Goal: Task Accomplishment & Management: Manage account settings

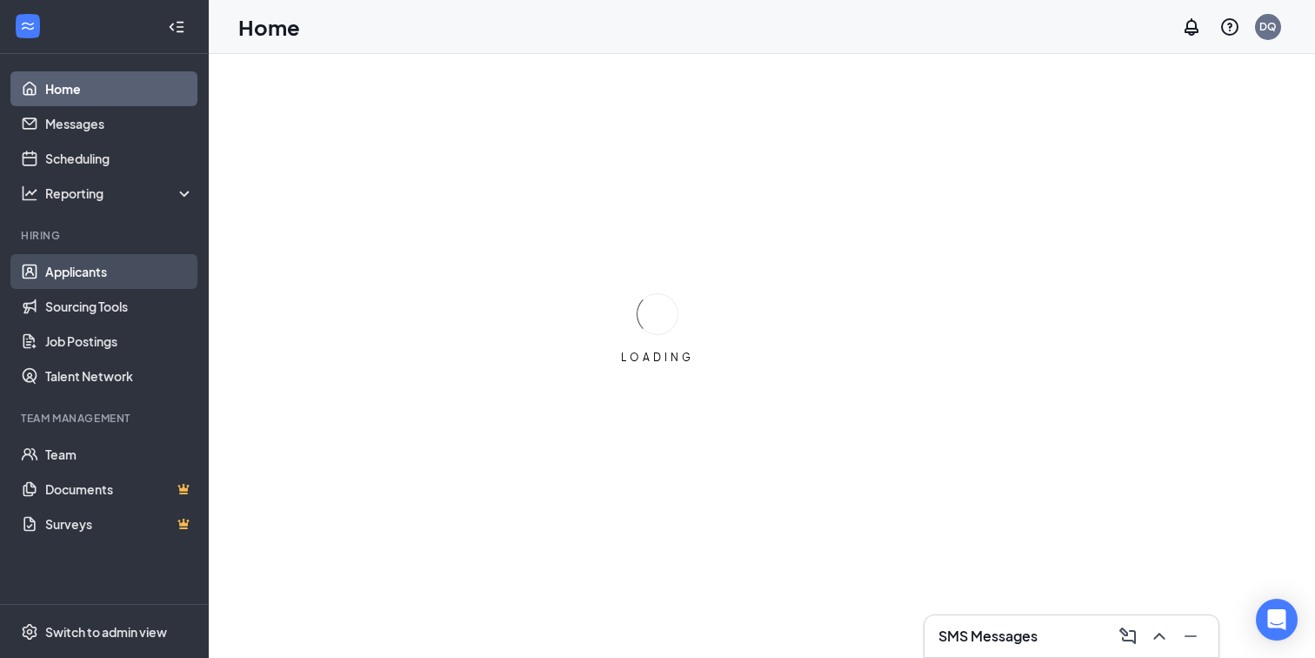
click at [83, 277] on link "Applicants" at bounding box center [119, 271] width 149 height 35
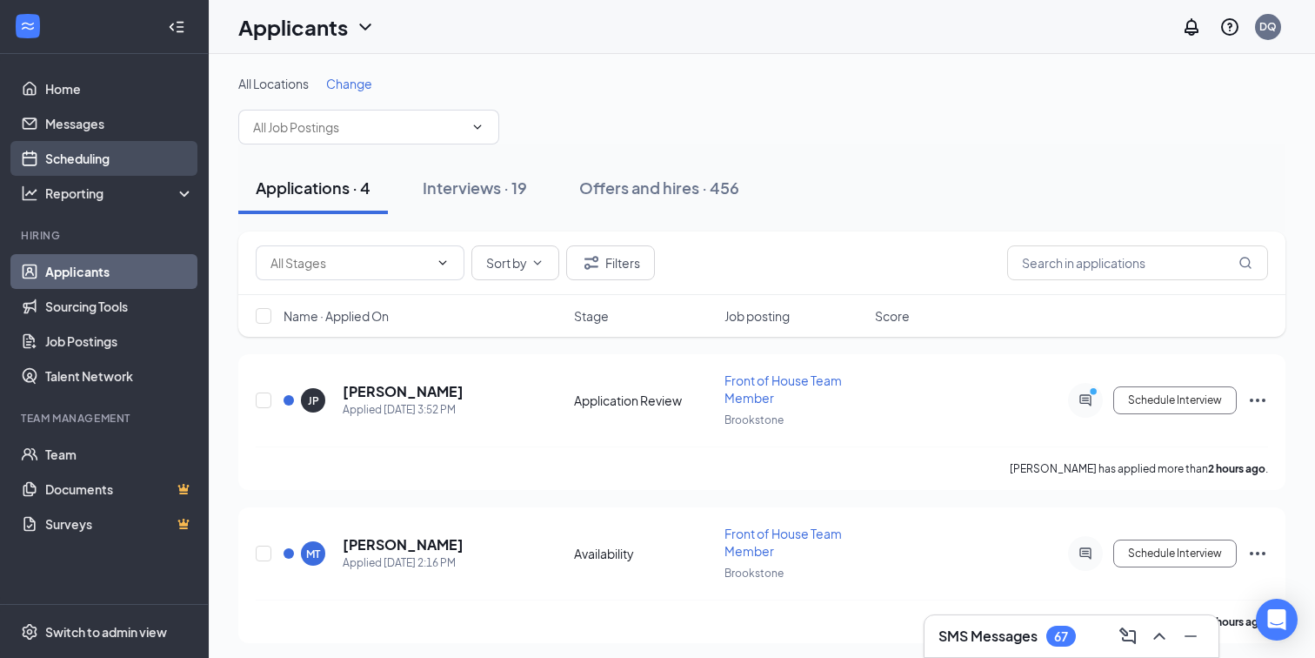
click at [109, 149] on link "Scheduling" at bounding box center [119, 158] width 149 height 35
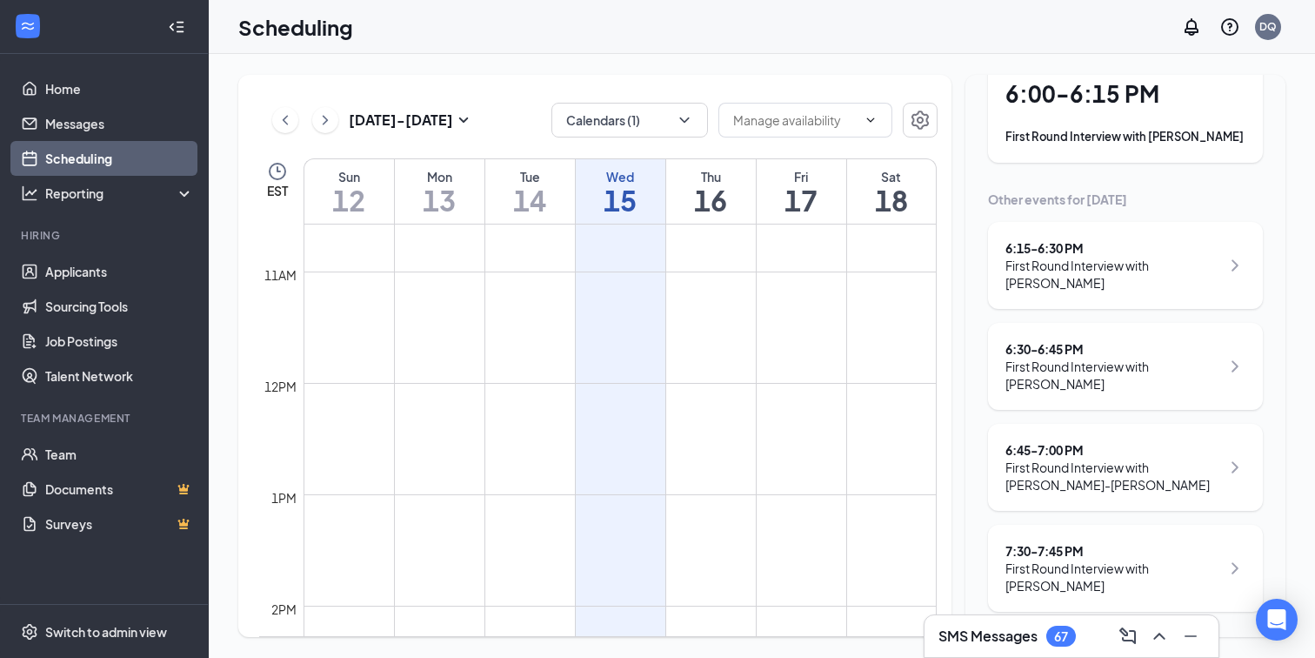
scroll to position [125, 0]
click at [1113, 559] on div "First Round Interview with [PERSON_NAME]" at bounding box center [1112, 574] width 215 height 35
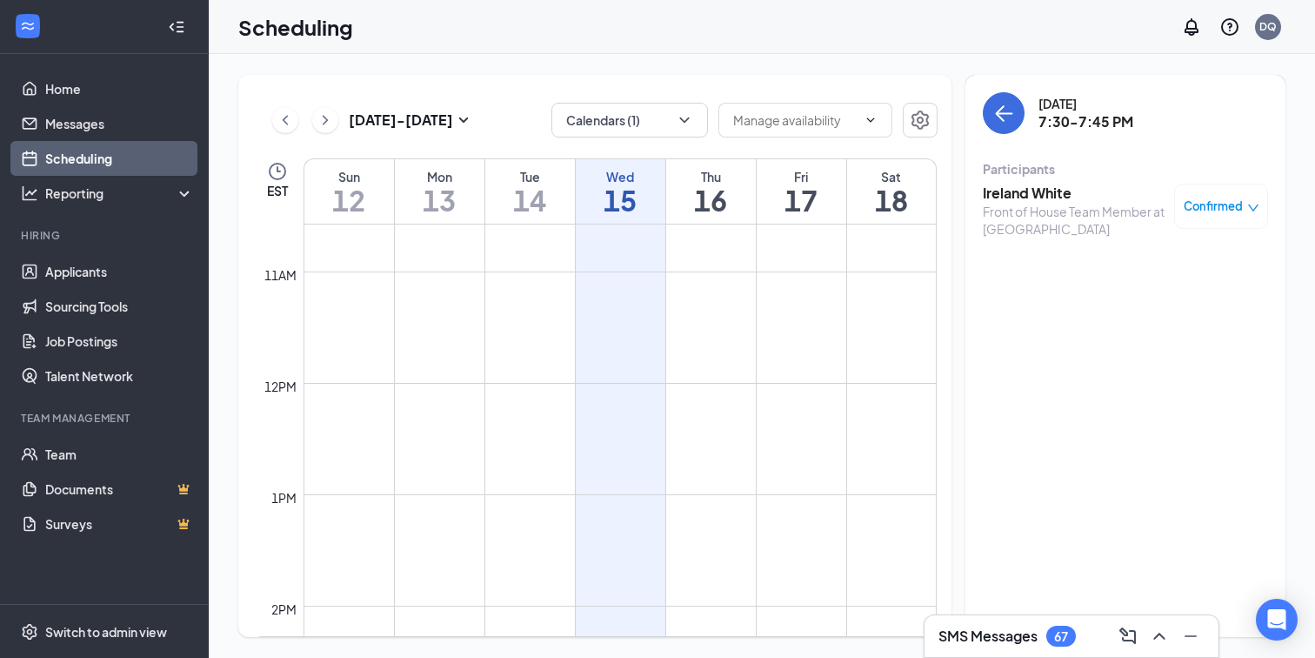
click at [1031, 191] on h3 "Ireland White" at bounding box center [1074, 193] width 183 height 19
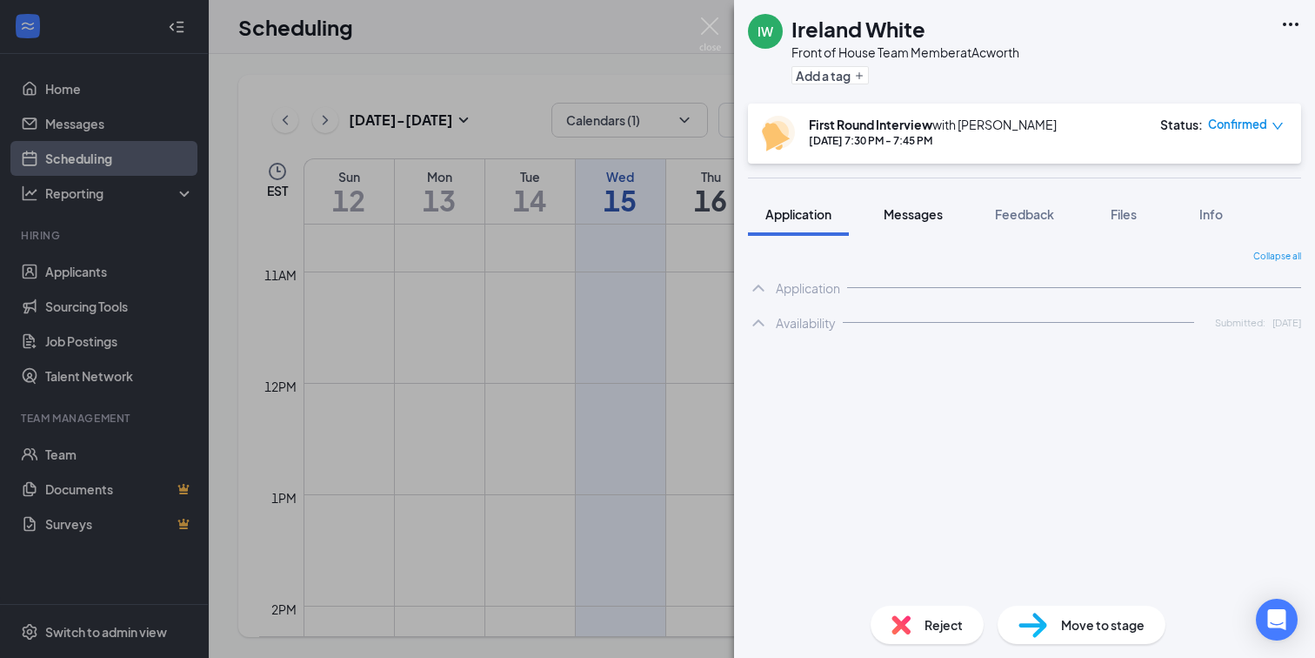
click at [904, 222] on div "Messages" at bounding box center [913, 213] width 59 height 17
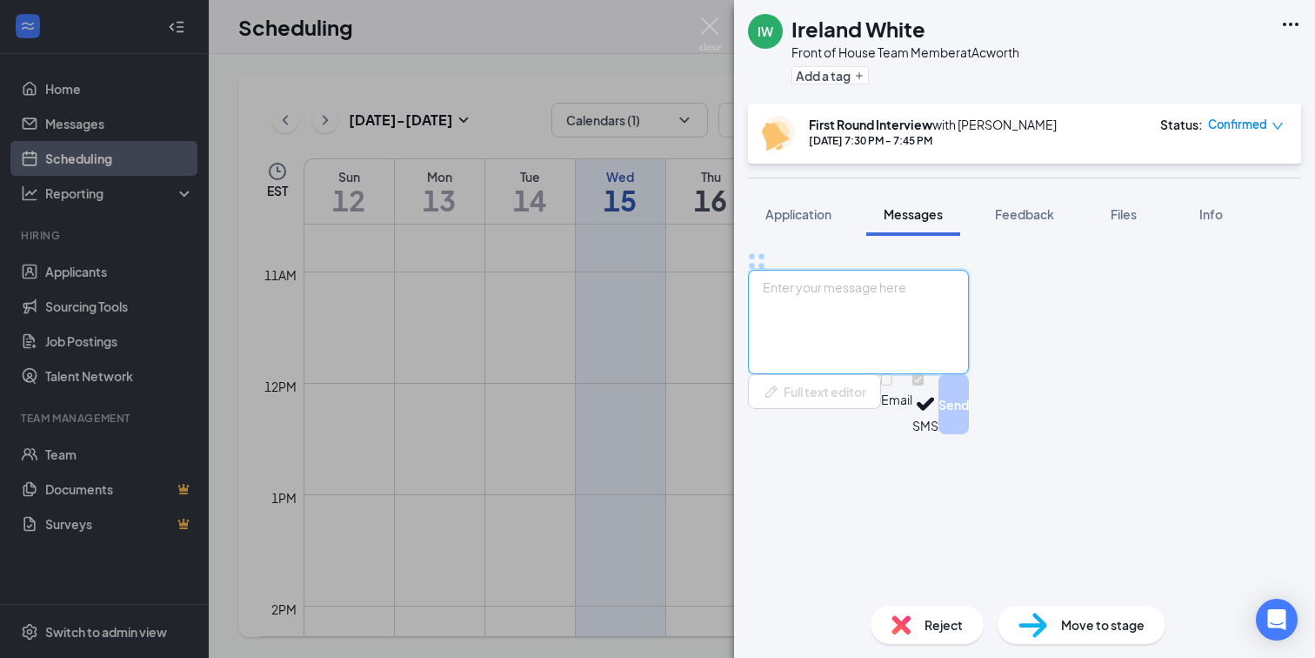
click at [877, 374] on textarea at bounding box center [858, 322] width 221 height 104
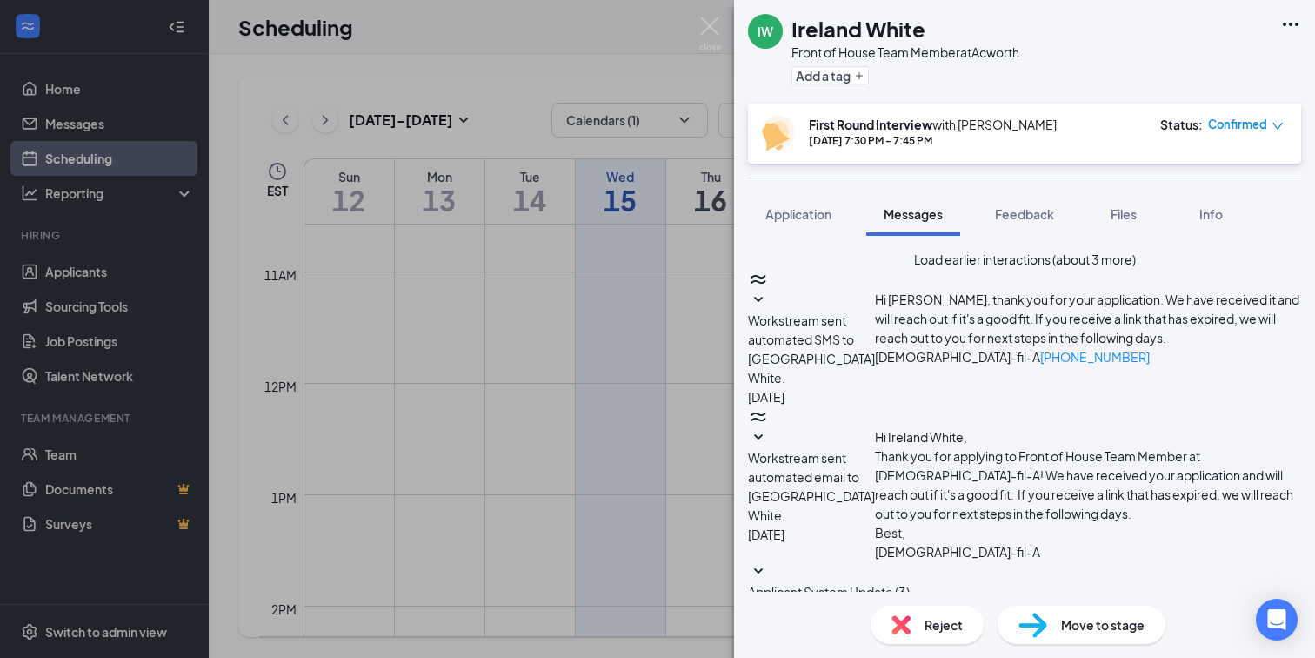
type textarea "F"
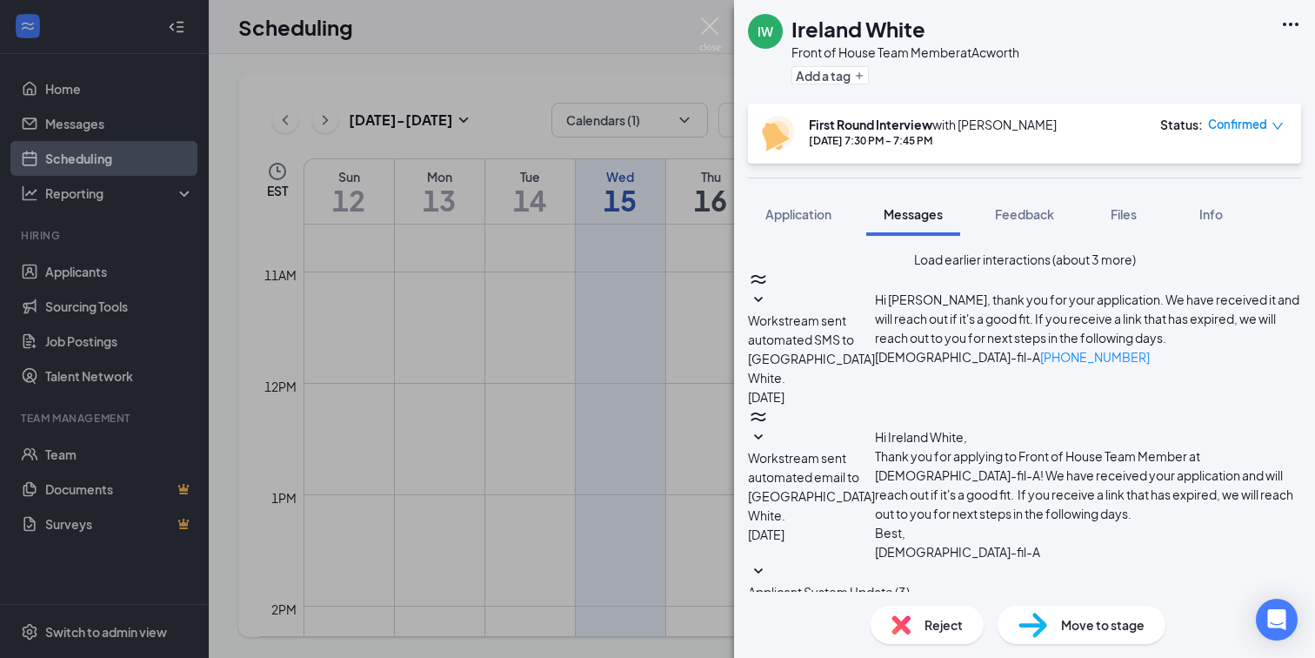
type textarea "Good afternoon, [GEOGRAPHIC_DATA]! This is Davi from CFA! I am so sorry for the…"
click at [593, 374] on div "IW Ireland White Front of House Team Member at Acworth Add a tag First Round In…" at bounding box center [657, 329] width 1315 height 658
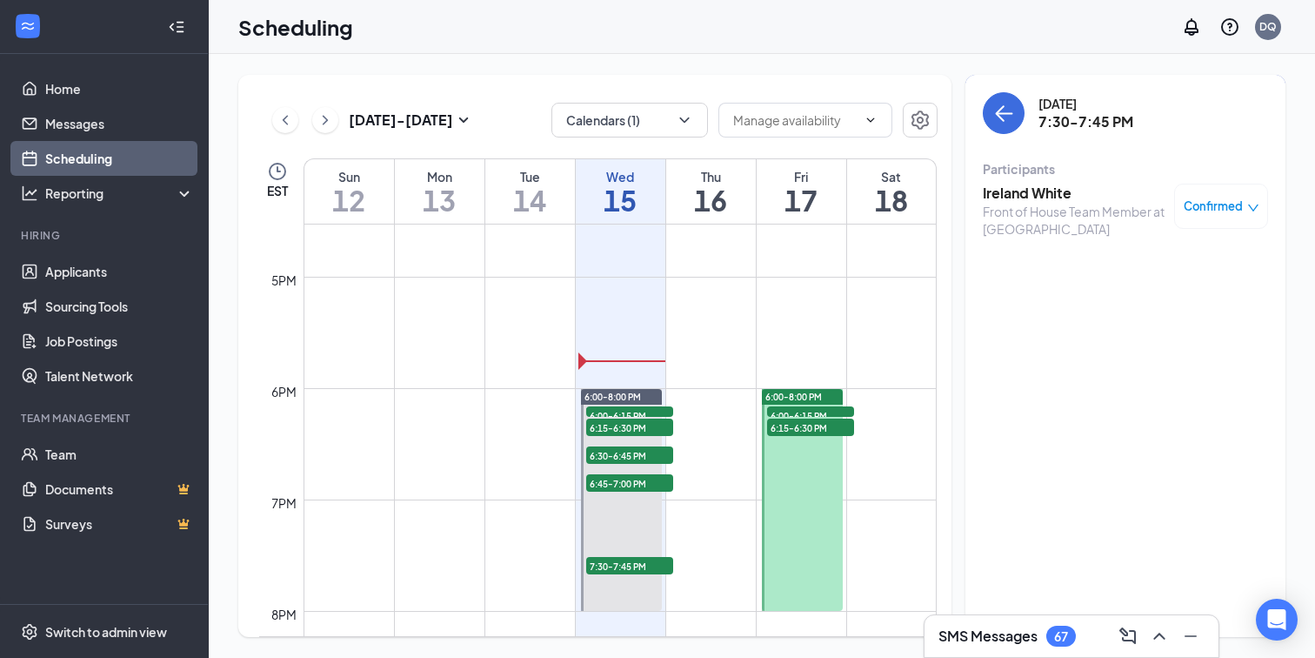
scroll to position [1849, 0]
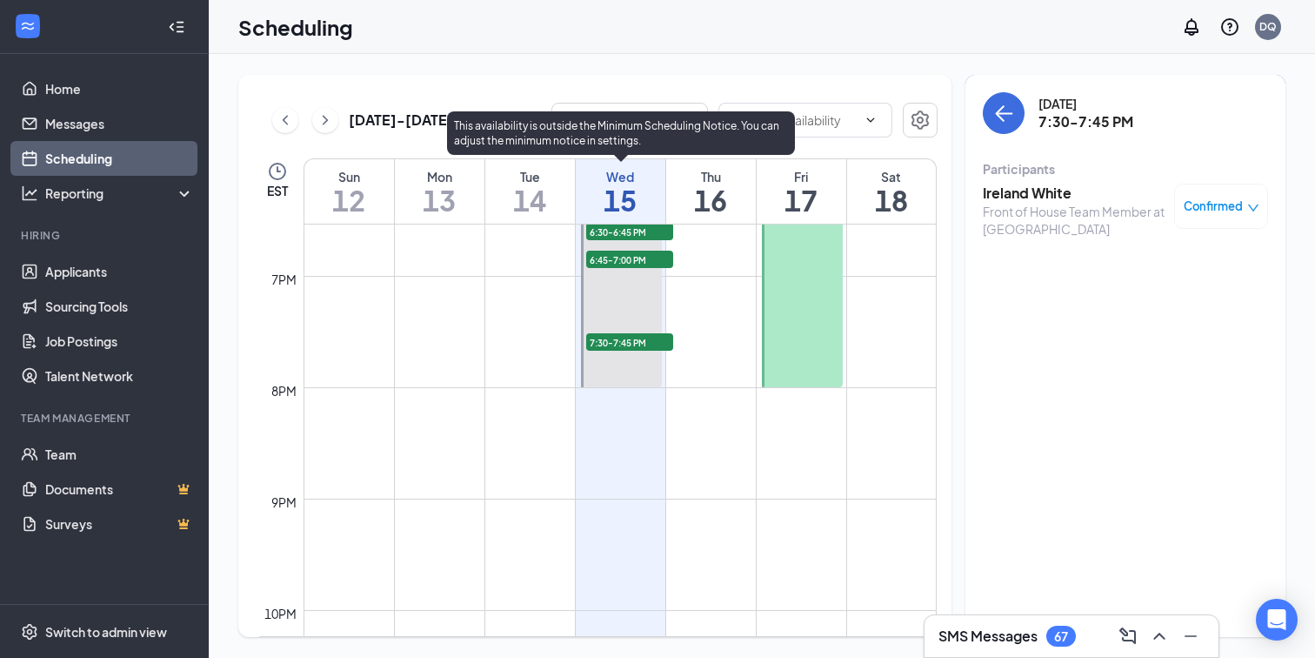
click at [633, 369] on div at bounding box center [621, 276] width 81 height 222
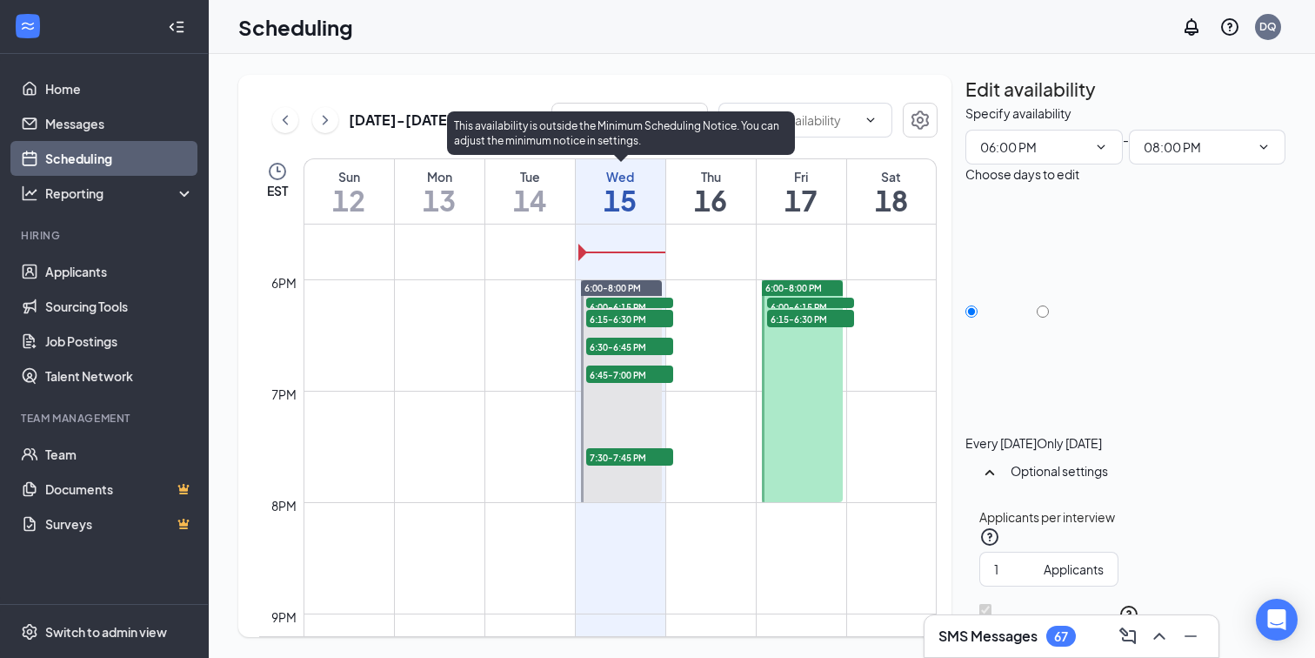
scroll to position [1942, 0]
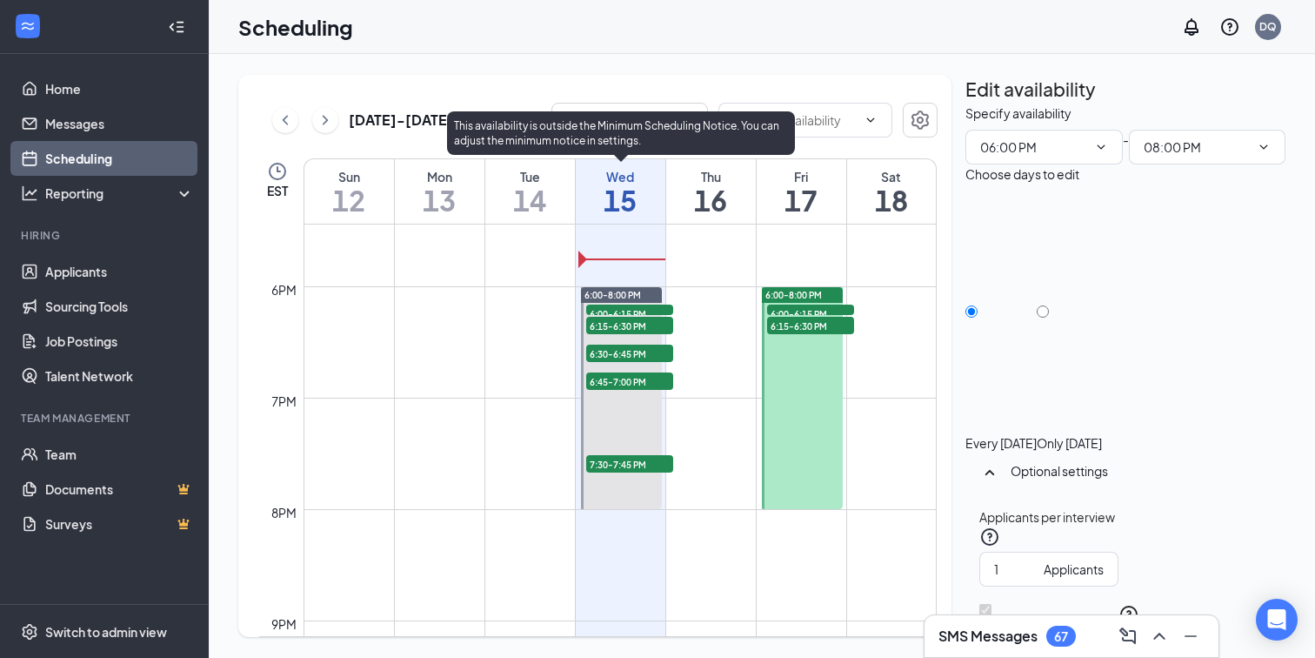
click at [631, 311] on span "6:00-6:15 PM" at bounding box center [629, 312] width 87 height 17
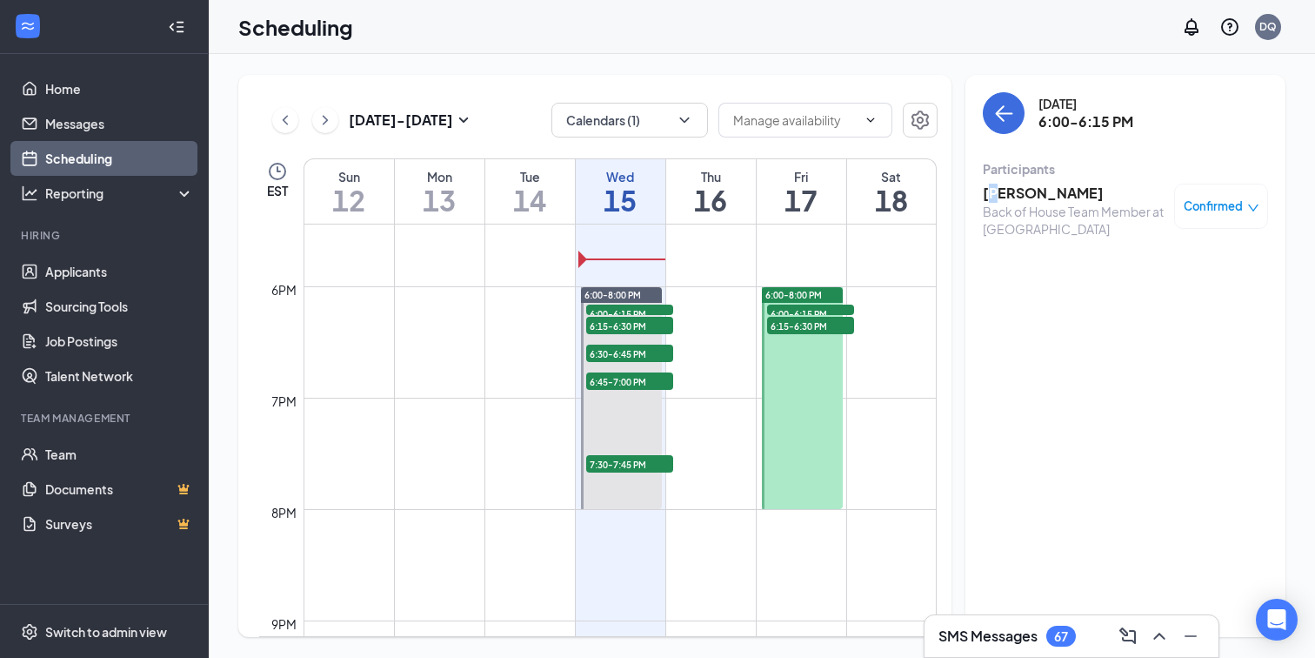
click at [999, 200] on h3 "[PERSON_NAME]" at bounding box center [1074, 193] width 183 height 19
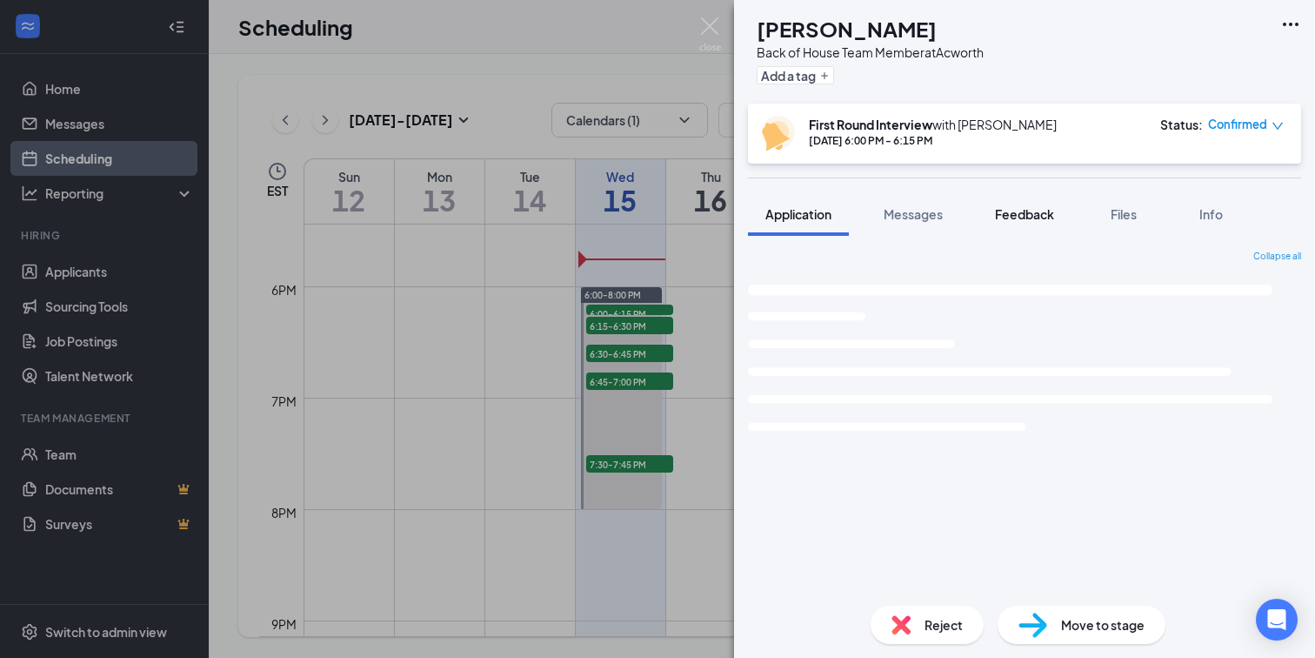
click at [987, 211] on button "Feedback" at bounding box center [1025, 213] width 94 height 43
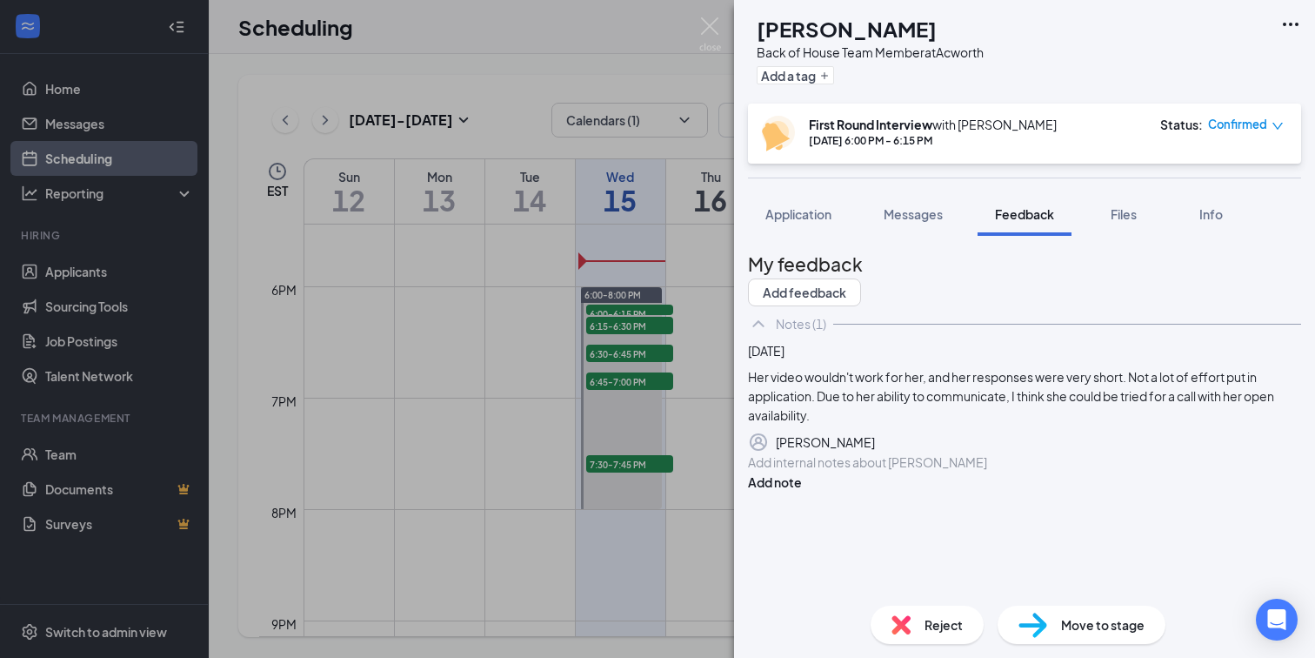
click at [818, 205] on div "Application" at bounding box center [798, 213] width 66 height 17
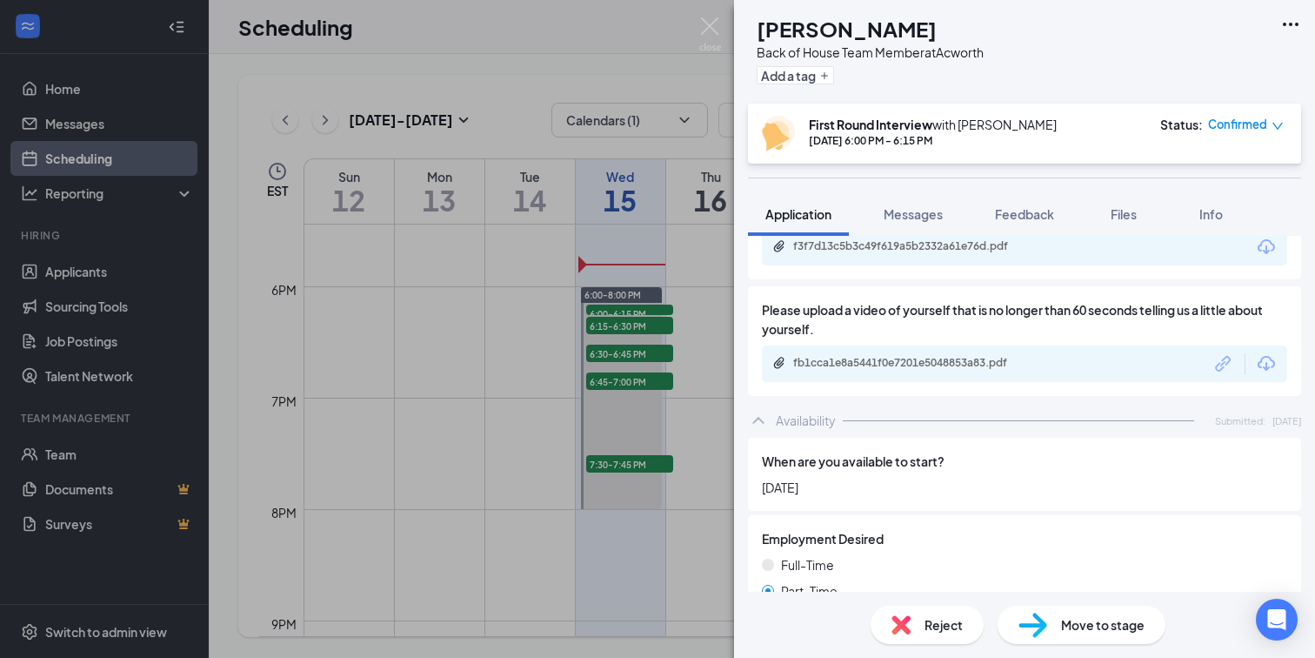
scroll to position [3582, 0]
click at [890, 357] on div "fb1cca1e8a5441f0e7201e5048853a83.pdf" at bounding box center [915, 361] width 244 height 14
click at [661, 335] on div "[PERSON_NAME] Back of House Team Member at Acworth Add a tag First Round Interv…" at bounding box center [657, 329] width 1315 height 658
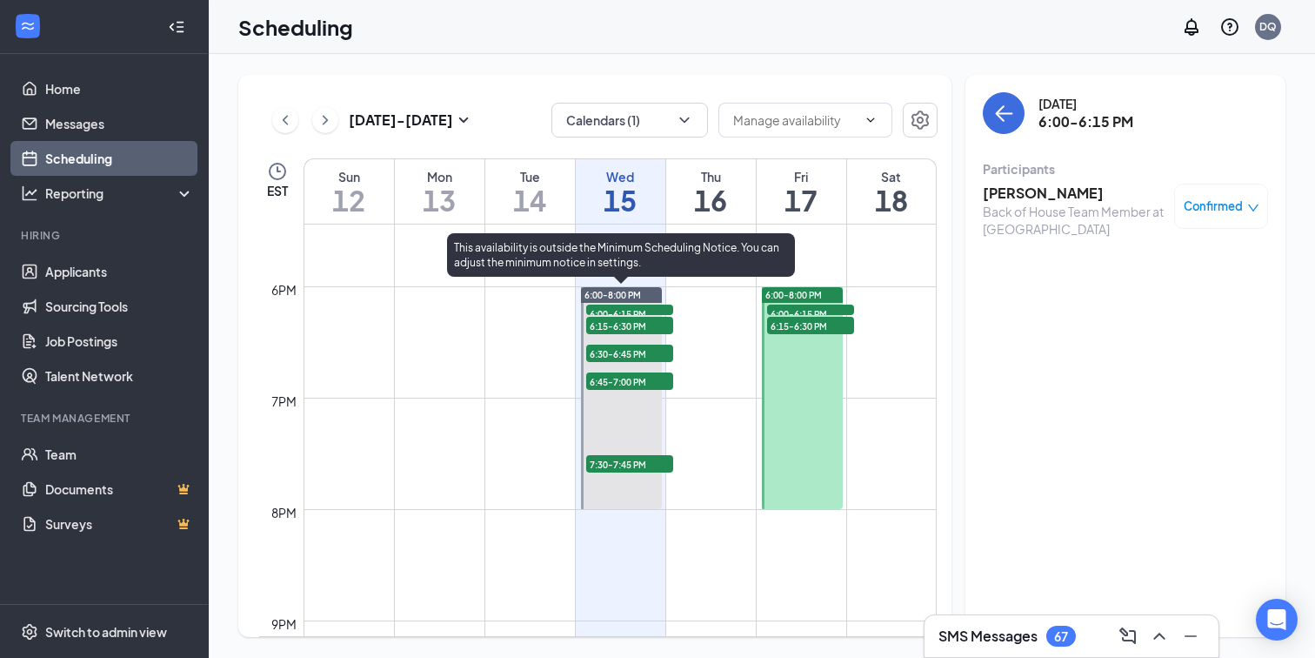
click at [650, 326] on span "6:15-6:30 PM" at bounding box center [629, 325] width 87 height 17
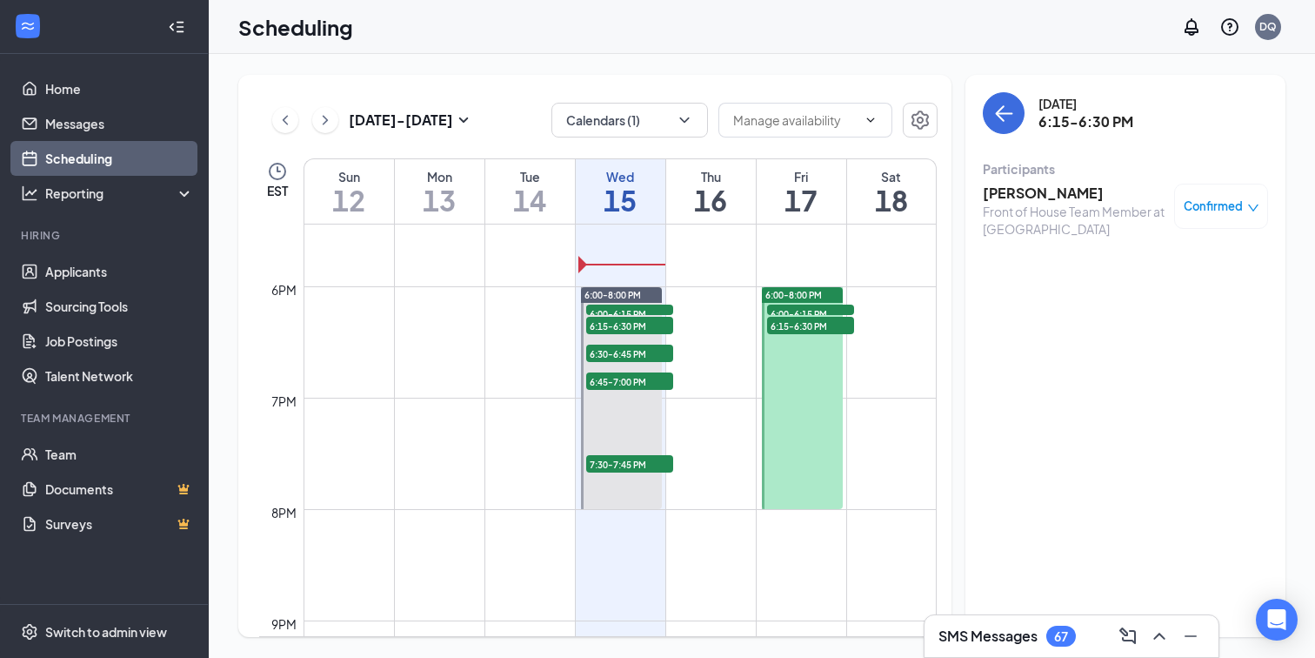
click at [1008, 204] on div "Front of House Team Member at [GEOGRAPHIC_DATA]" at bounding box center [1074, 220] width 183 height 35
click at [1008, 188] on h3 "[PERSON_NAME]" at bounding box center [1074, 193] width 183 height 19
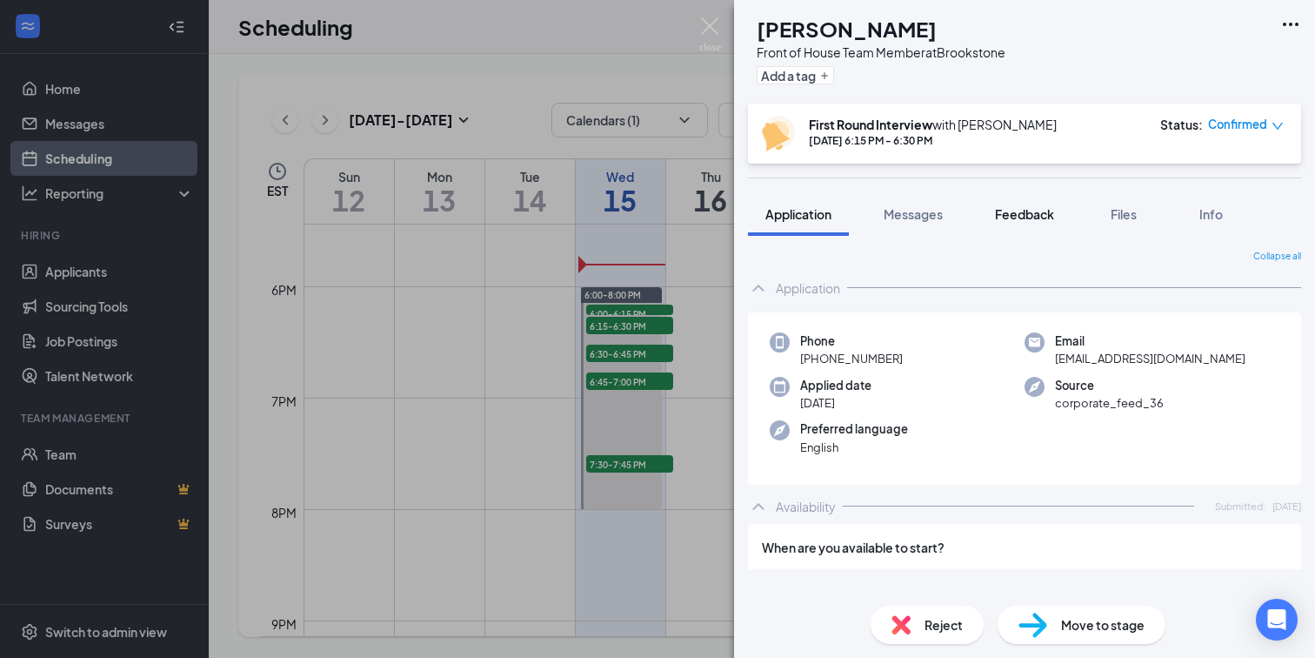
click at [1004, 218] on span "Feedback" at bounding box center [1024, 214] width 59 height 16
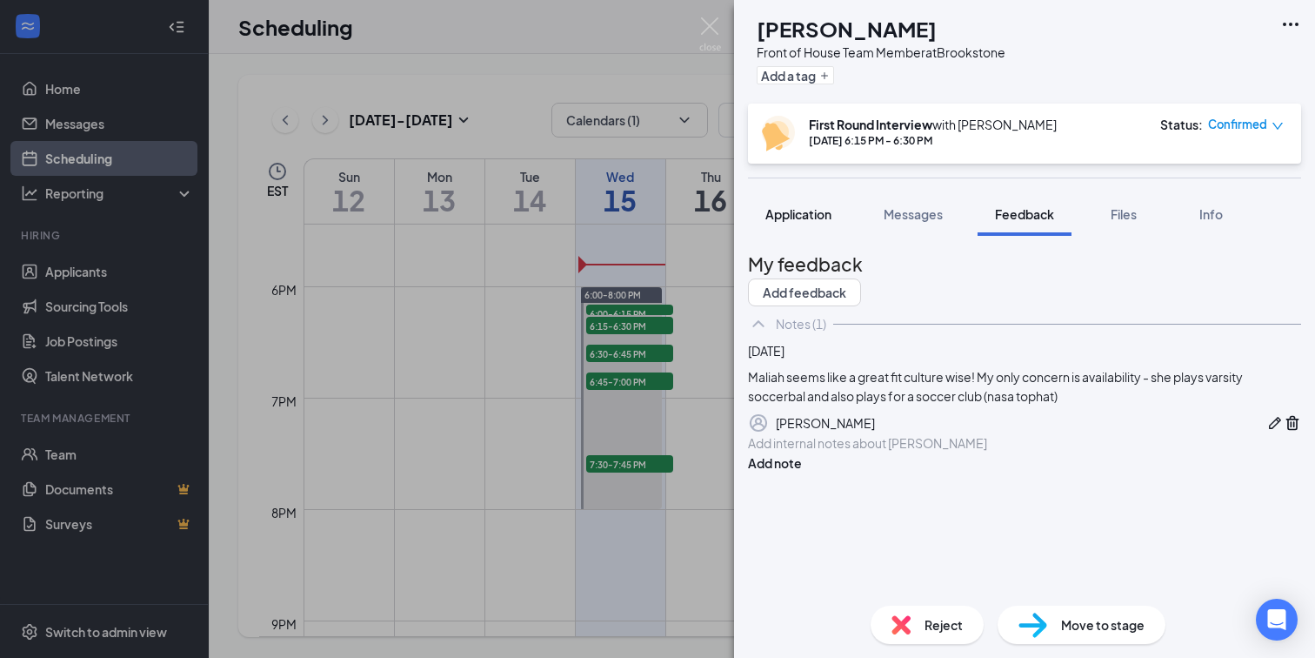
click at [822, 215] on span "Application" at bounding box center [798, 214] width 66 height 16
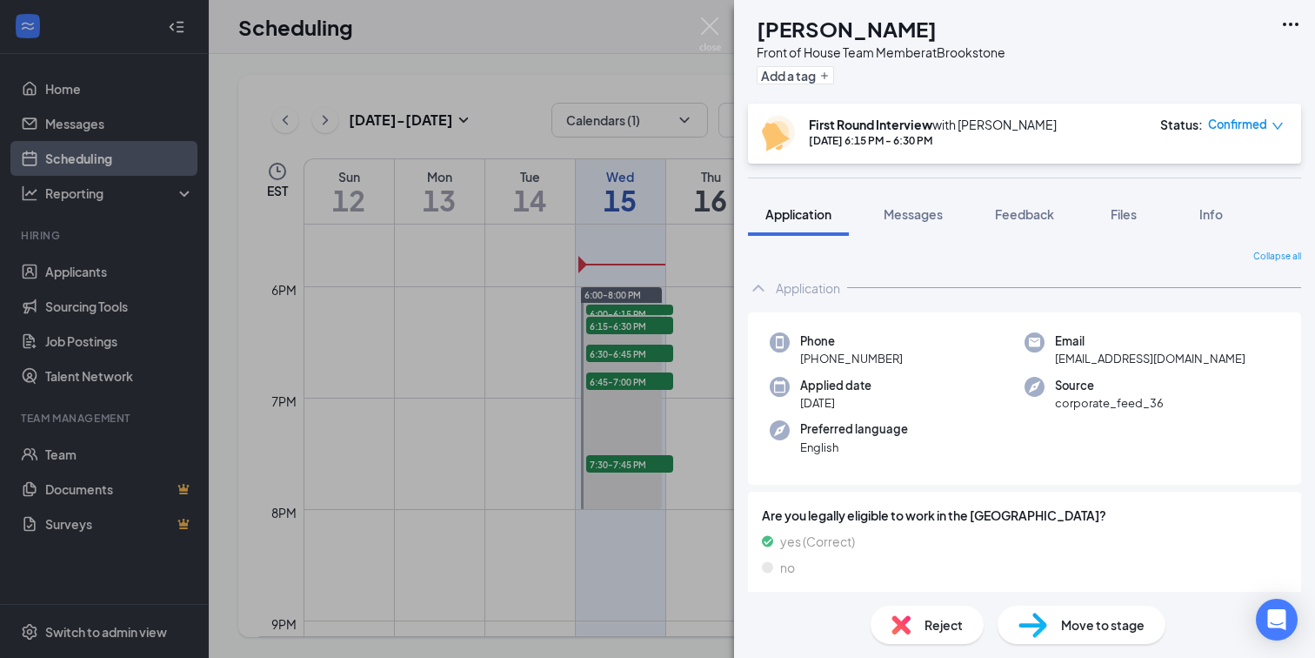
click at [665, 310] on div "MM [PERSON_NAME] Front of House Team Member at [GEOGRAPHIC_DATA] Add a tag Firs…" at bounding box center [657, 329] width 1315 height 658
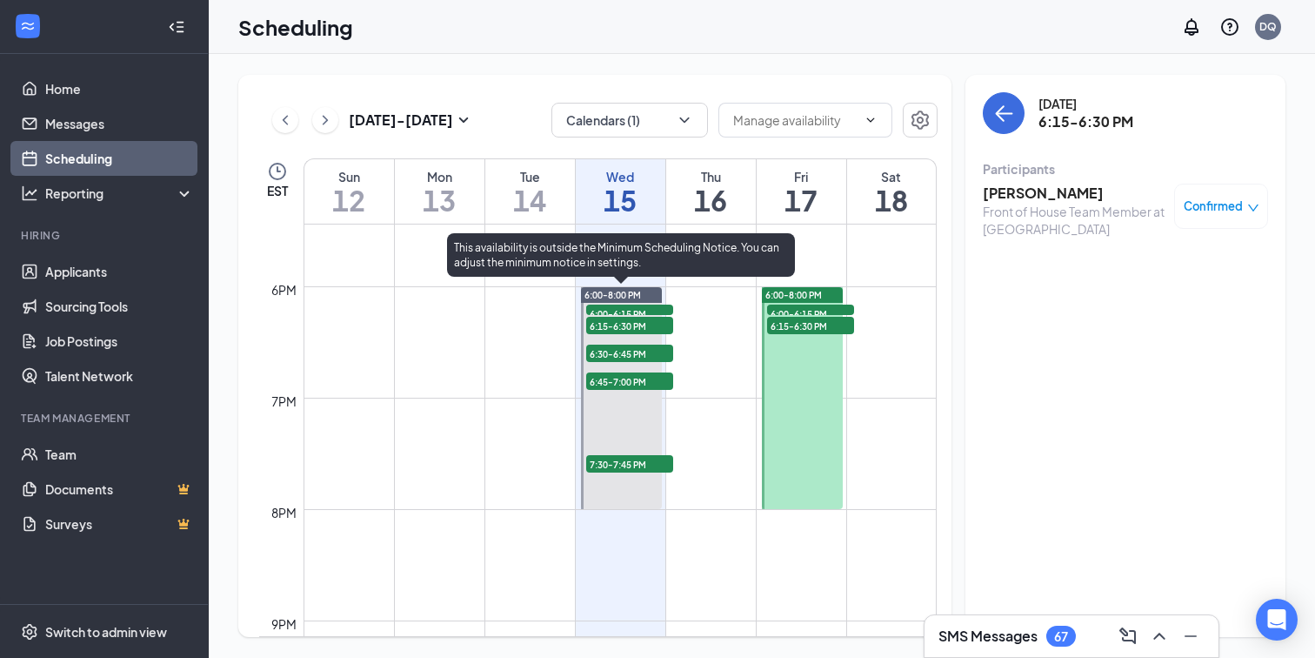
click at [652, 350] on span "6:30-6:45 PM" at bounding box center [629, 352] width 87 height 17
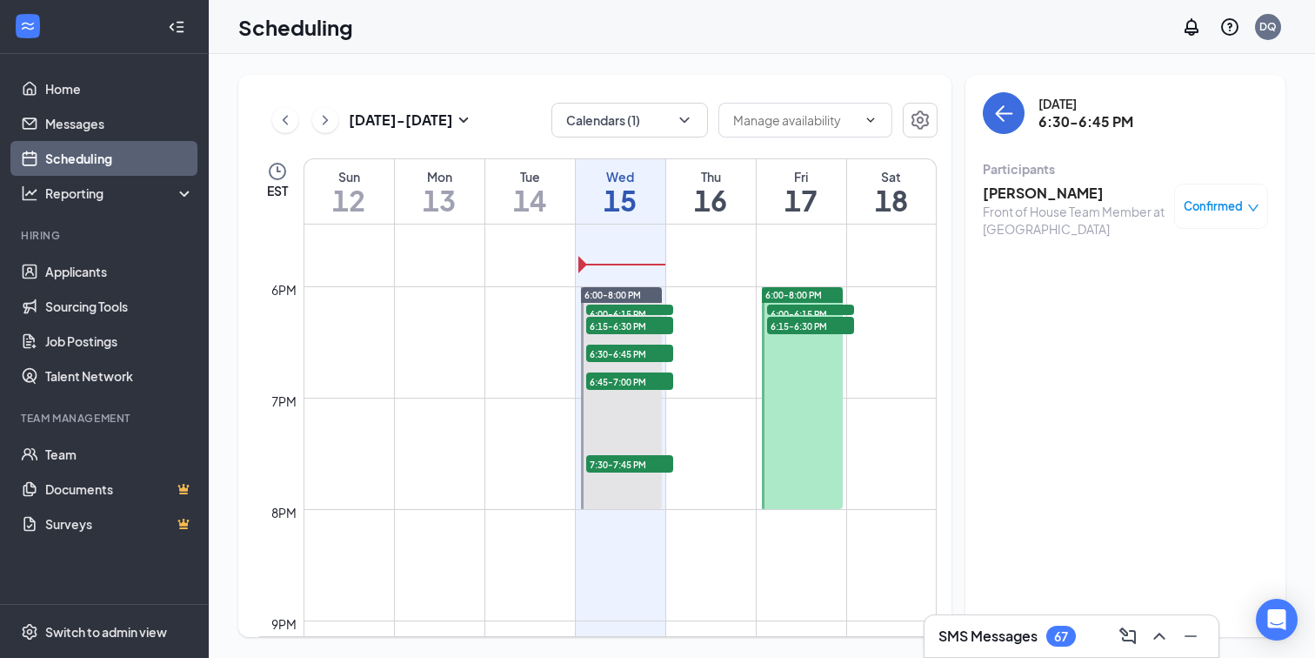
click at [988, 195] on h3 "[PERSON_NAME]" at bounding box center [1074, 193] width 183 height 19
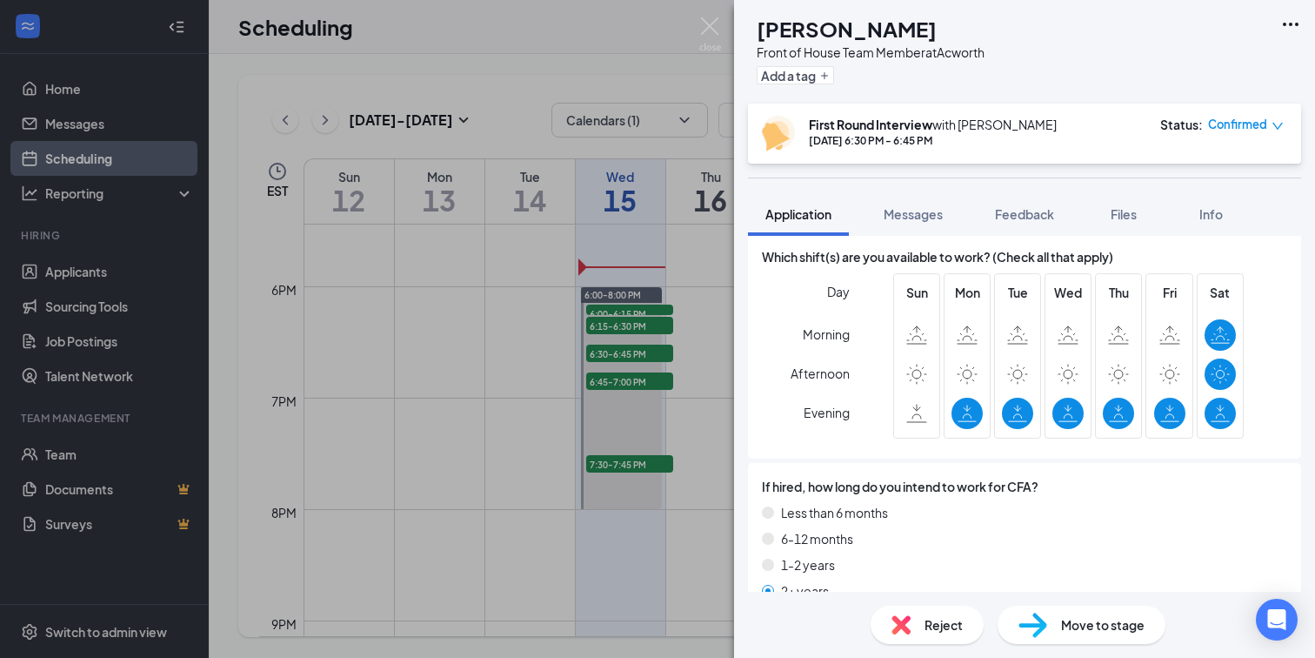
scroll to position [4415, 0]
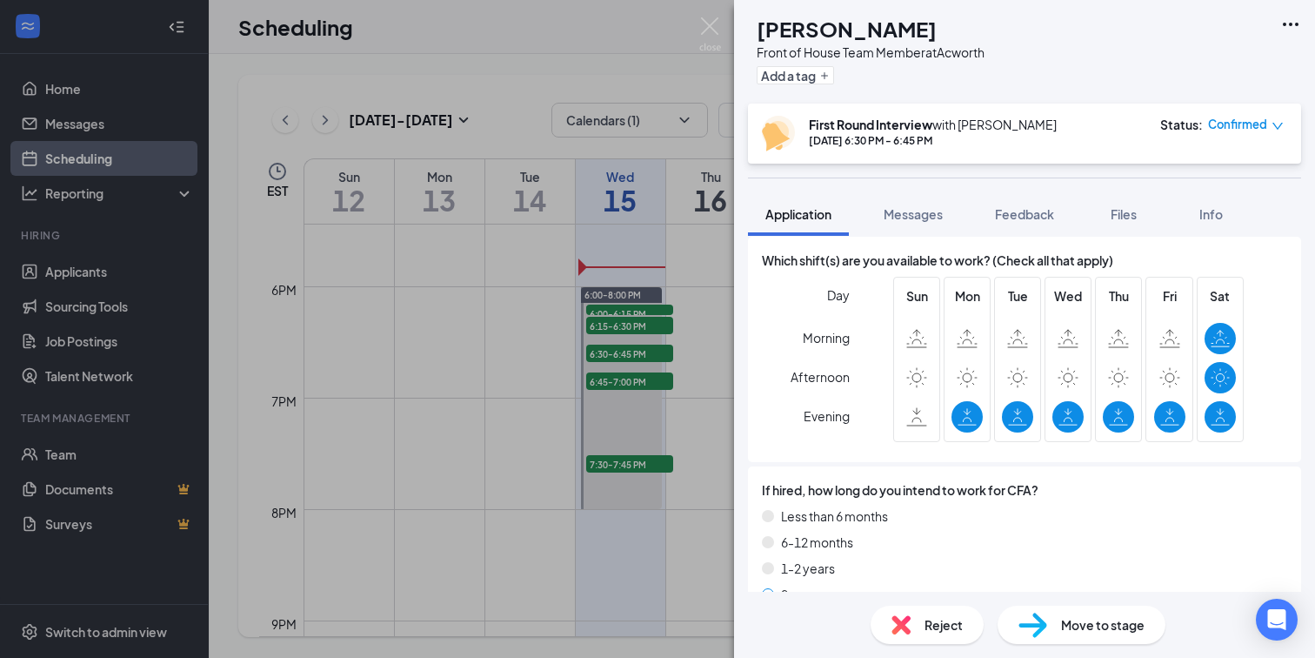
click at [631, 231] on div "AH [PERSON_NAME] Front of House Team Member at Acworth Add a tag First Round In…" at bounding box center [657, 329] width 1315 height 658
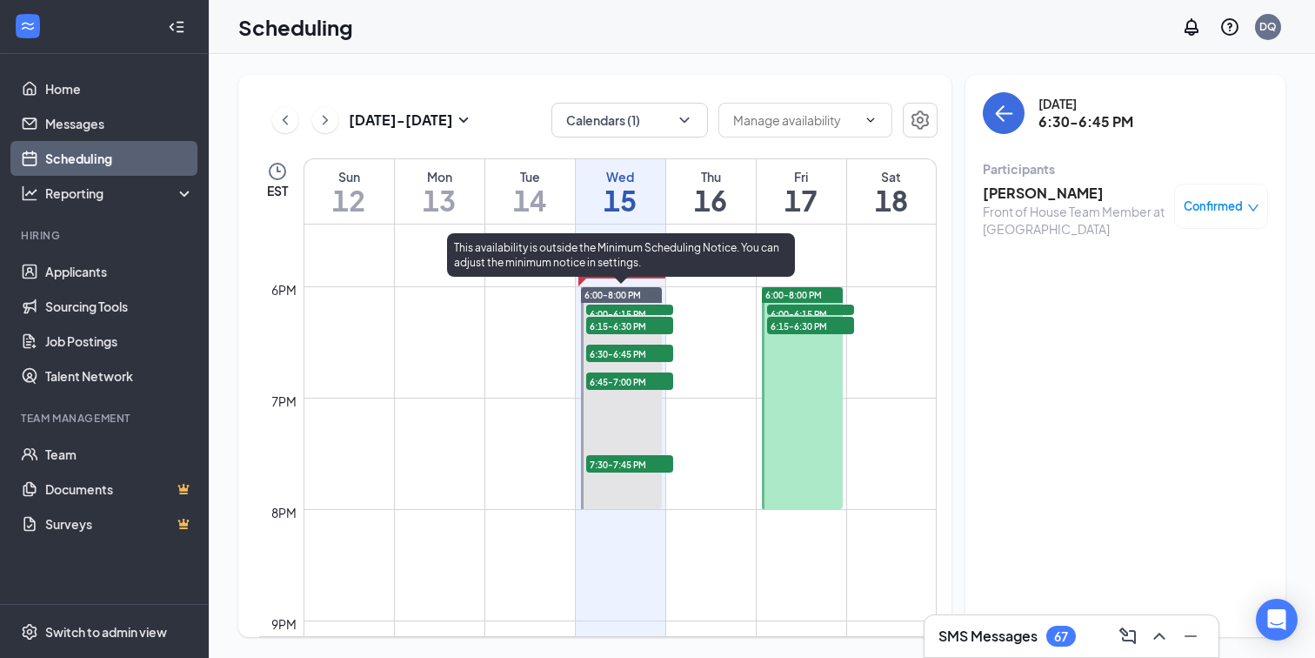
click at [640, 308] on span "6:00-6:15 PM" at bounding box center [629, 312] width 87 height 17
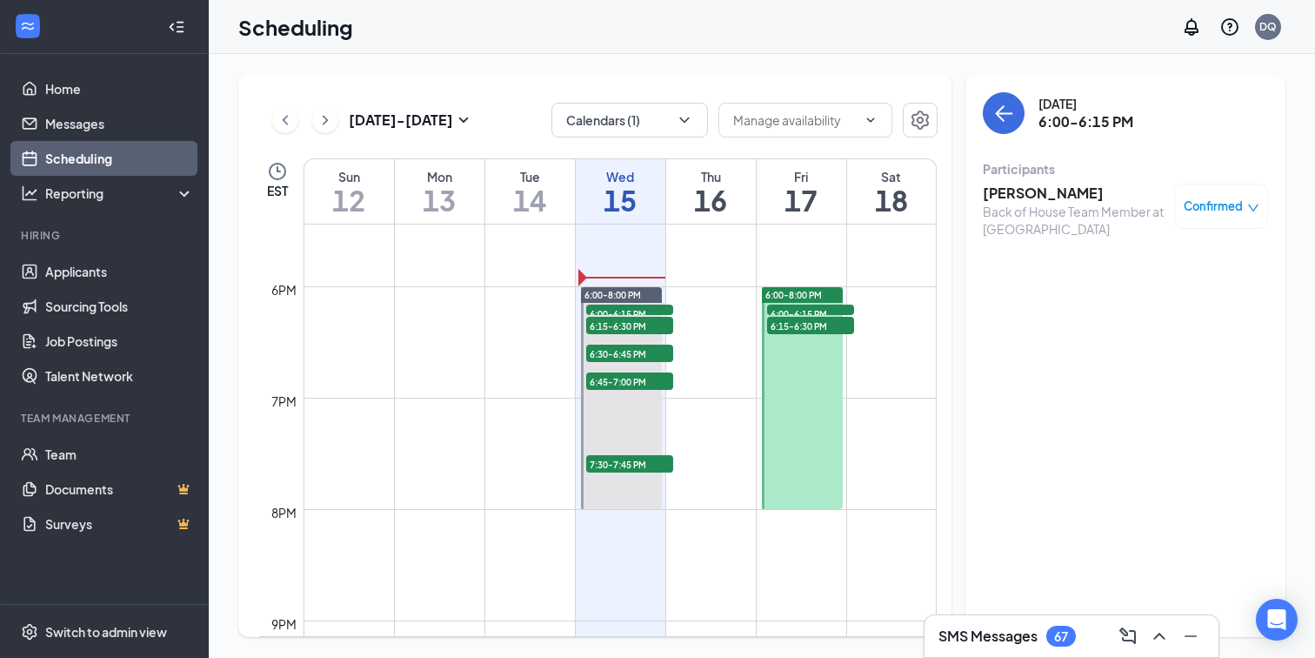
click at [1025, 190] on h3 "[PERSON_NAME]" at bounding box center [1074, 193] width 183 height 19
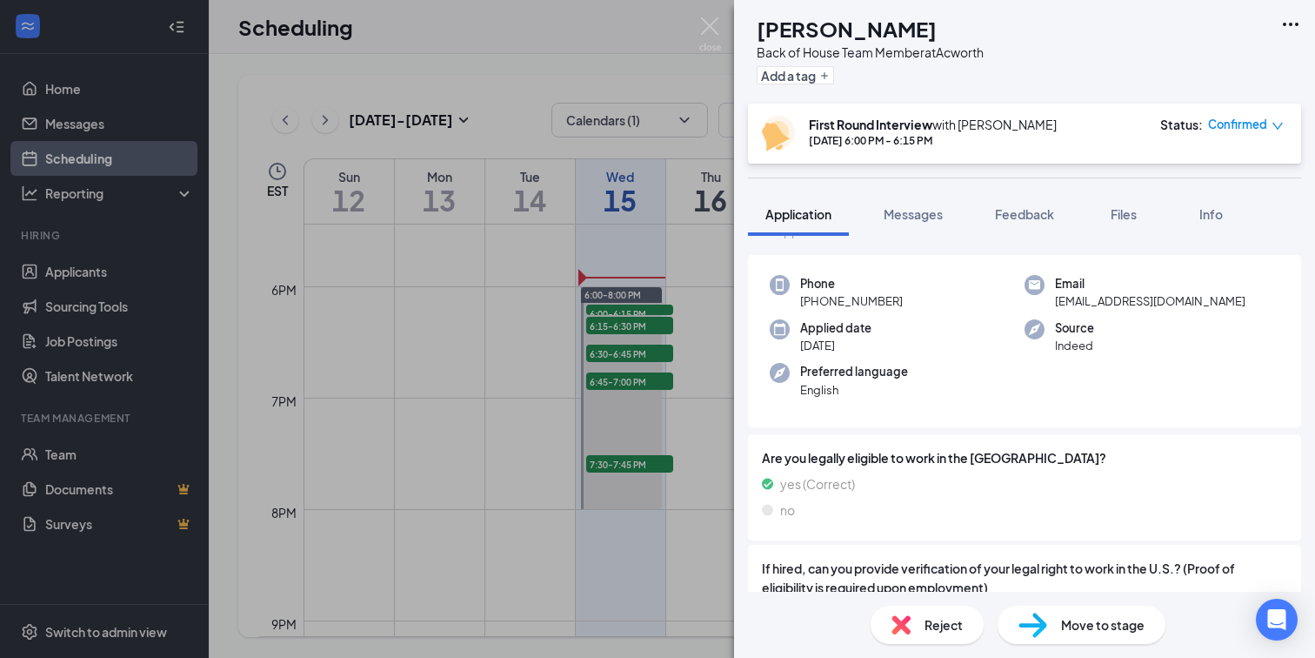
scroll to position [65, 0]
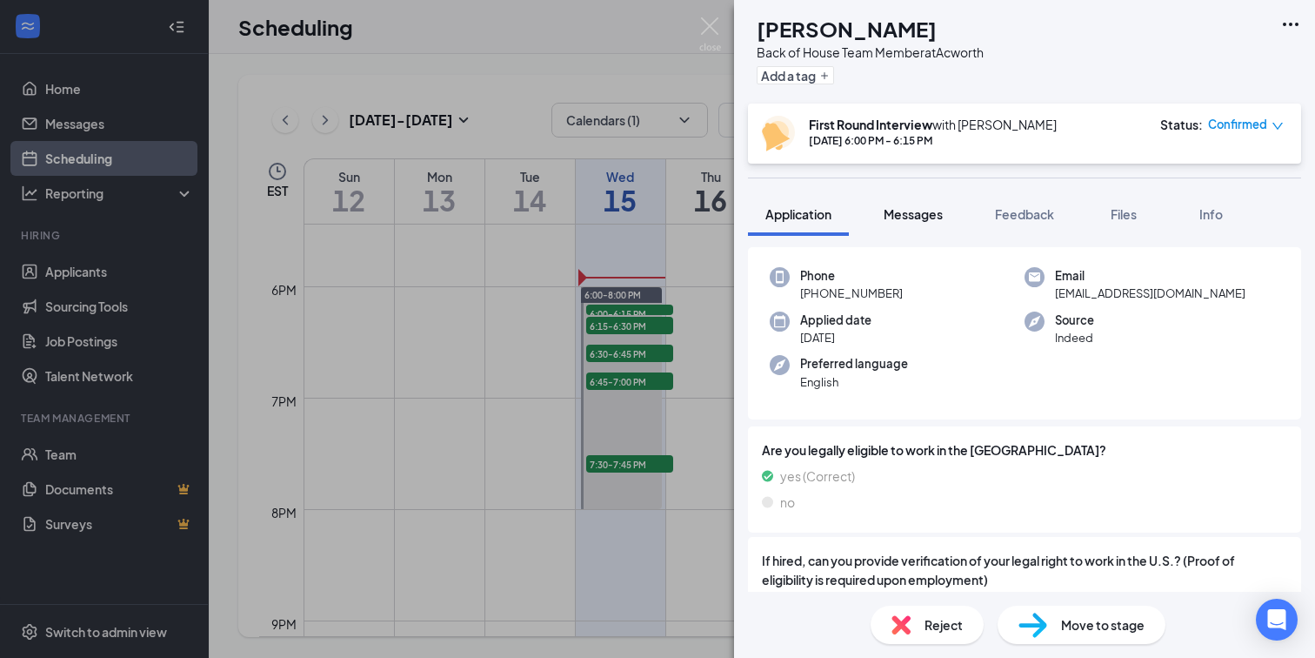
click at [911, 211] on span "Messages" at bounding box center [913, 214] width 59 height 16
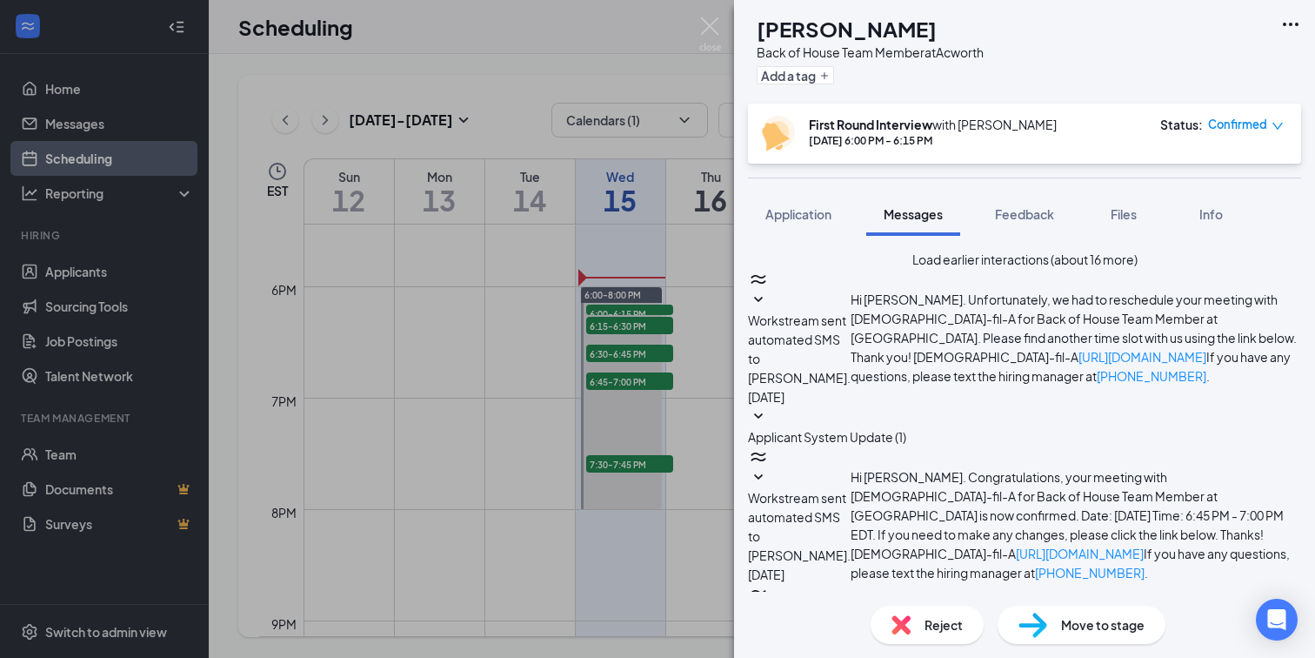
scroll to position [659, 0]
paste textarea "Good afternoon, Mya! This is Davi from [DEMOGRAPHIC_DATA]-fil-A! I will be call…"
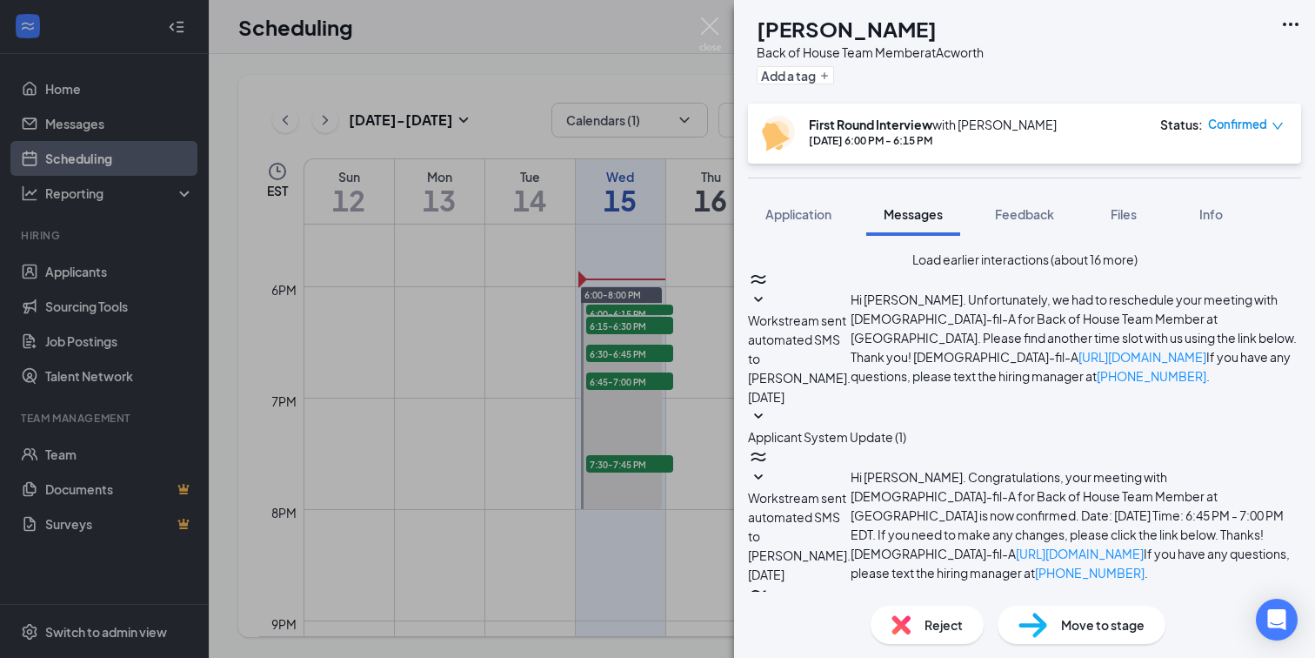
type textarea "Good afternoon, [PERSON_NAME]! This is Davi from [DEMOGRAPHIC_DATA]-fil-A! I wi…"
click at [729, 24] on div "[PERSON_NAME] Back of House Team Member at Acworth Add a tag First Round Interv…" at bounding box center [657, 329] width 1315 height 658
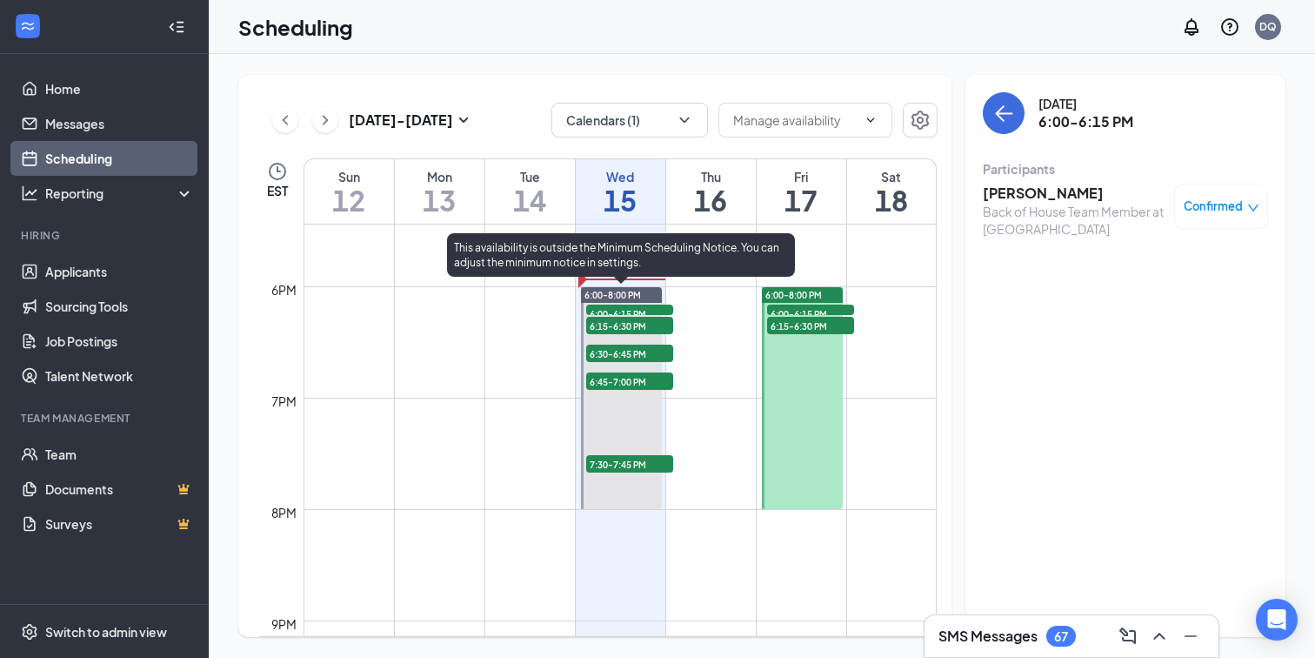
click at [658, 319] on span "6:15-6:30 PM" at bounding box center [629, 325] width 87 height 17
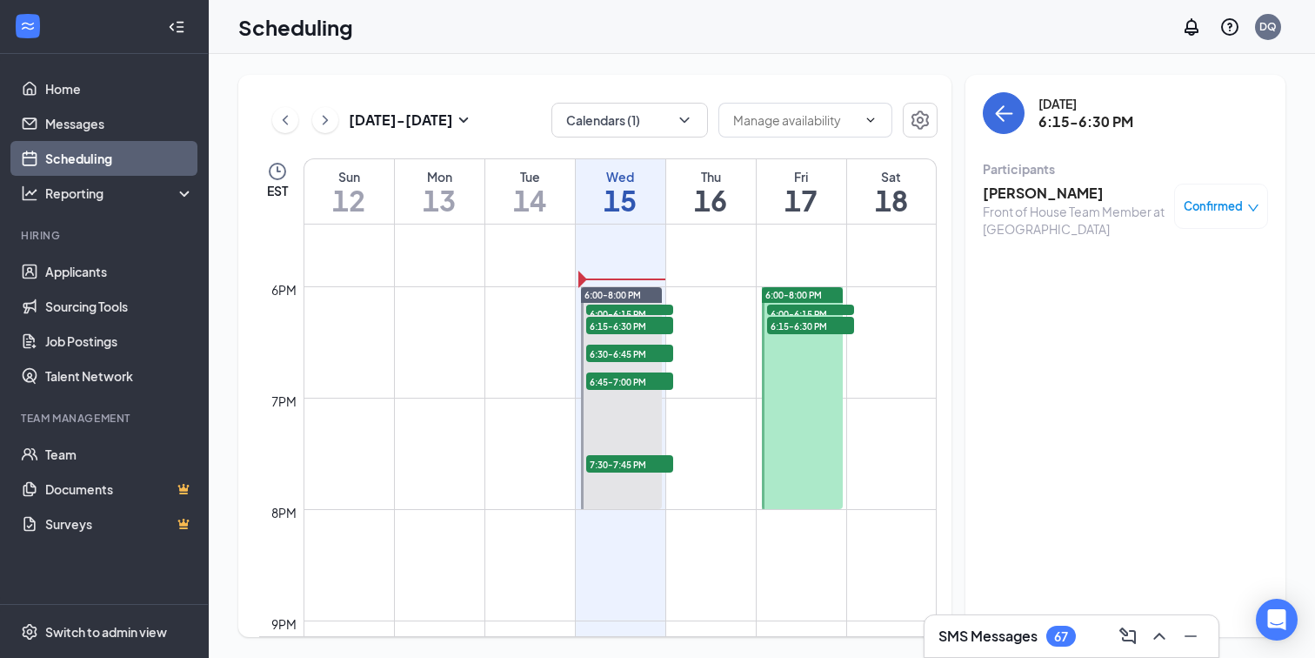
click at [1018, 191] on h3 "[PERSON_NAME]" at bounding box center [1074, 193] width 183 height 19
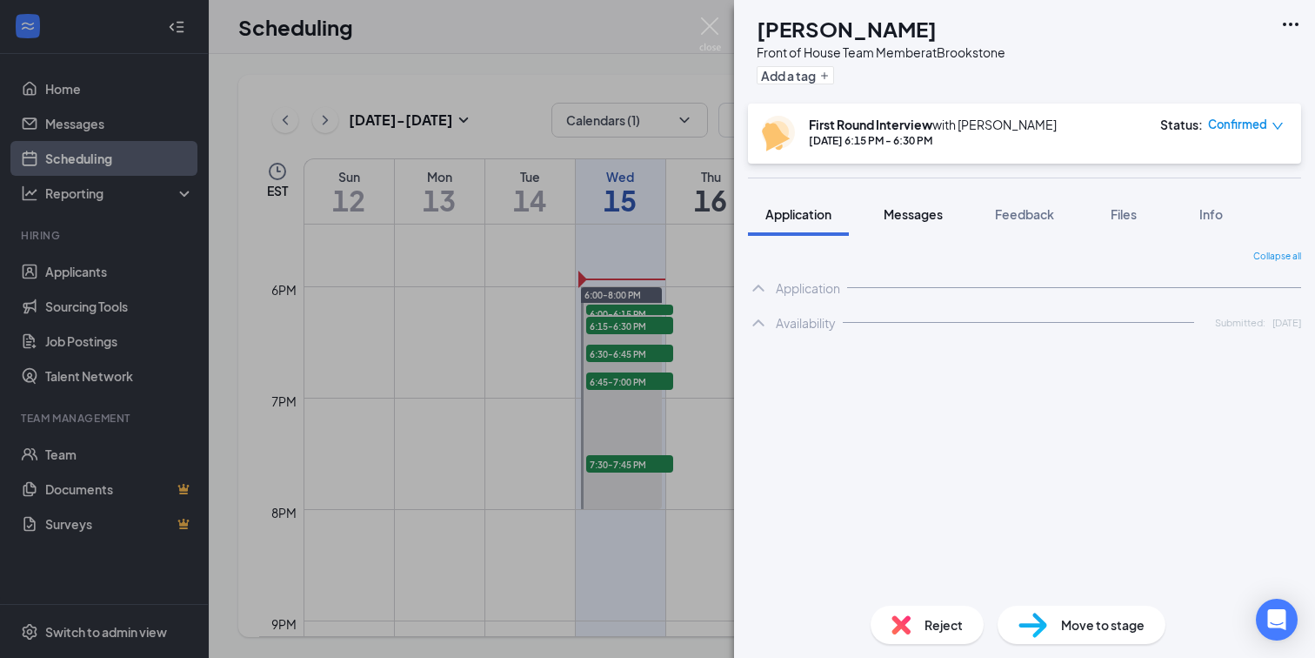
click at [938, 222] on button "Messages" at bounding box center [913, 213] width 94 height 43
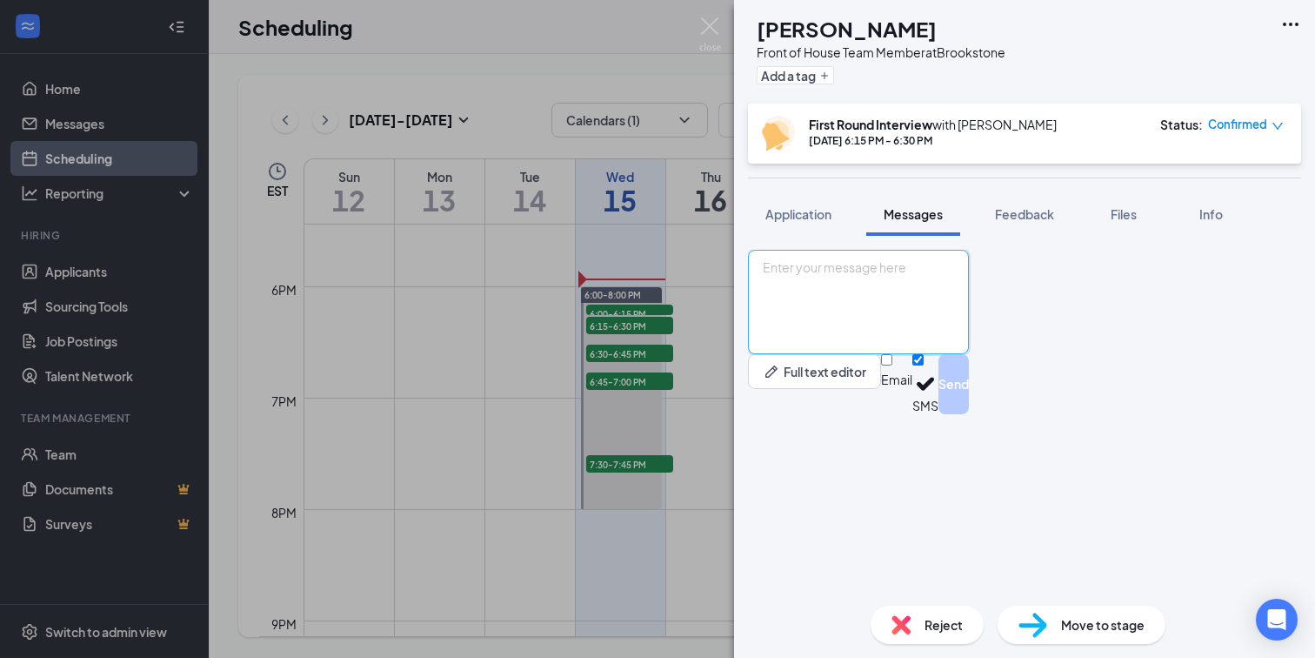
click at [872, 354] on textarea at bounding box center [858, 302] width 221 height 104
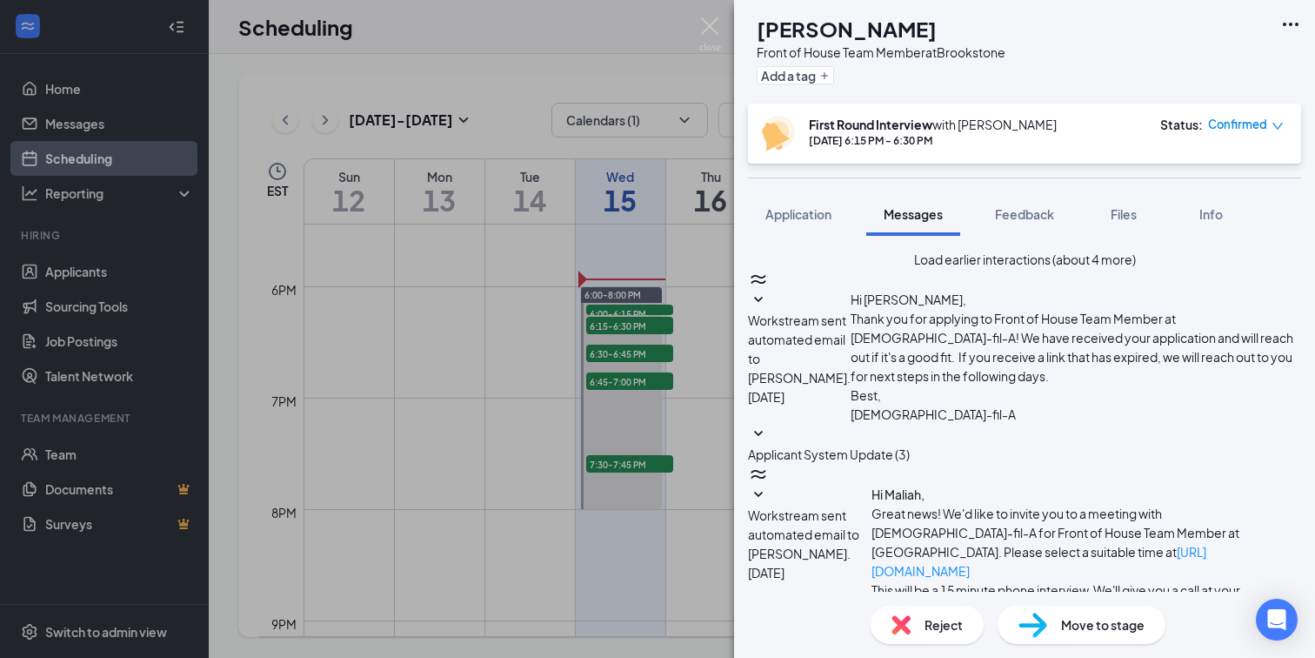
scroll to position [484, 0]
paste textarea "Good afternoon, [PERSON_NAME]! This is Davi from [DEMOGRAPHIC_DATA]-fil-A! I wi…"
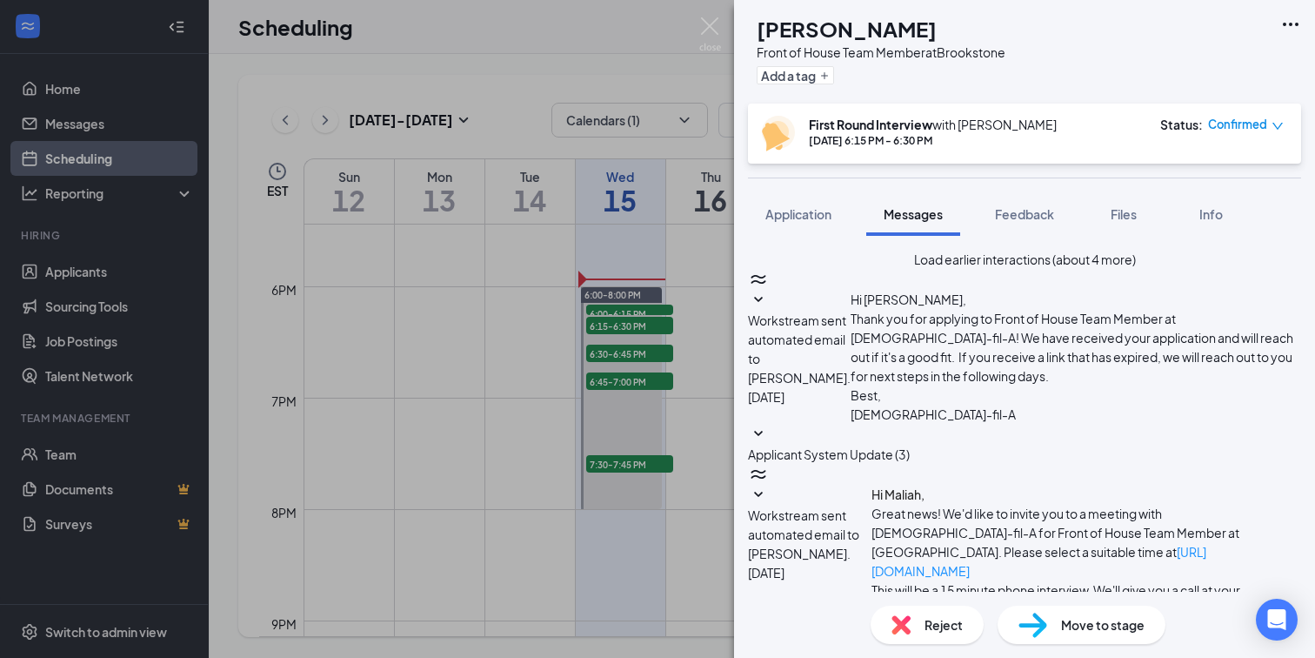
type textarea "Good afternoon, Maliah! This is Davi from [DEMOGRAPHIC_DATA]-fil-A! I will be c…"
click at [622, 358] on div "MM [PERSON_NAME] Front of House Team Member at [GEOGRAPHIC_DATA] Add a tag Firs…" at bounding box center [657, 329] width 1315 height 658
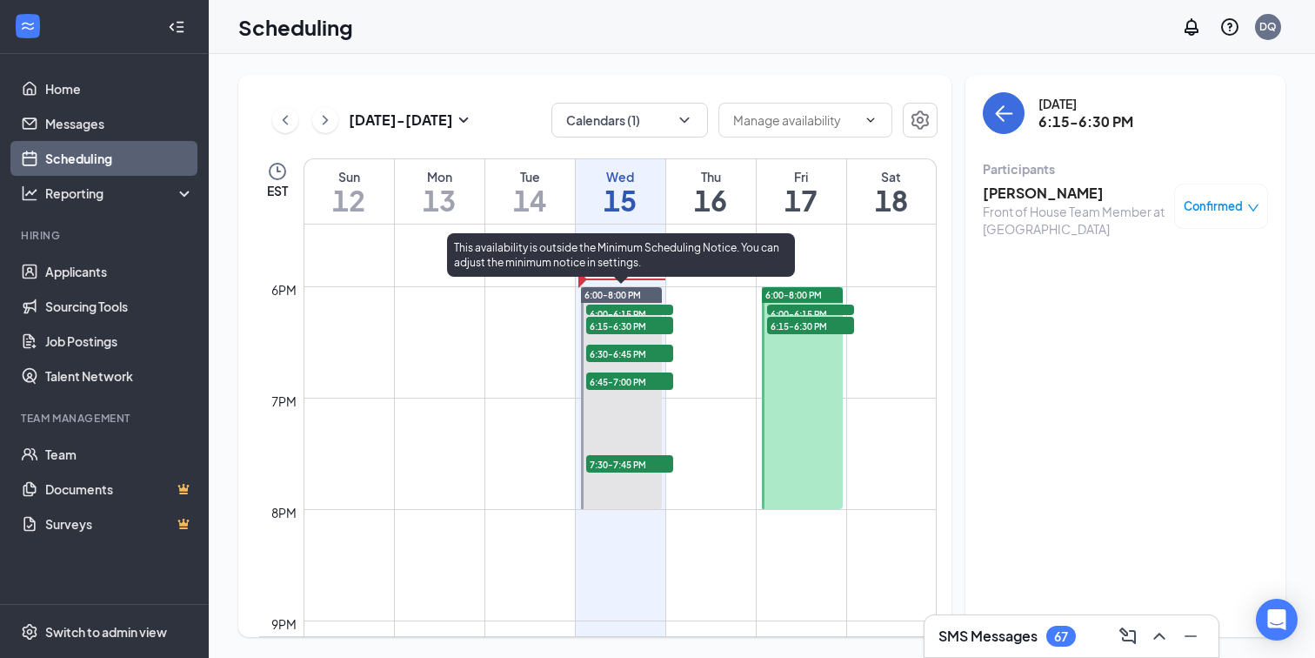
click at [622, 358] on span "6:30-6:45 PM" at bounding box center [629, 352] width 87 height 17
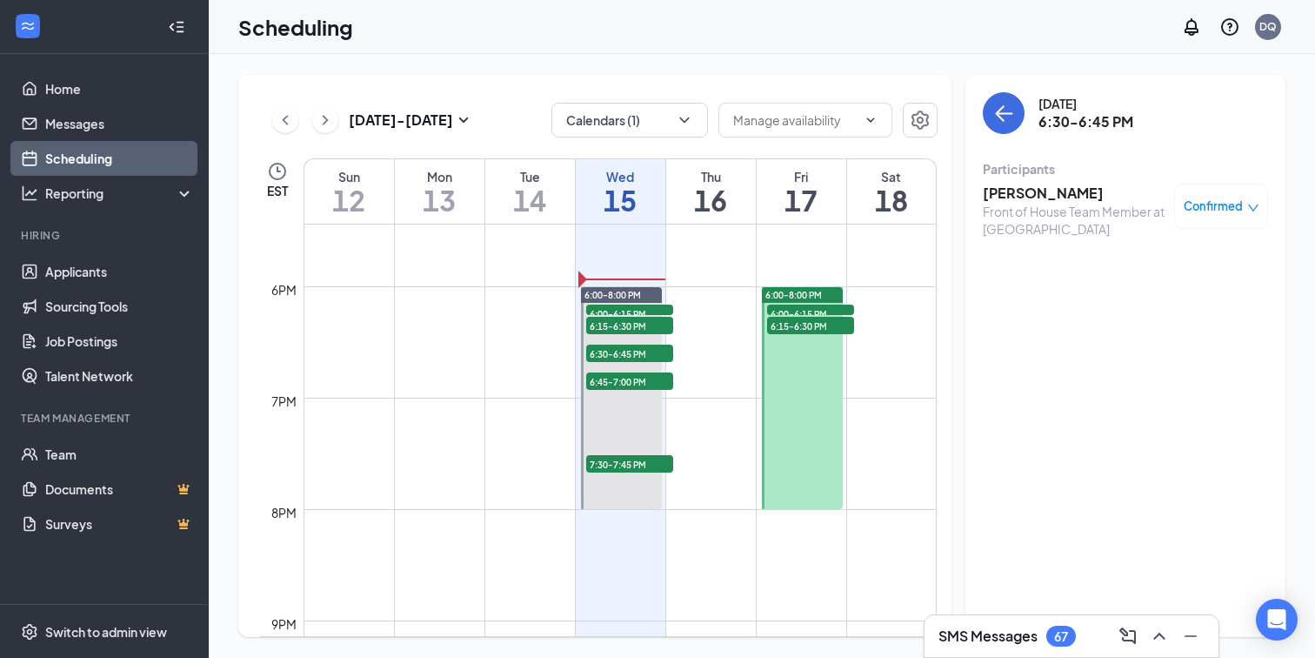
click at [1048, 193] on h3 "[PERSON_NAME]" at bounding box center [1074, 193] width 183 height 19
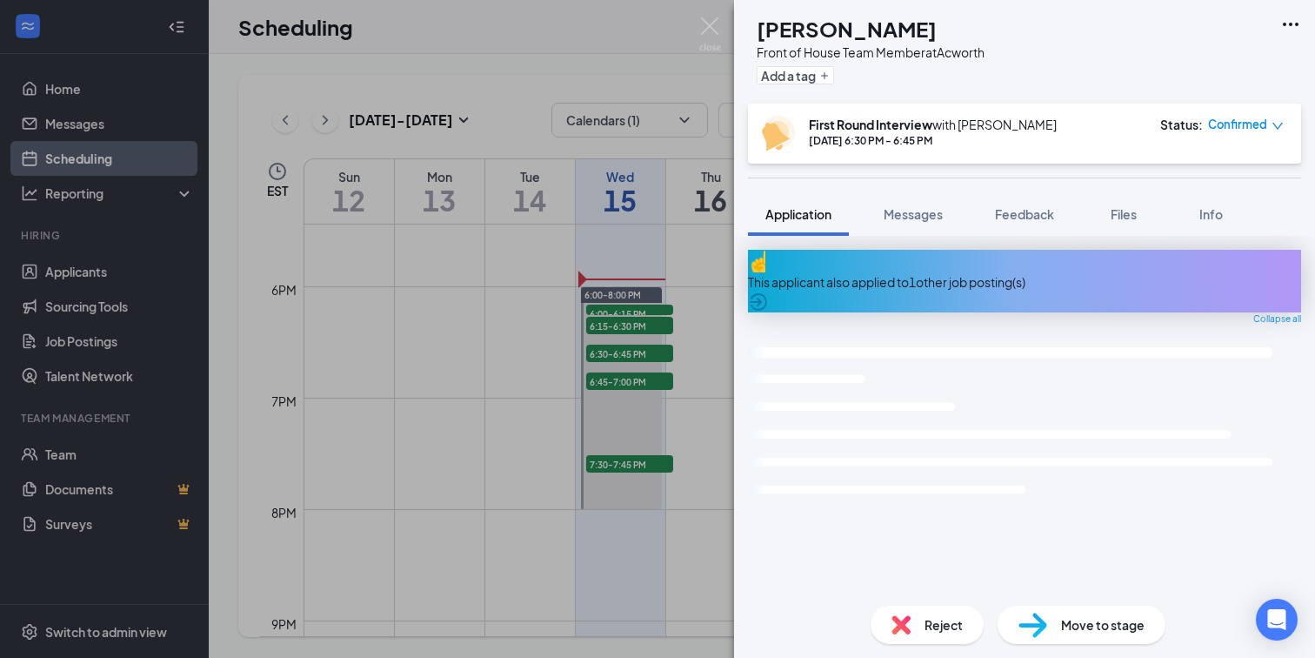
click at [1027, 184] on div "AH [PERSON_NAME] Front of House Team Member at Acworth Add a tag First Round In…" at bounding box center [1024, 329] width 581 height 658
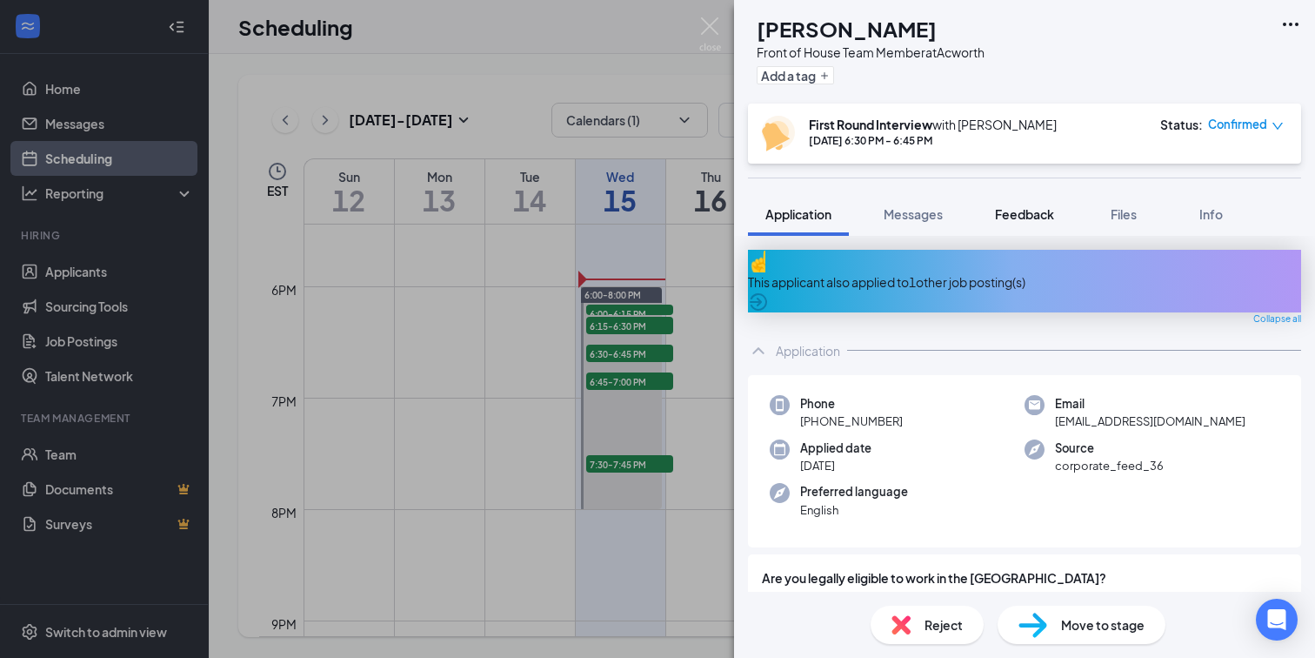
click at [1007, 217] on span "Feedback" at bounding box center [1024, 214] width 59 height 16
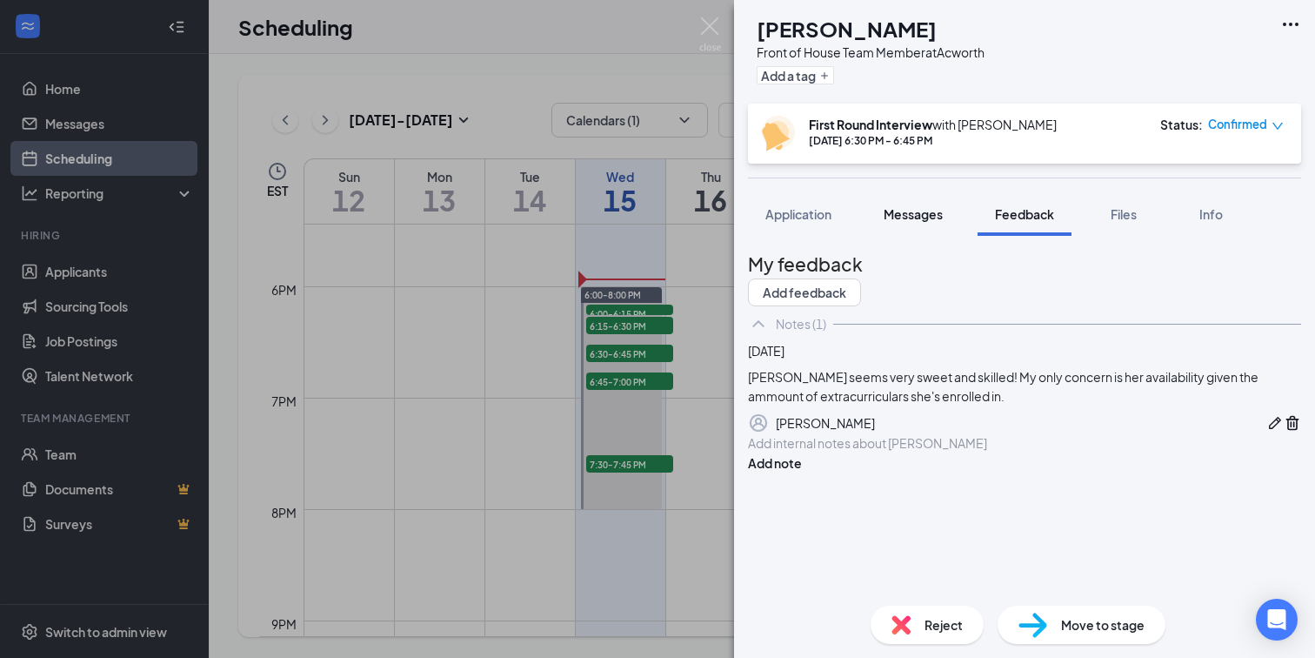
click at [925, 211] on span "Messages" at bounding box center [913, 214] width 59 height 16
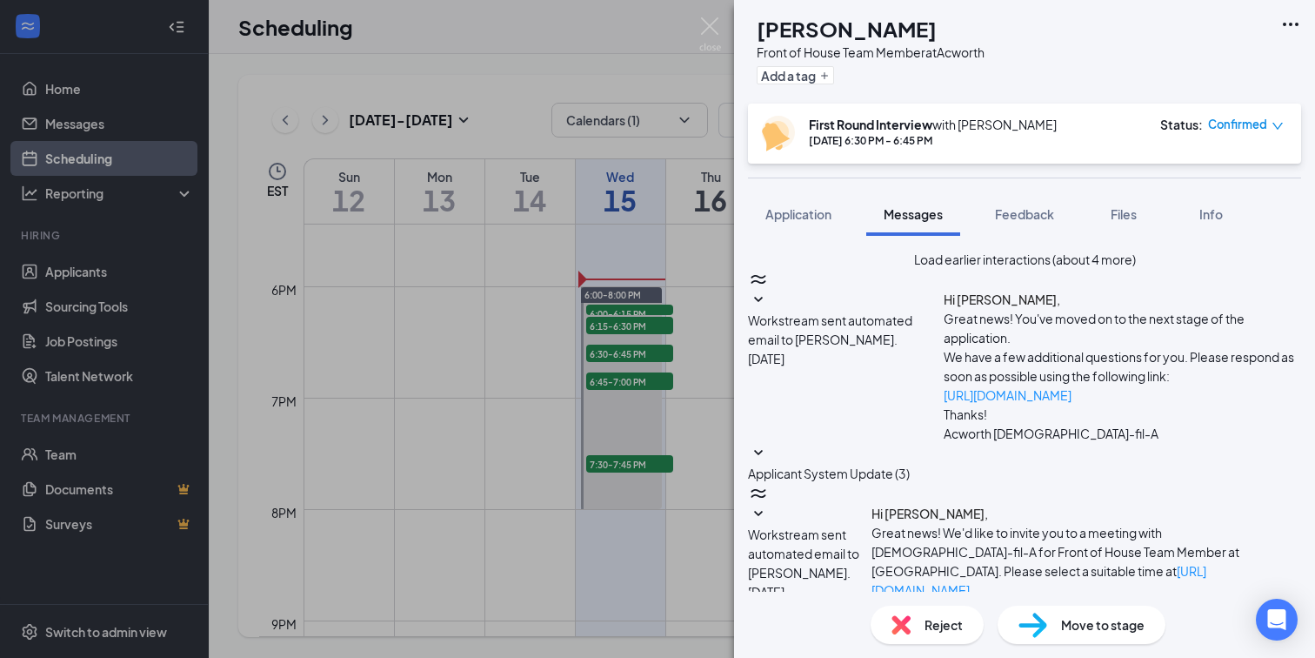
paste textarea "Good afternoon, [PERSON_NAME]! This is Davi from [DEMOGRAPHIC_DATA]-fil-A! I wi…"
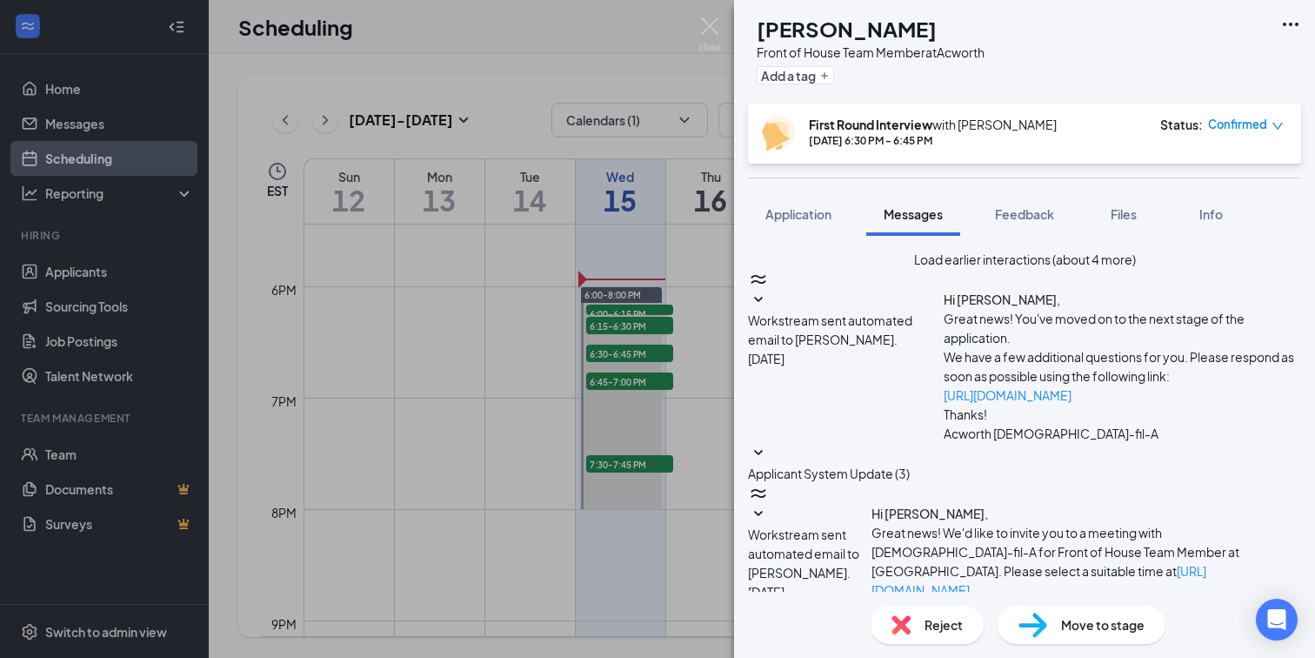
type textarea "Good afternoon, [PERSON_NAME]! This is Davi from [DEMOGRAPHIC_DATA]-fil-A! I wi…"
click at [657, 397] on div "AH [PERSON_NAME] Front of House Team Member at Acworth Add a tag First Round In…" at bounding box center [657, 329] width 1315 height 658
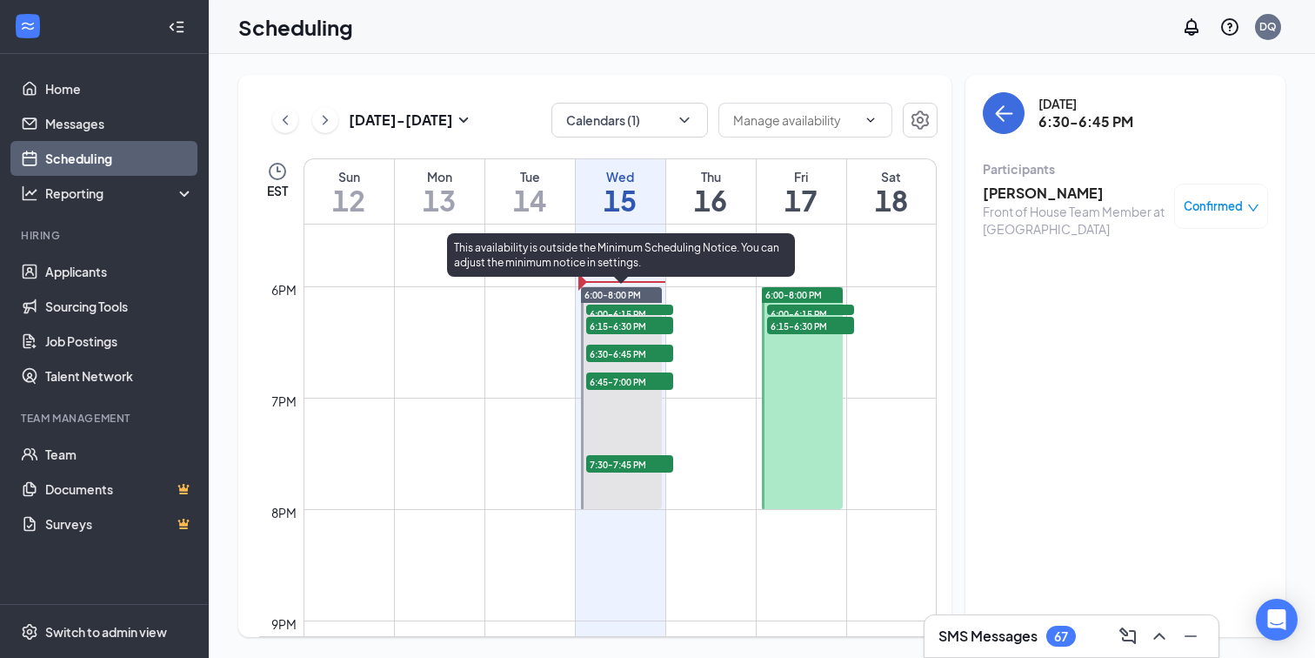
click at [644, 379] on span "6:45-7:00 PM" at bounding box center [629, 380] width 87 height 17
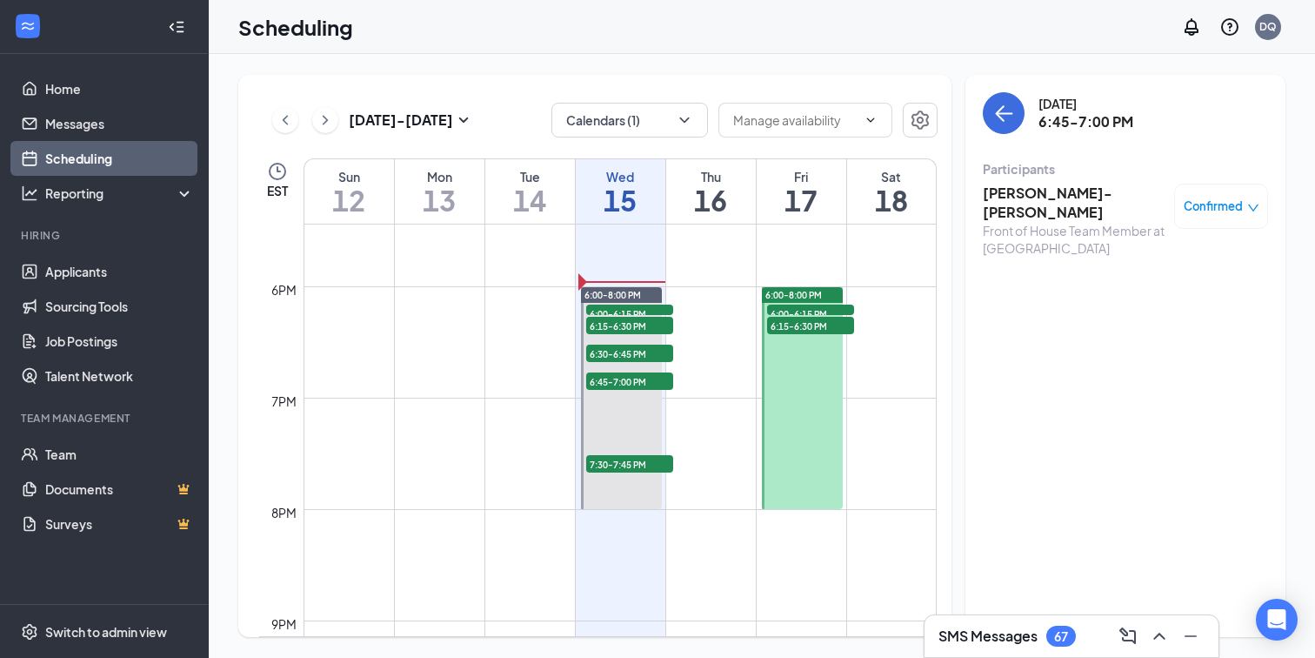
click at [1038, 198] on h3 "[PERSON_NAME]-[PERSON_NAME]" at bounding box center [1074, 203] width 183 height 38
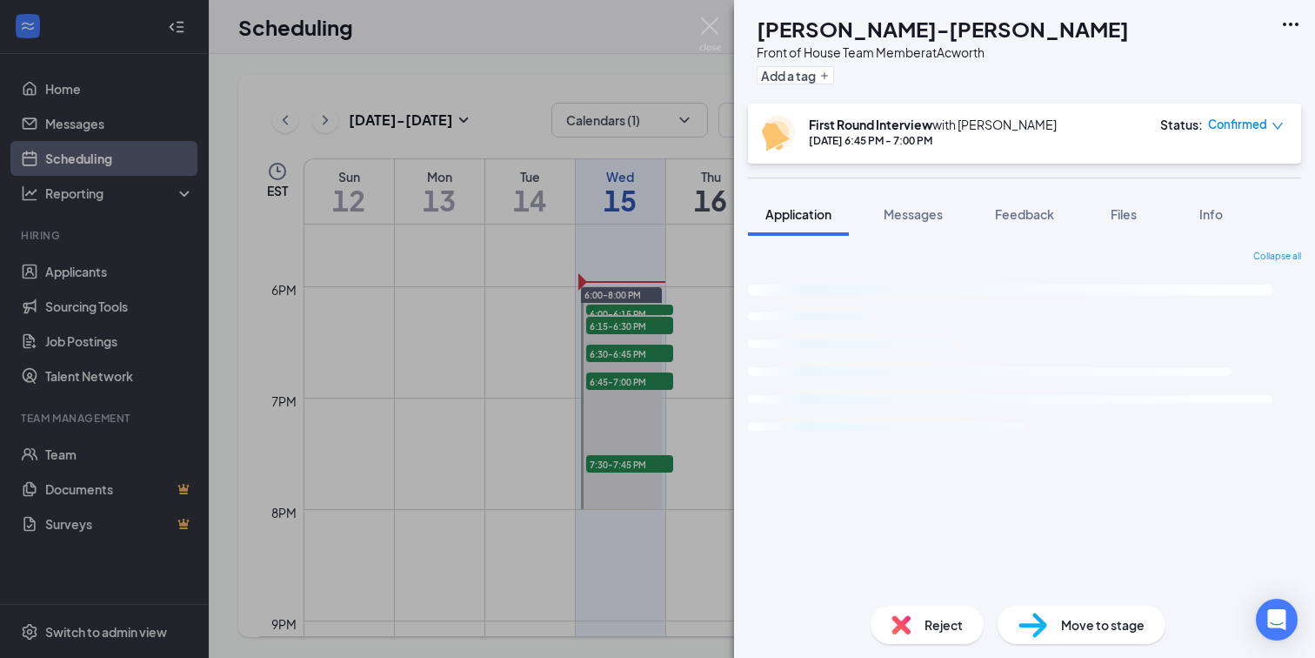
click at [936, 208] on span "Messages" at bounding box center [913, 214] width 59 height 16
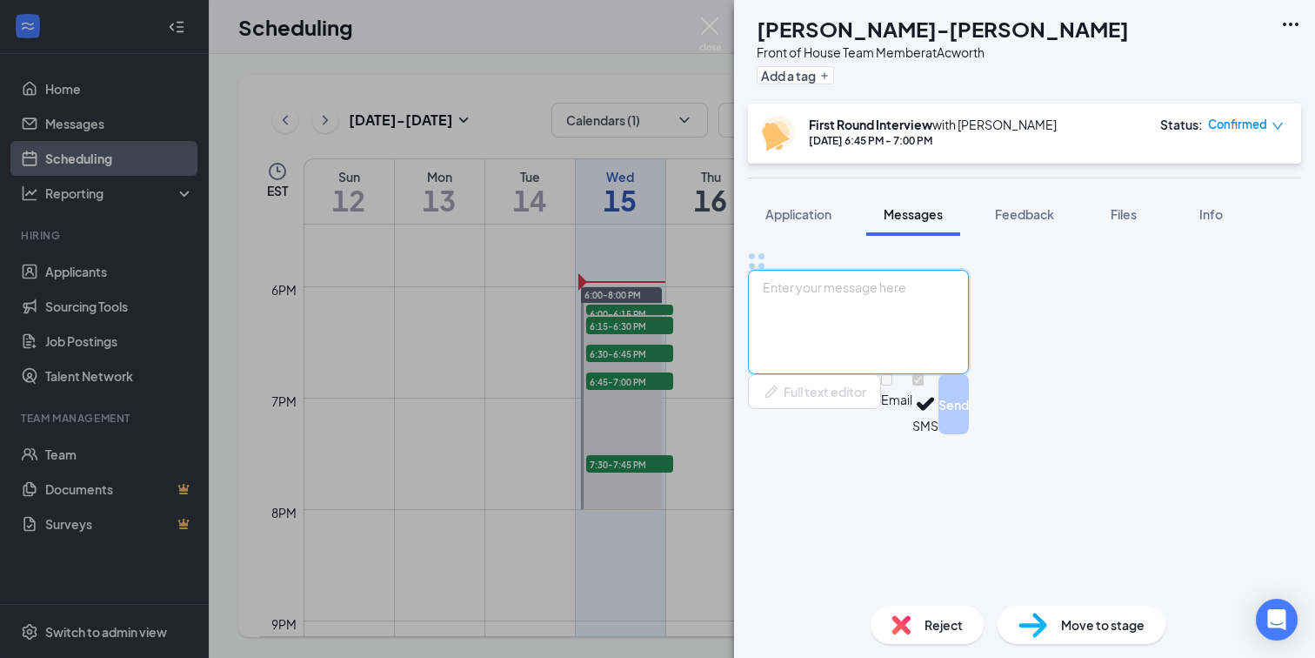
click at [905, 374] on textarea at bounding box center [858, 322] width 221 height 104
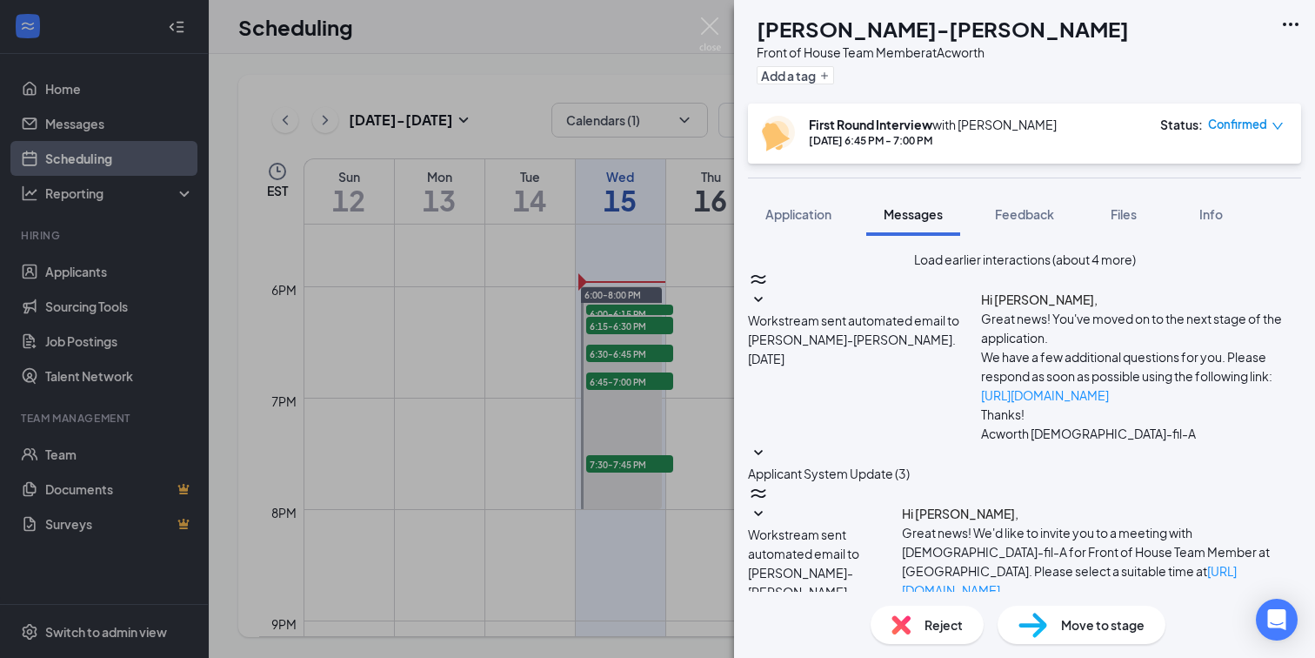
paste textarea "Good afternoon, [PERSON_NAME]! This is Davi from [DEMOGRAPHIC_DATA]-fil-A! I wi…"
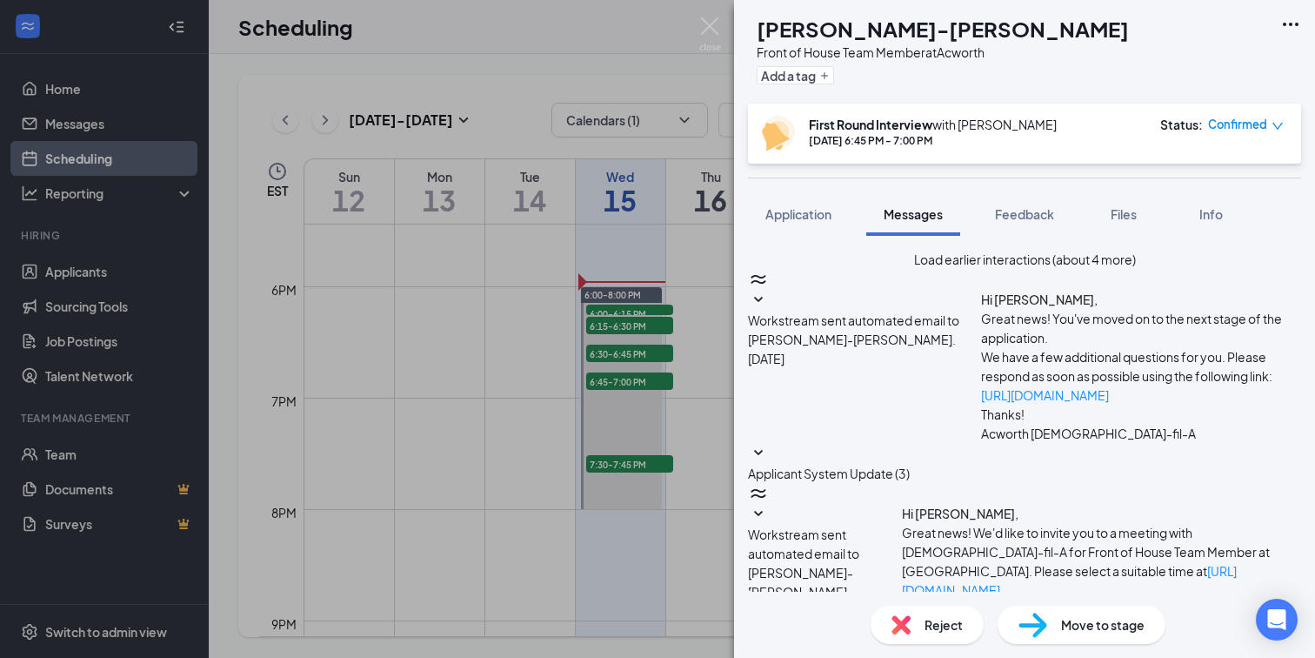
type textarea "Good afternoon, [PERSON_NAME]! This is Davi from [DEMOGRAPHIC_DATA]-fil-A! I wi…"
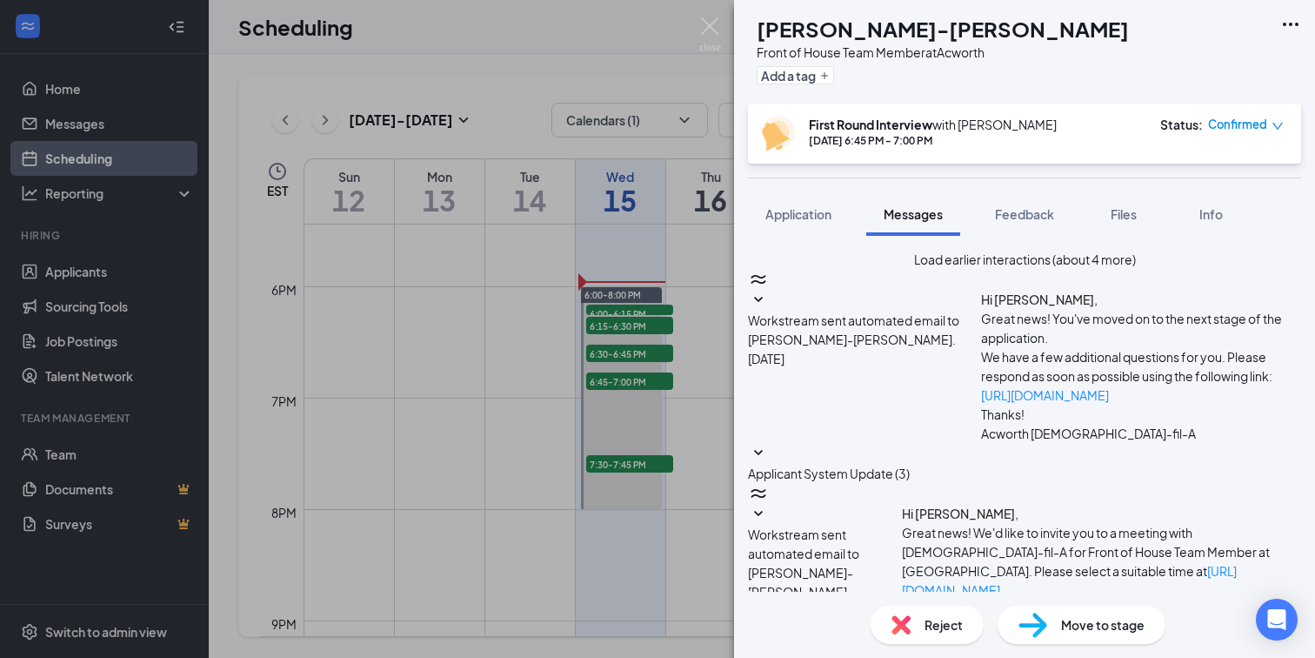
click at [610, 304] on div "AP [PERSON_NAME]-[PERSON_NAME] Front of House Team Member at Acworth Add a tag …" at bounding box center [657, 329] width 1315 height 658
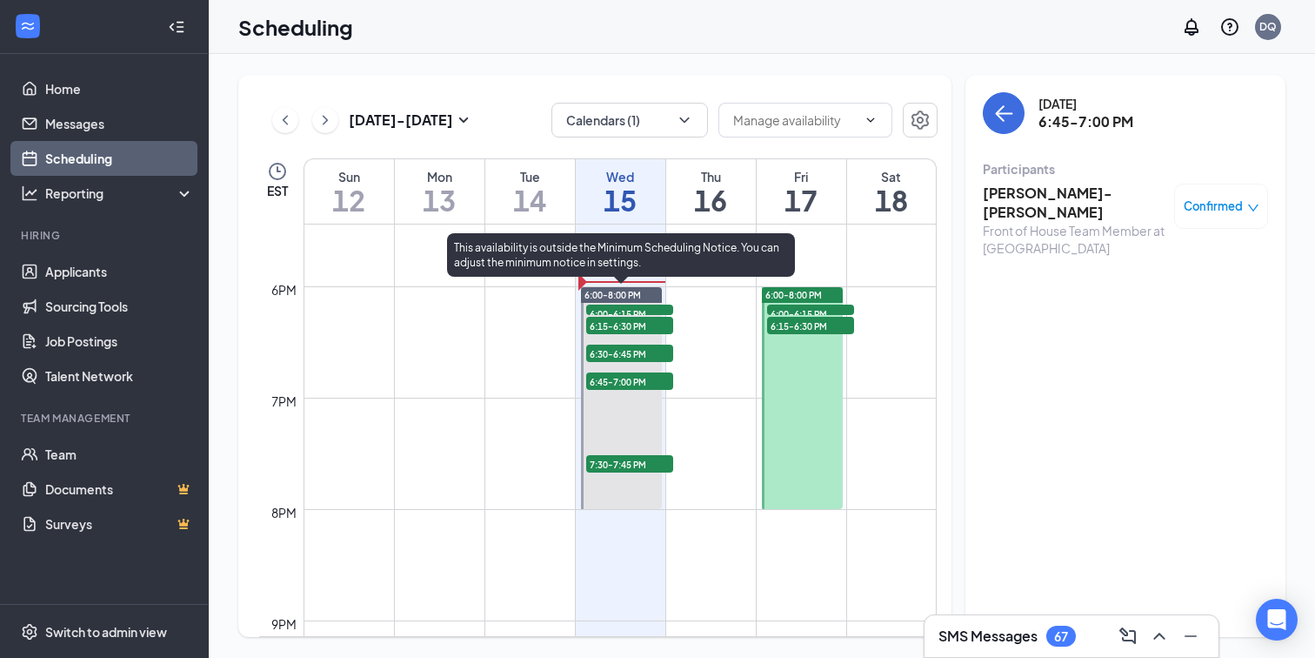
click at [624, 464] on span "7:30-7:45 PM" at bounding box center [629, 463] width 87 height 17
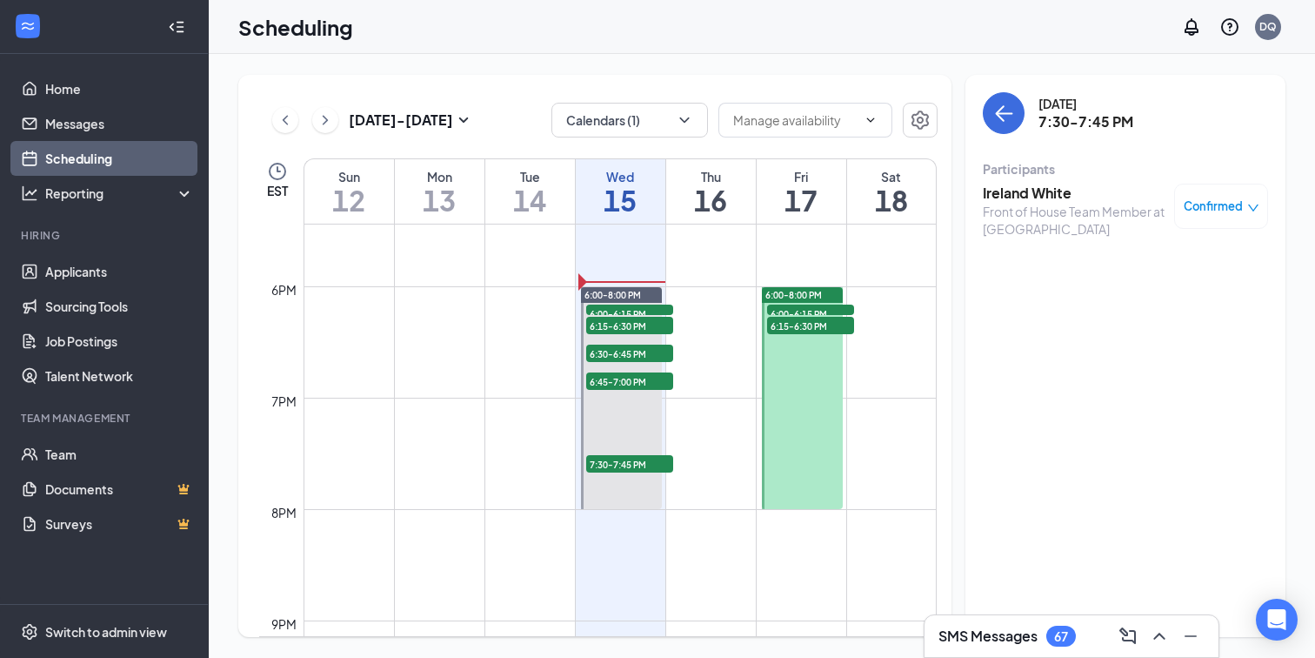
click at [1061, 192] on h3 "Ireland White" at bounding box center [1074, 193] width 183 height 19
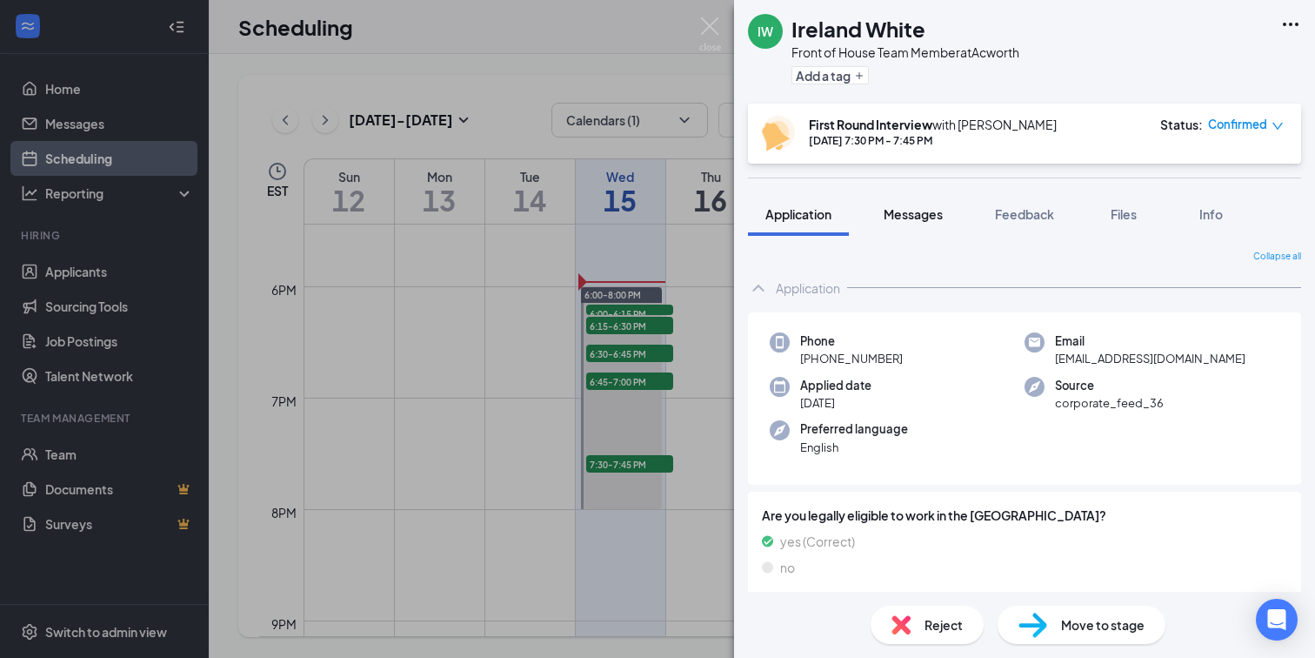
click at [916, 210] on span "Messages" at bounding box center [913, 214] width 59 height 16
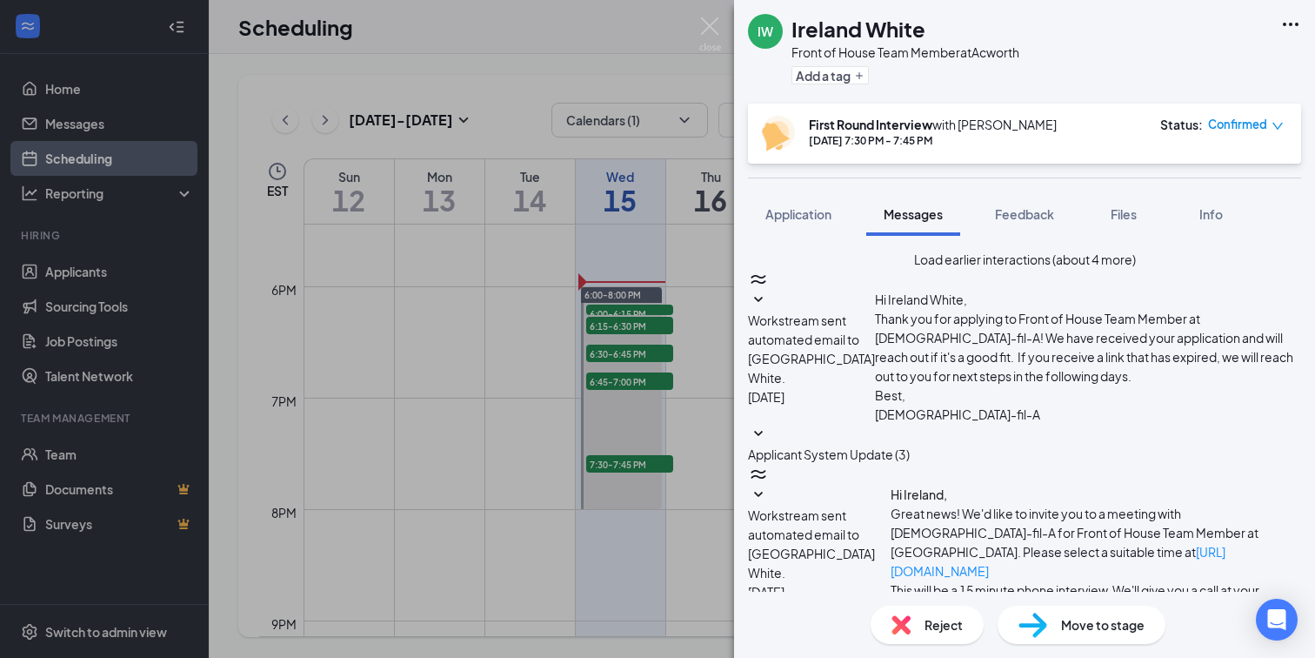
scroll to position [590, 0]
click at [575, 258] on div "IW Ireland White Front of House Team Member at Acworth Add a tag First Round In…" at bounding box center [657, 329] width 1315 height 658
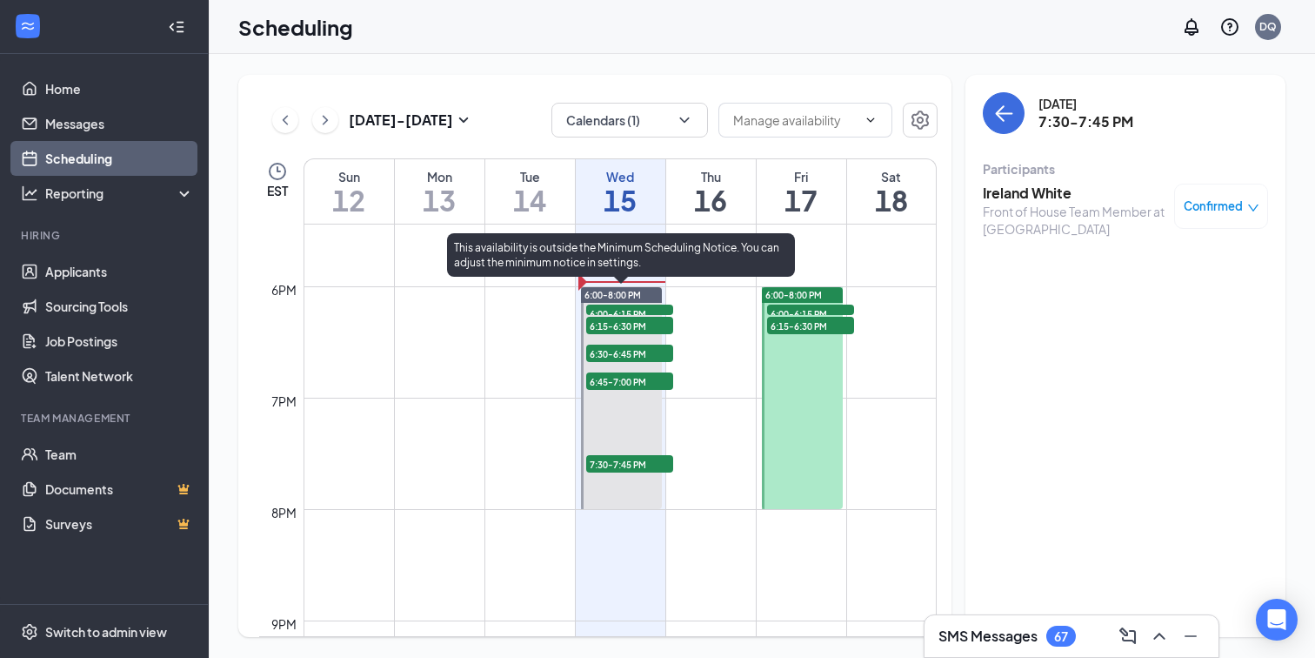
click at [608, 303] on div "6:00-6:15 PM 1" at bounding box center [629, 310] width 90 height 14
click at [609, 304] on span "6:00-6:15 PM" at bounding box center [629, 312] width 87 height 17
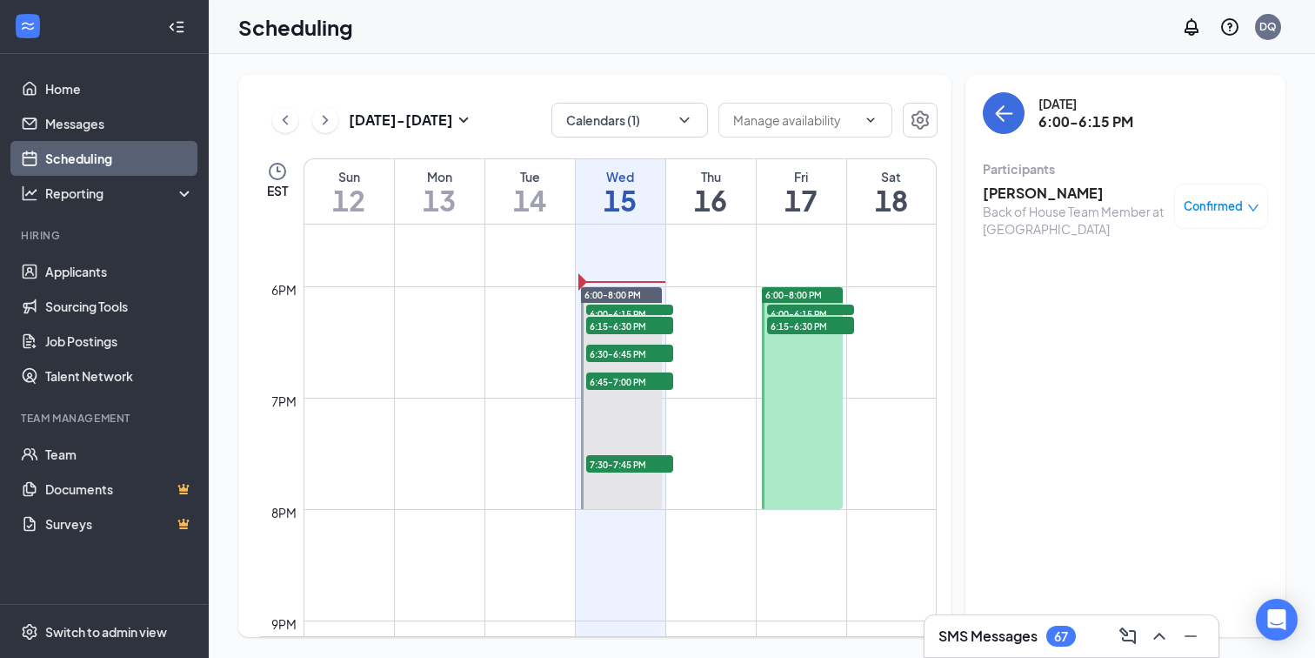
click at [1015, 201] on h3 "[PERSON_NAME]" at bounding box center [1074, 193] width 183 height 19
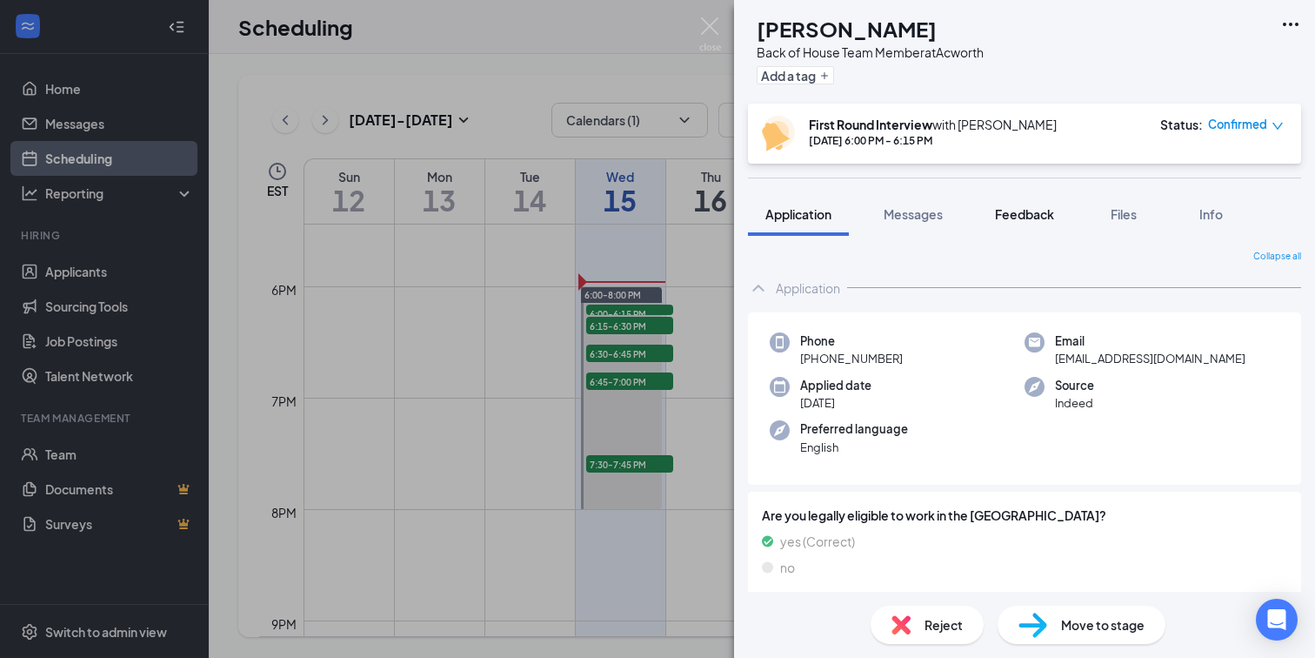
click at [1007, 217] on span "Feedback" at bounding box center [1024, 214] width 59 height 16
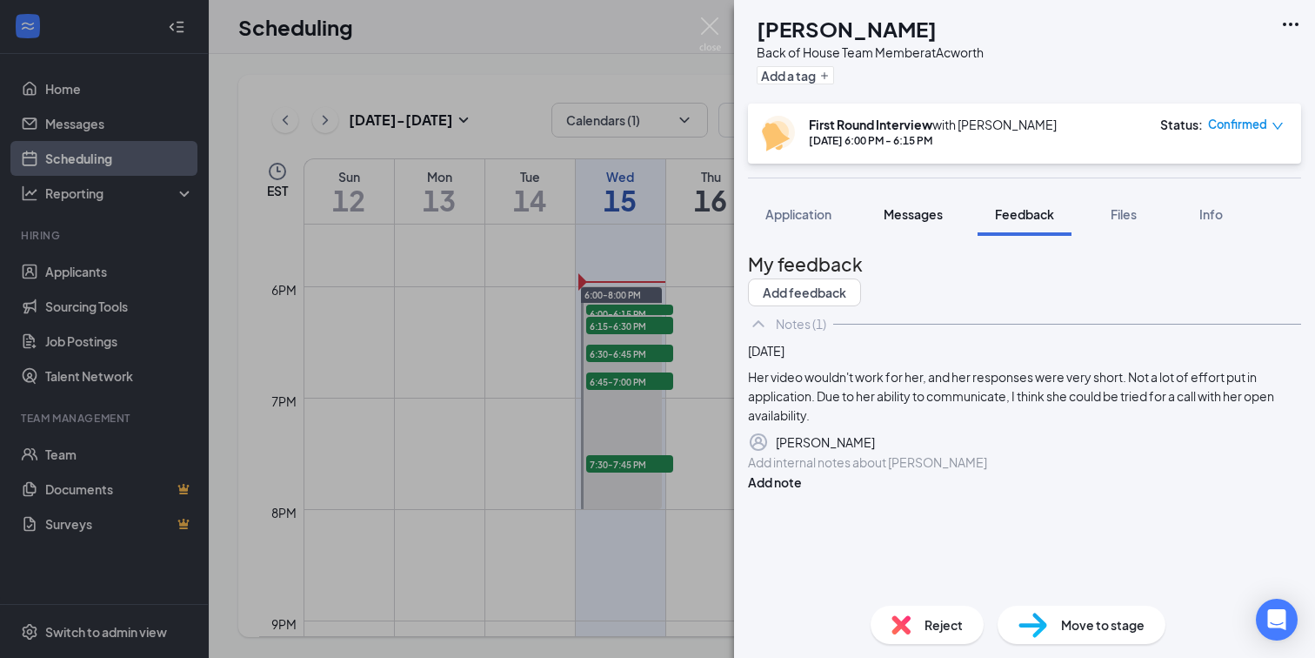
click at [918, 209] on span "Messages" at bounding box center [913, 214] width 59 height 16
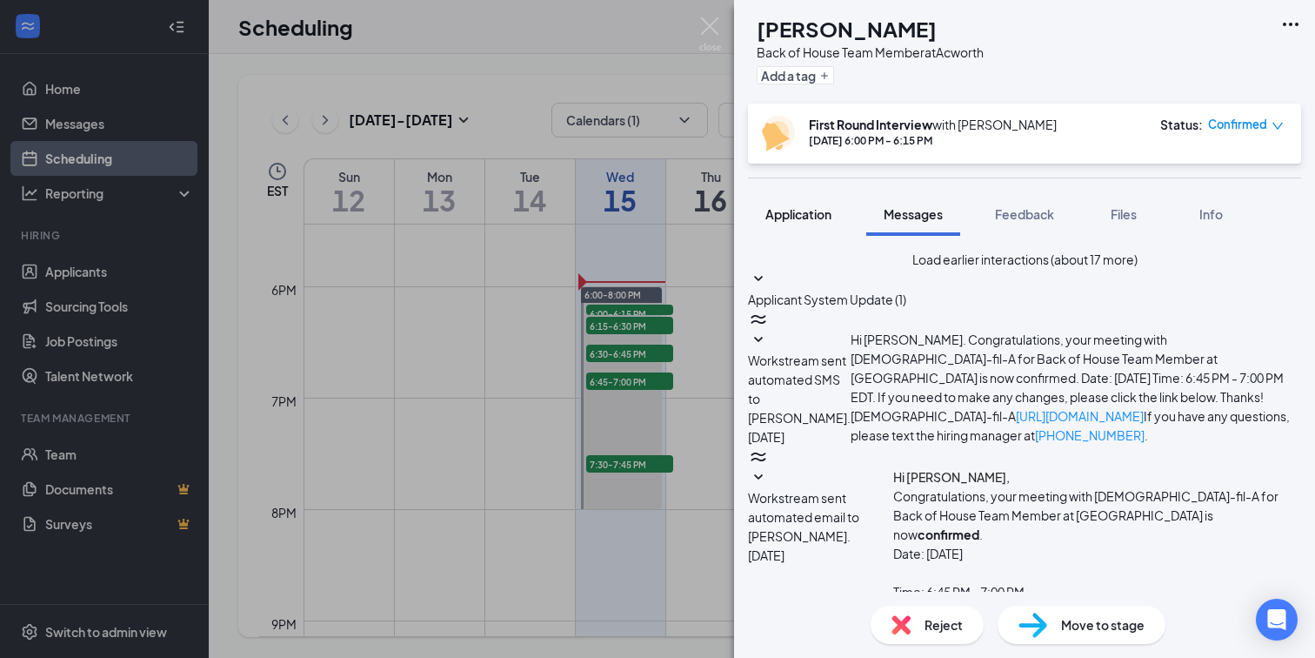
scroll to position [727, 0]
click at [791, 213] on span "Application" at bounding box center [798, 214] width 66 height 16
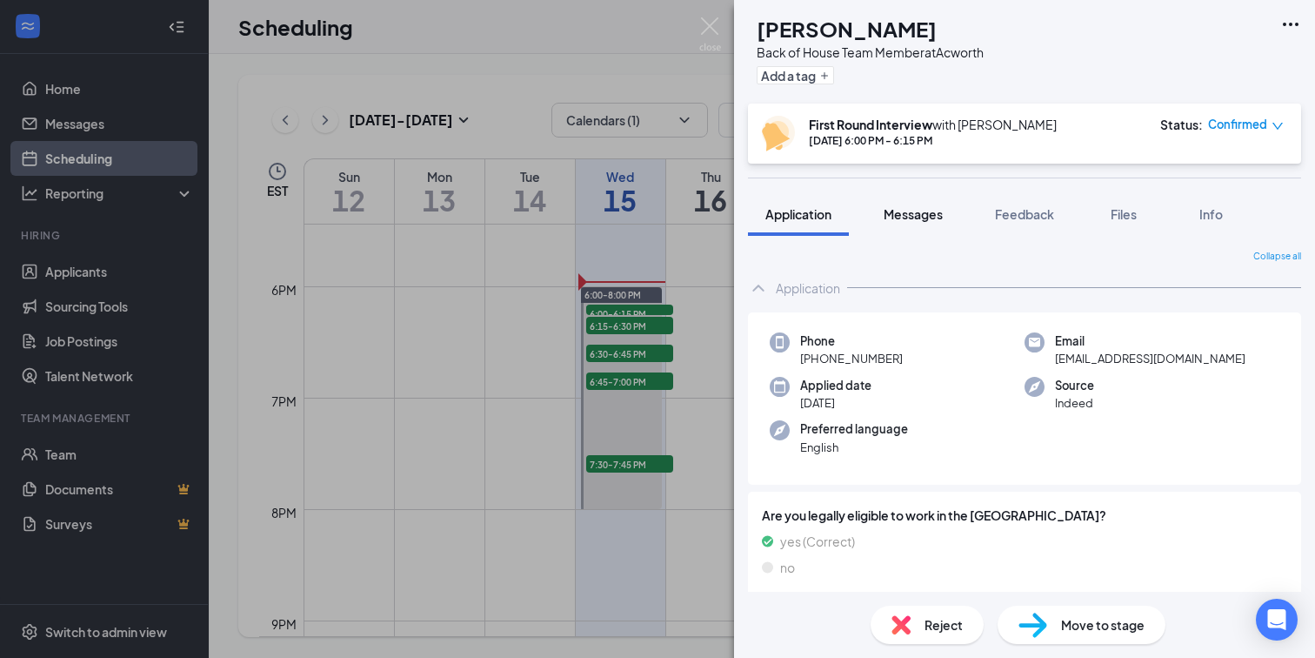
click at [895, 195] on button "Messages" at bounding box center [913, 213] width 94 height 43
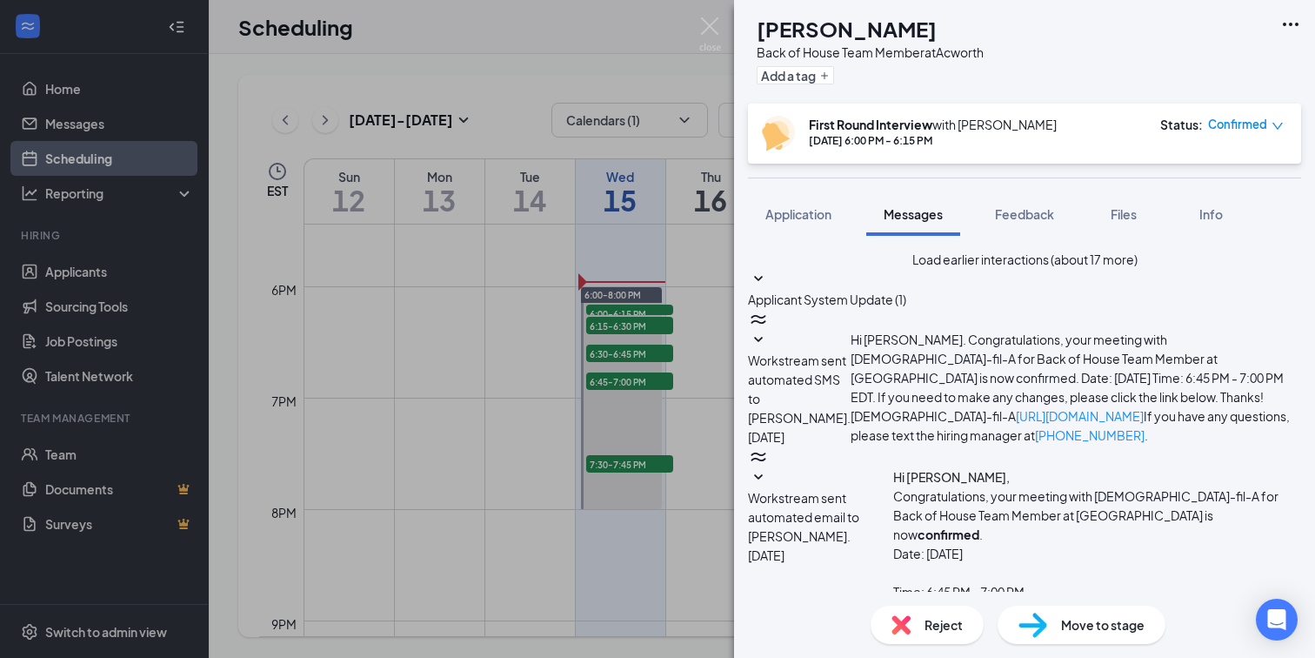
scroll to position [727, 0]
click at [853, 202] on div "Application Messages Feedback Files Info" at bounding box center [1024, 213] width 553 height 43
click at [835, 207] on button "Application" at bounding box center [798, 213] width 101 height 43
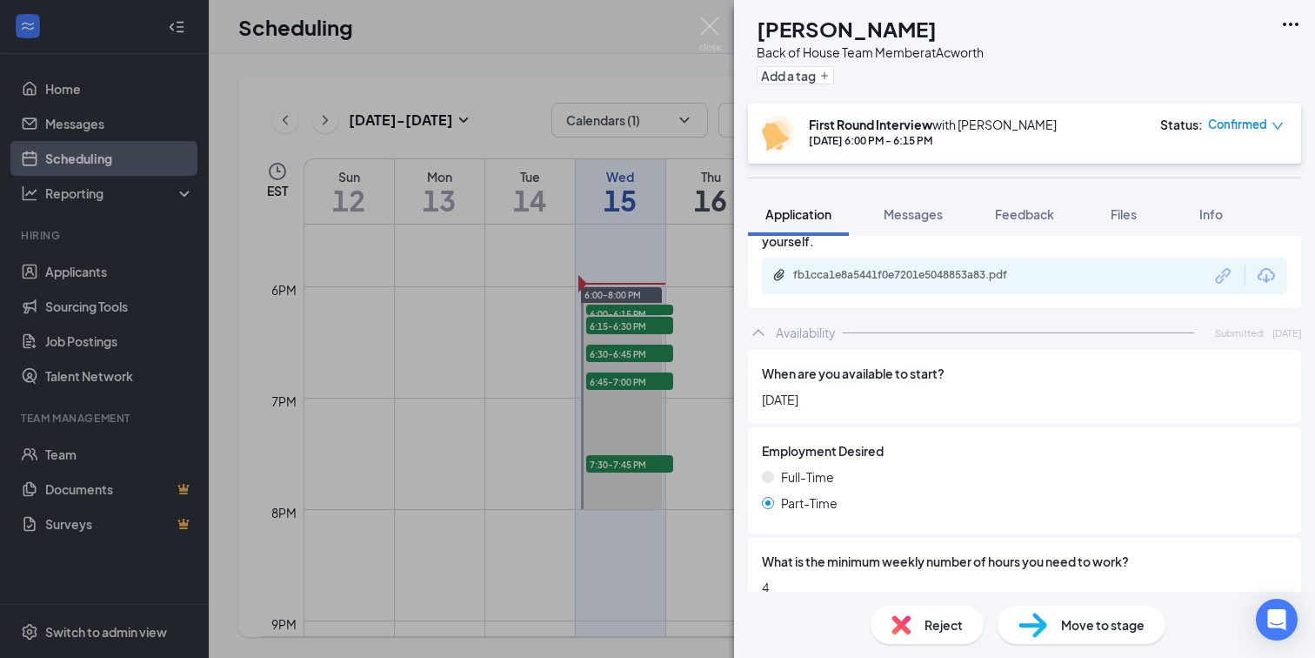
scroll to position [3444, 0]
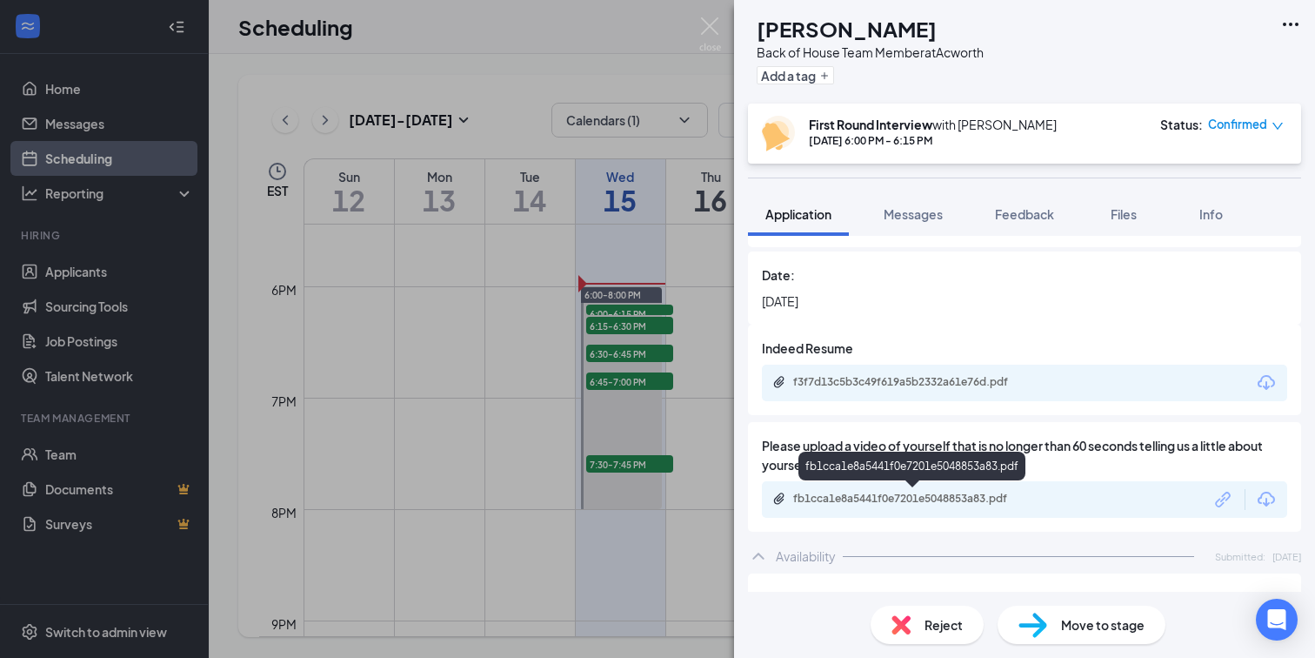
click at [914, 493] on div "fb1cca1e8a5441f0e7201e5048853a83.pdf" at bounding box center [915, 498] width 244 height 14
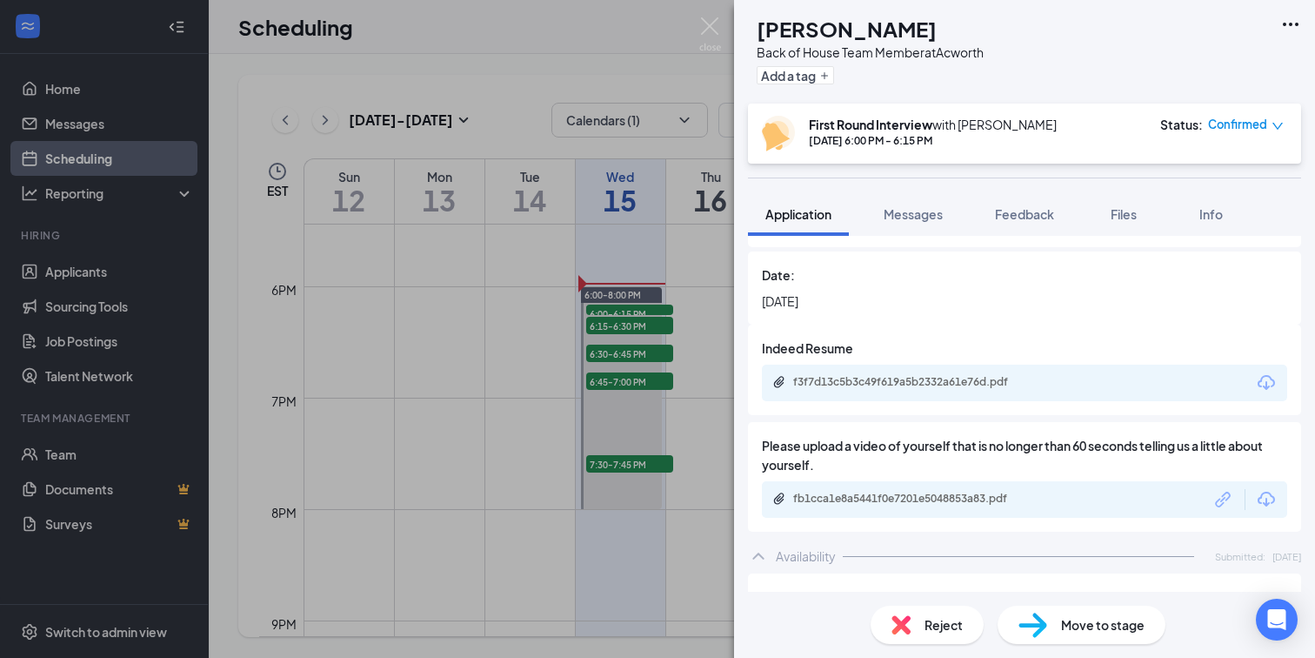
click at [1074, 377] on div "f3f7d13c5b3c49f619a5b2332a61e76d.pdf" at bounding box center [1024, 382] width 525 height 37
click at [982, 372] on div "f3f7d13c5b3c49f619a5b2332a61e76d.pdf" at bounding box center [1024, 382] width 525 height 37
click at [978, 382] on div "f3f7d13c5b3c49f619a5b2332a61e76d.pdf" at bounding box center [915, 382] width 244 height 14
click at [936, 219] on span "Messages" at bounding box center [913, 214] width 59 height 16
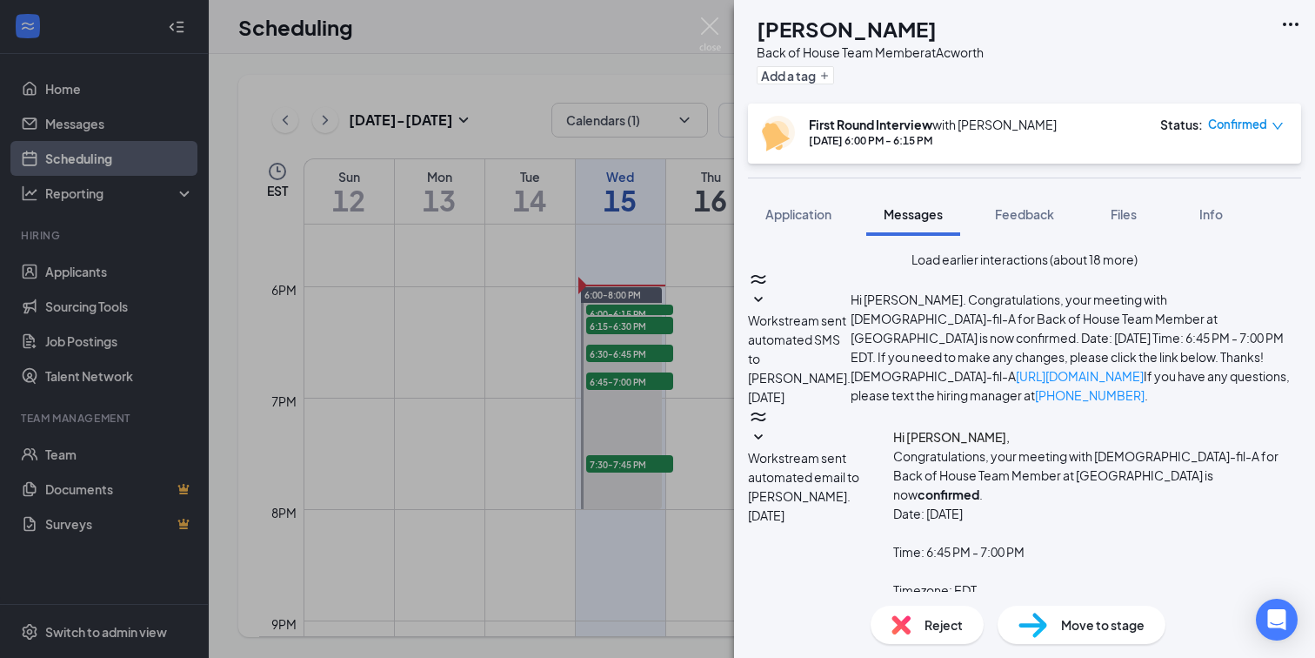
type textarea "S"
type textarea "Awesome, thank you for confirming!"
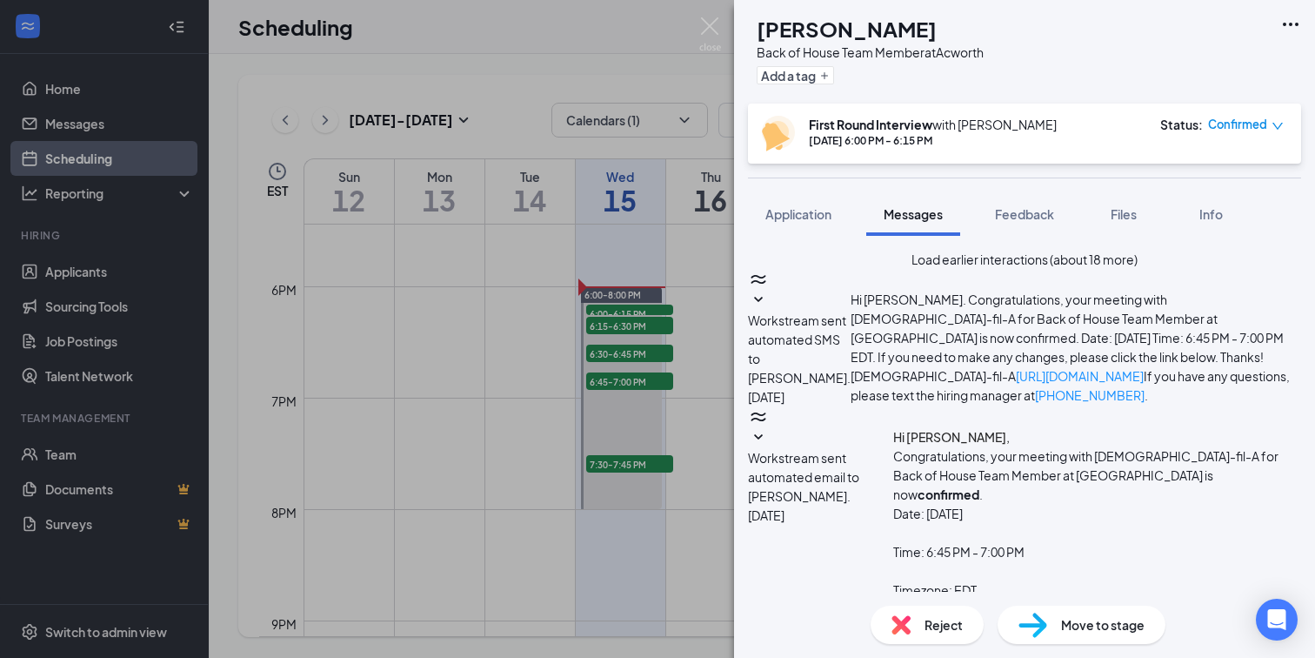
scroll to position [882, 0]
drag, startPoint x: 1098, startPoint y: 377, endPoint x: 854, endPoint y: 370, distance: 243.6
copy span "Awesome, thank you for confirming!"
click at [784, 216] on span "Application" at bounding box center [798, 214] width 66 height 16
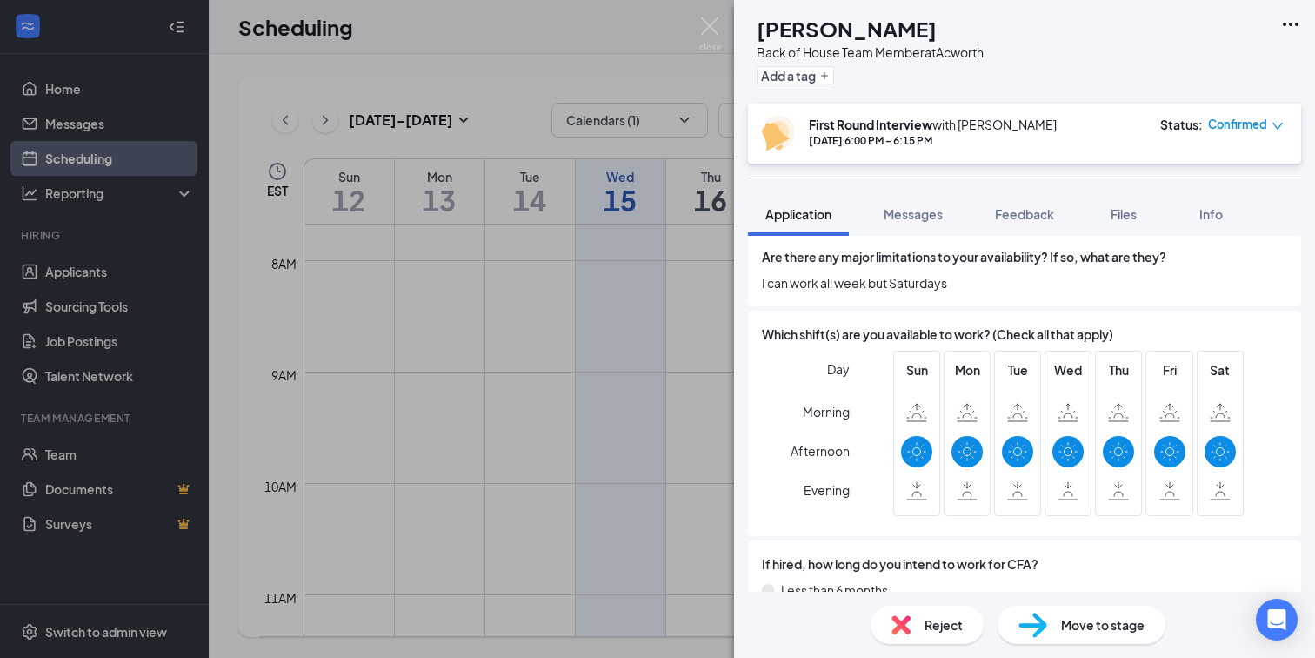
scroll to position [4112, 0]
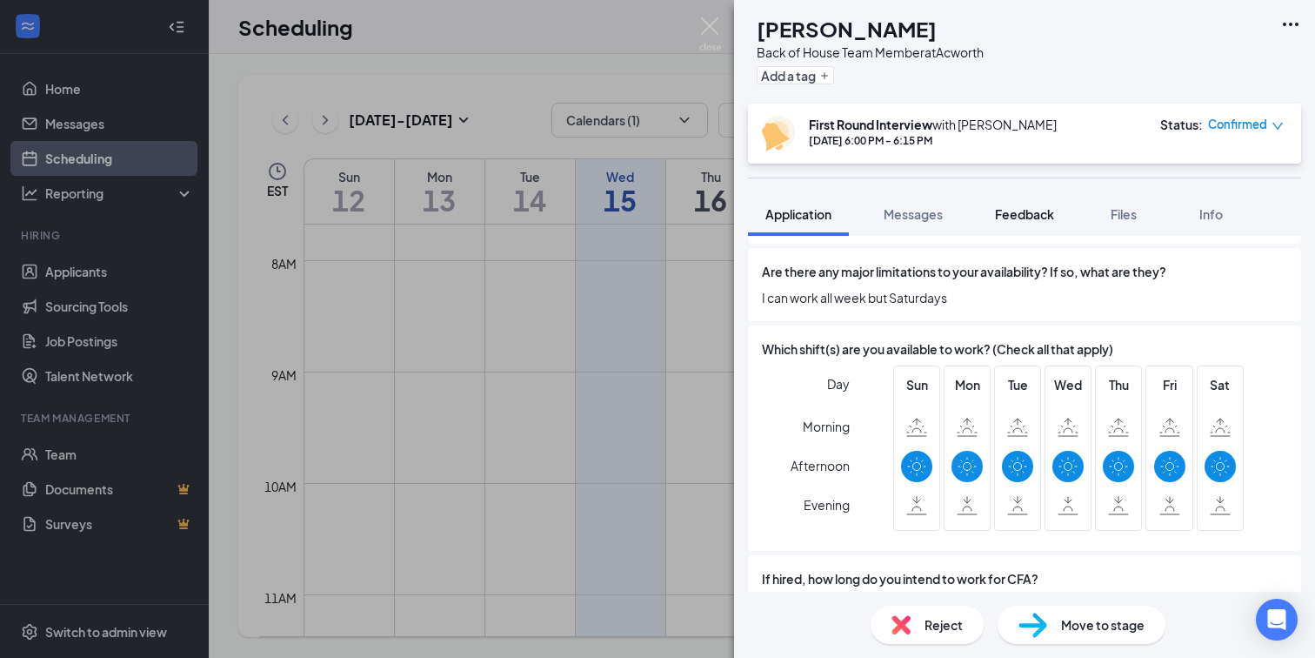
click at [1010, 217] on span "Feedback" at bounding box center [1024, 214] width 59 height 16
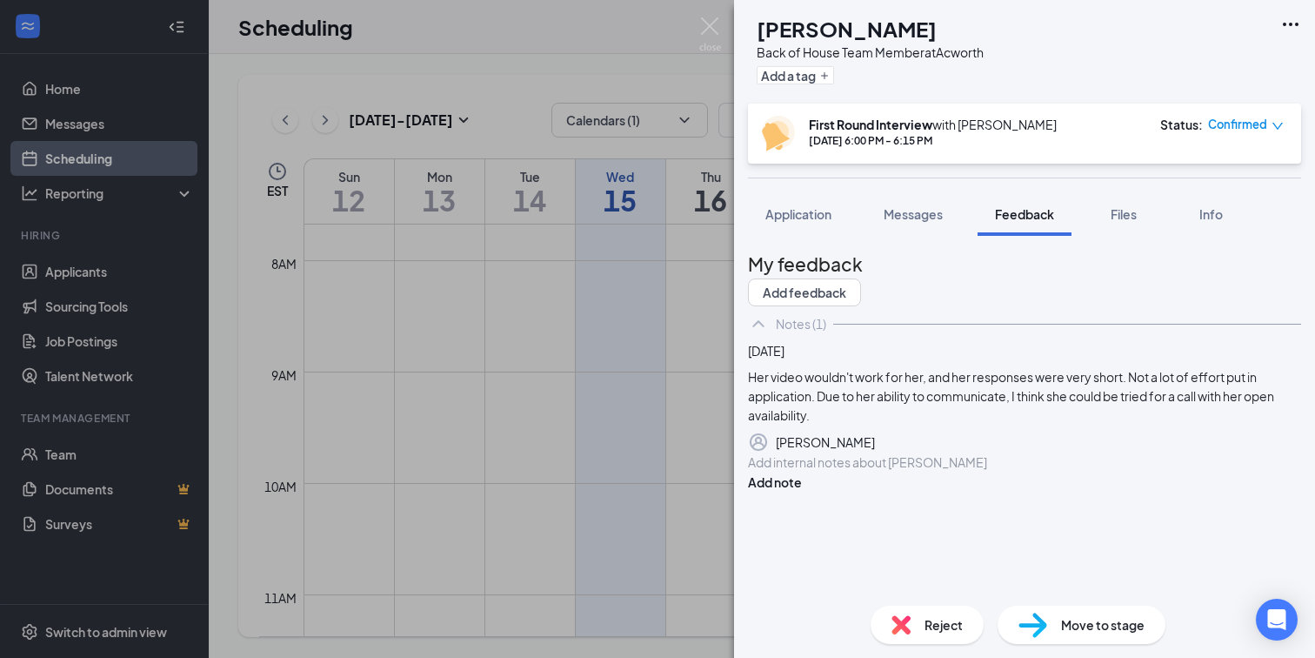
click at [878, 471] on div at bounding box center [1024, 462] width 551 height 18
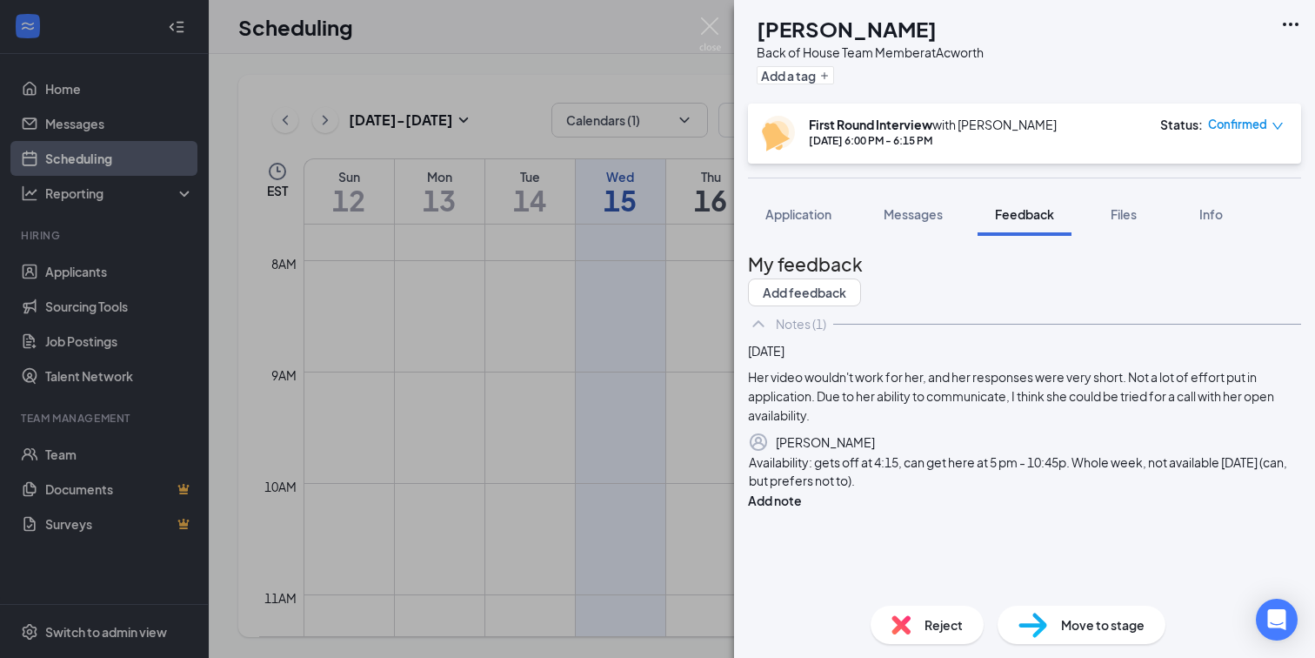
scroll to position [23, 0]
click at [803, 212] on span "Application" at bounding box center [798, 214] width 66 height 16
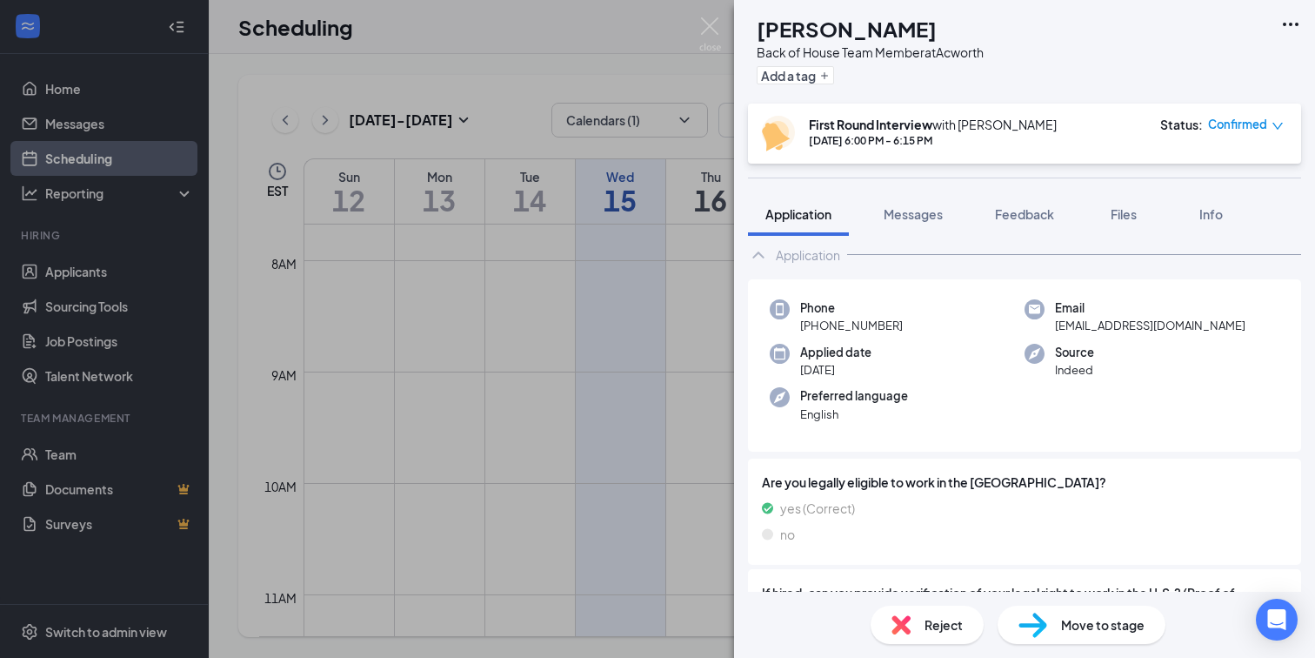
scroll to position [45, 0]
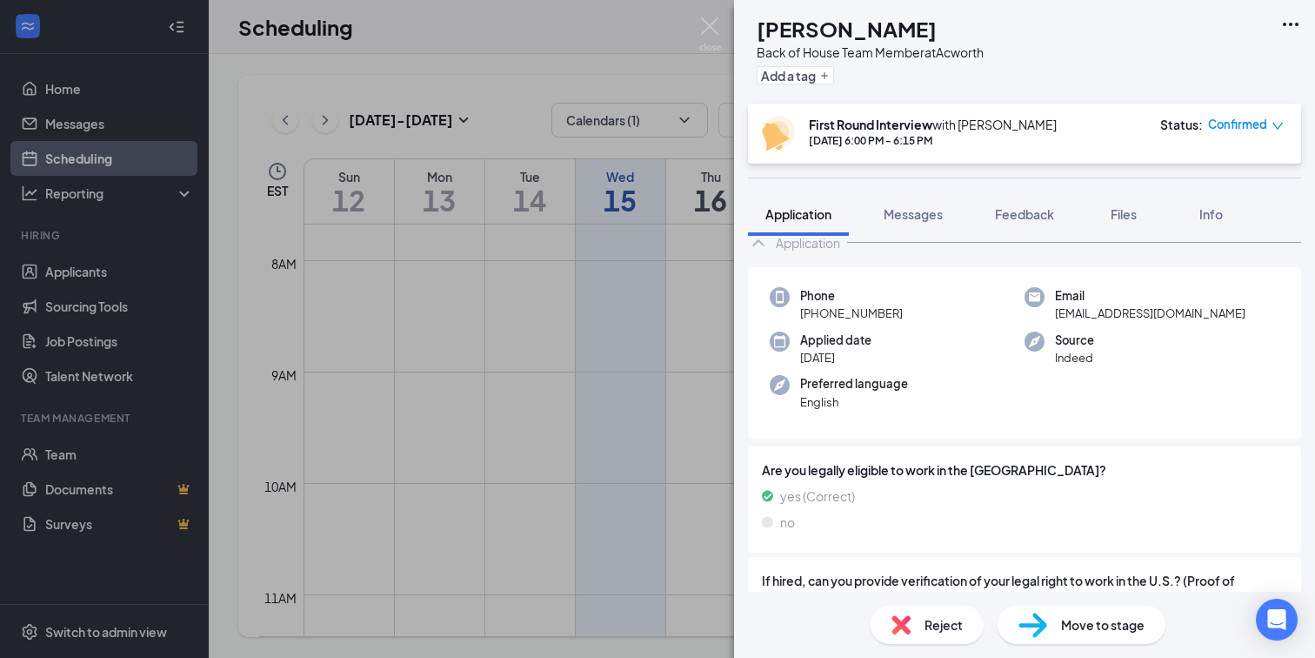
click at [701, 11] on div "[PERSON_NAME] Back of House Team Member at Acworth Add a tag First Round Interv…" at bounding box center [657, 329] width 1315 height 658
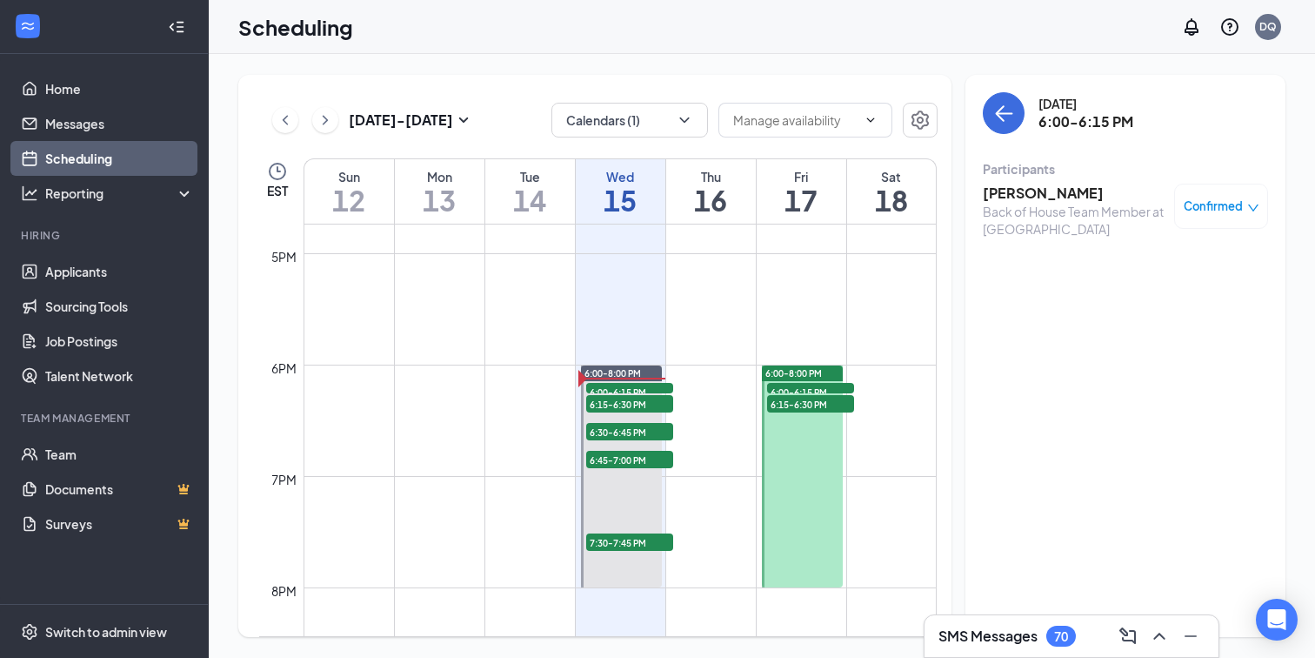
scroll to position [1976, 0]
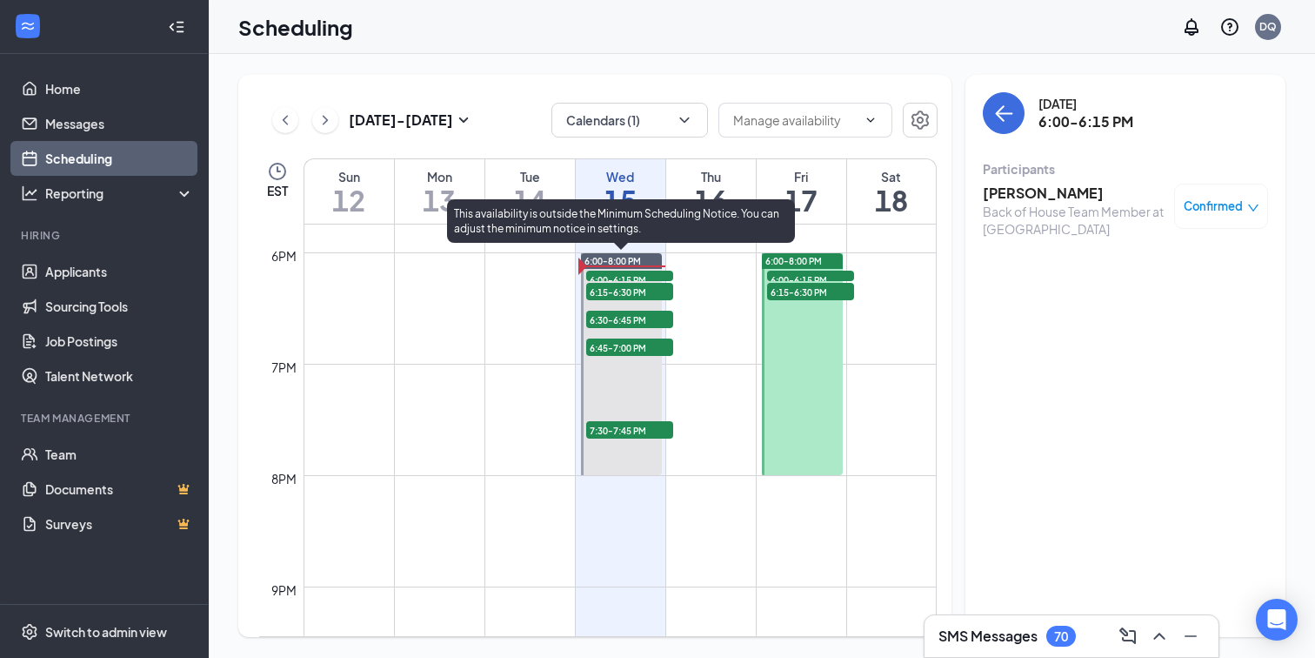
click at [651, 294] on span "6:15-6:30 PM" at bounding box center [629, 291] width 87 height 17
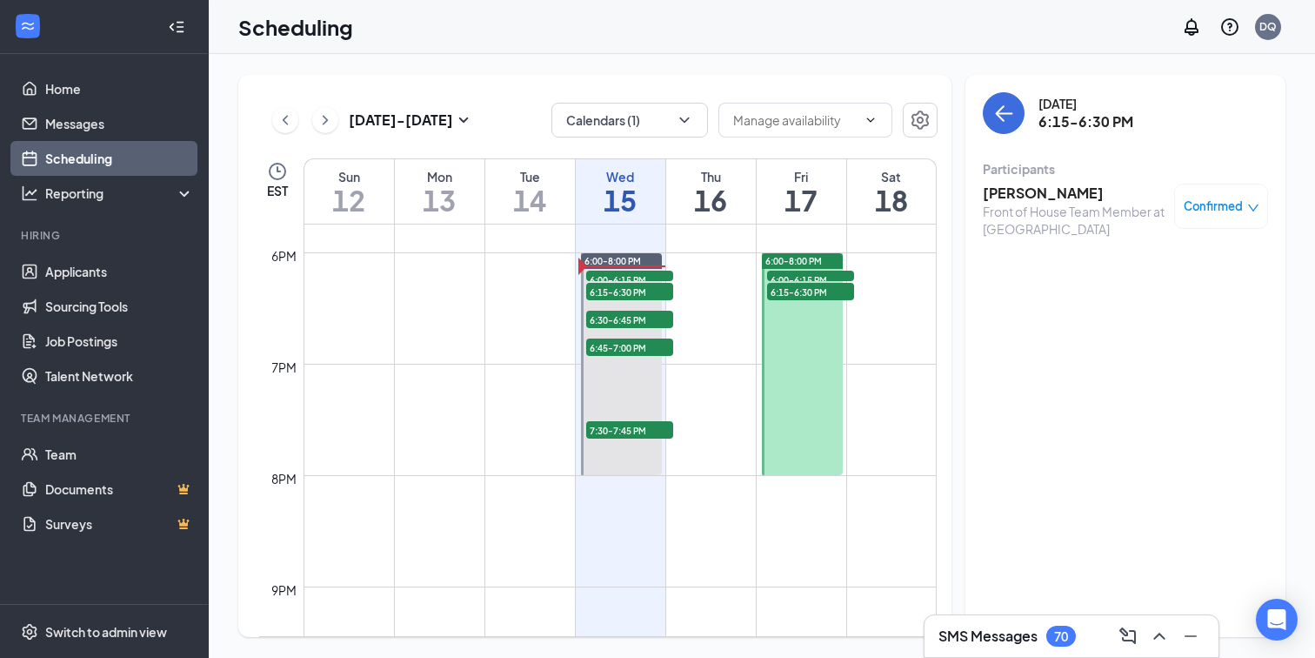
click at [1004, 177] on div "Participants" at bounding box center [1125, 168] width 285 height 17
click at [1004, 179] on div "Maliah Moukarzel Front of House Team Member at Brookstone Confirmed" at bounding box center [1125, 210] width 285 height 66
click at [1005, 190] on h3 "[PERSON_NAME]" at bounding box center [1074, 193] width 183 height 19
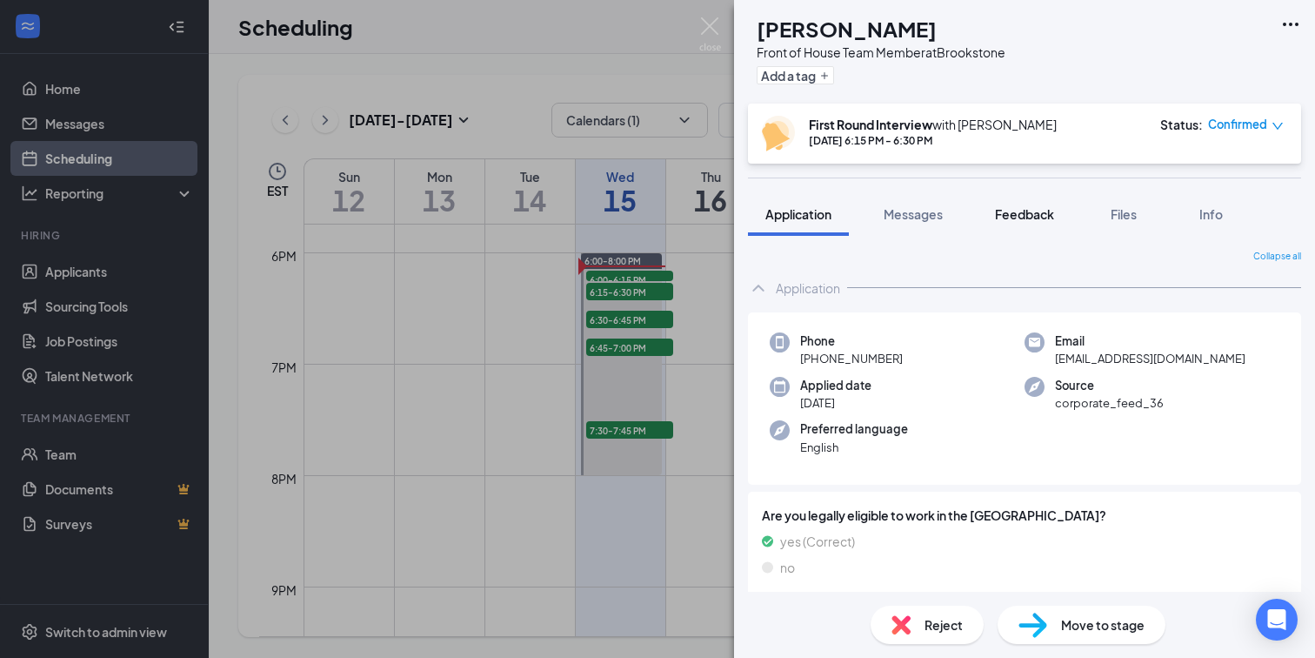
click at [1032, 211] on span "Feedback" at bounding box center [1024, 214] width 59 height 16
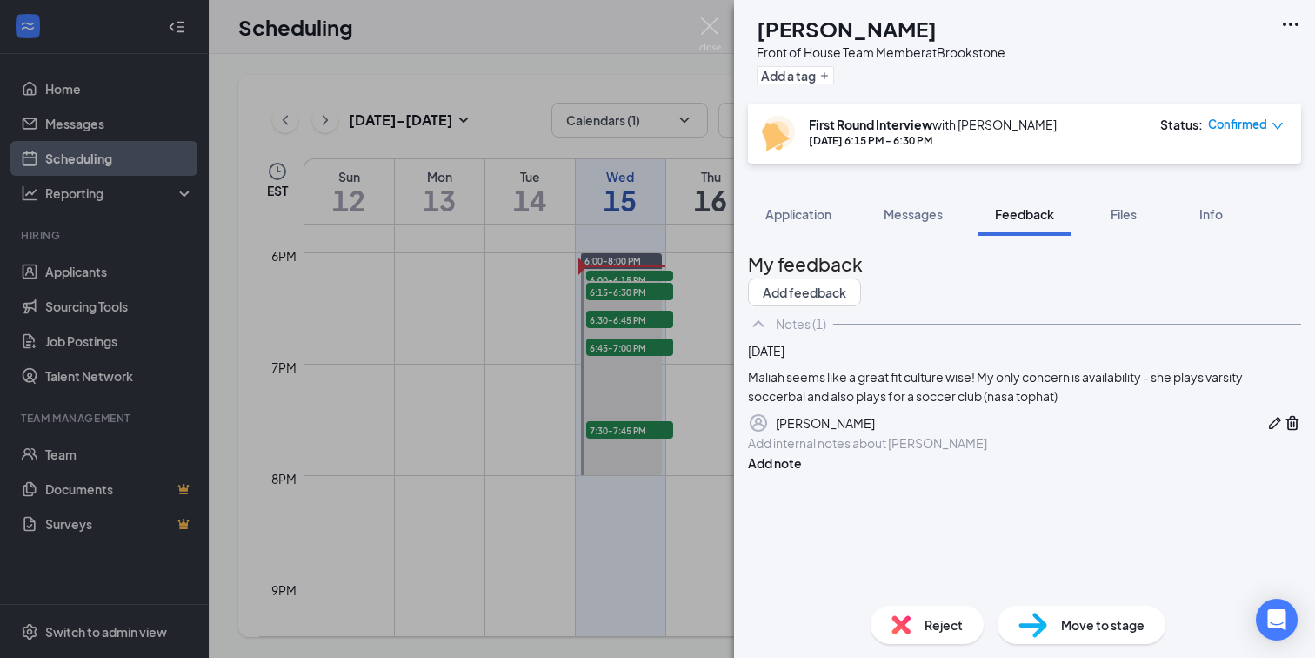
click at [1087, 210] on div "Application Messages Feedback Files Info" at bounding box center [1024, 213] width 553 height 43
click at [1126, 214] on span "Files" at bounding box center [1124, 214] width 26 height 16
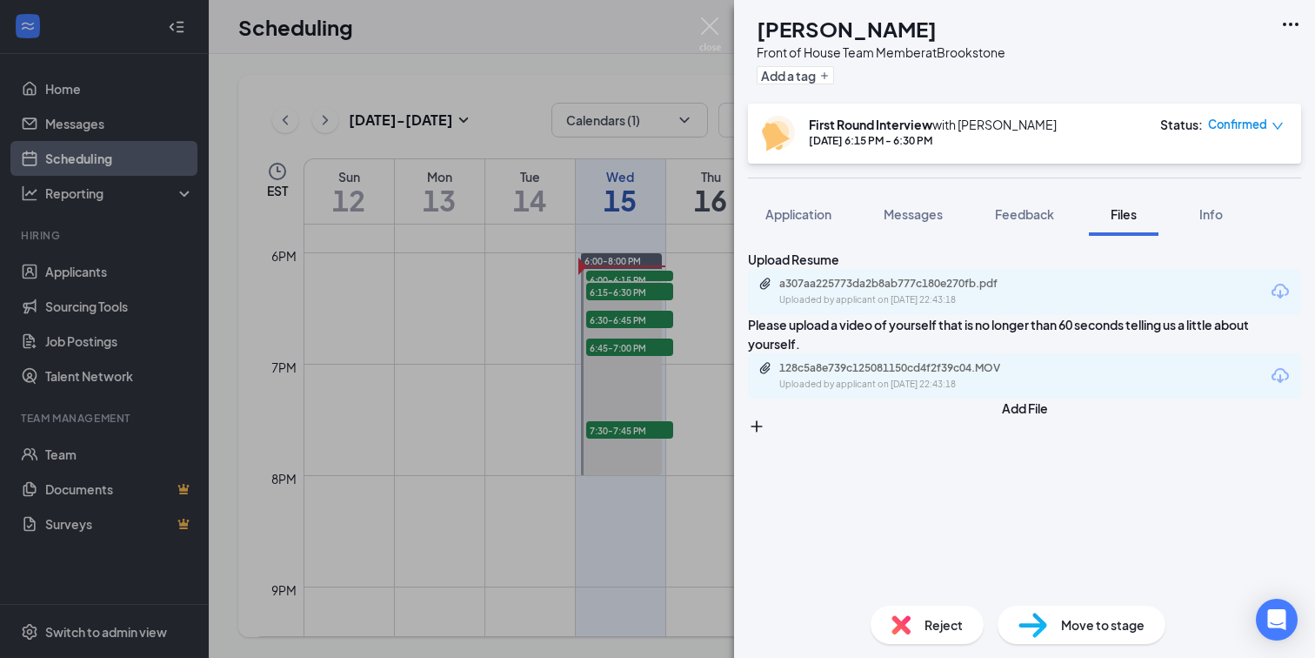
click at [1082, 399] on div "128c5a8e739c125081150cd4f2f39c04.MOV Uploaded by applicant on [DATE] 22:43:18" at bounding box center [1024, 376] width 553 height 46
click at [1079, 399] on div "128c5a8e739c125081150cd4f2f39c04.MOV Uploaded by applicant on [DATE] 22:43:18" at bounding box center [1024, 376] width 553 height 46
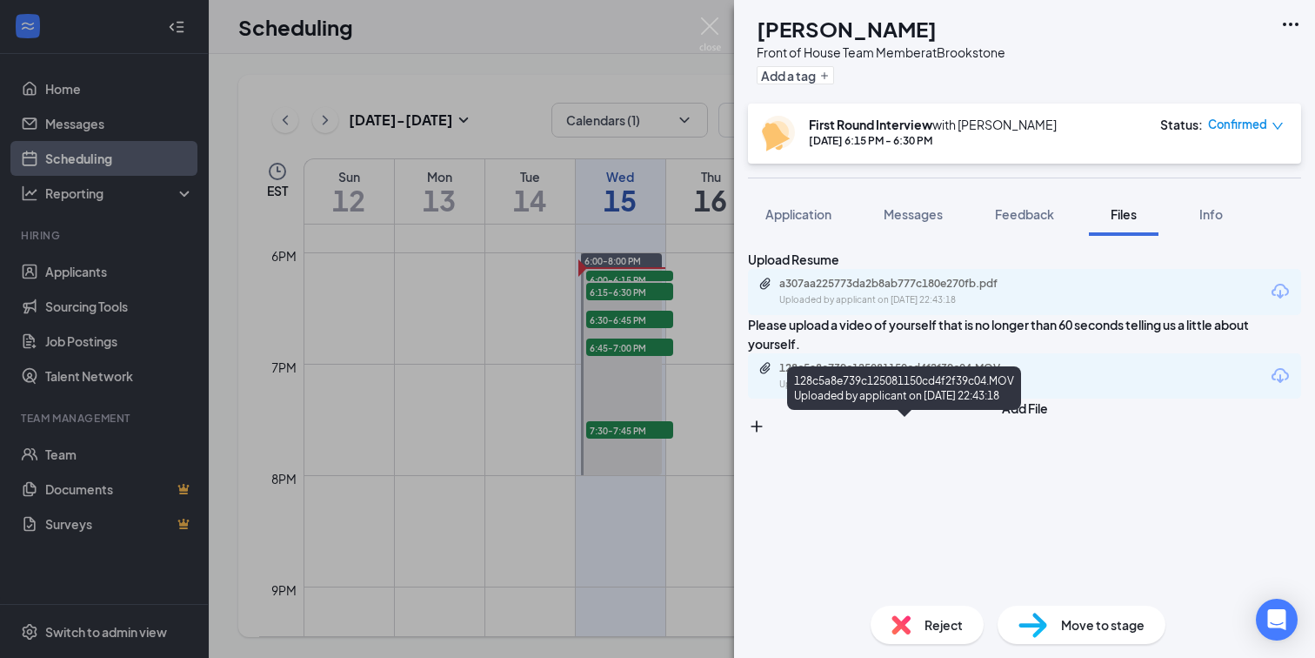
click at [1002, 375] on div "128c5a8e739c125081150cd4f2f39c04.MOV" at bounding box center [901, 368] width 244 height 14
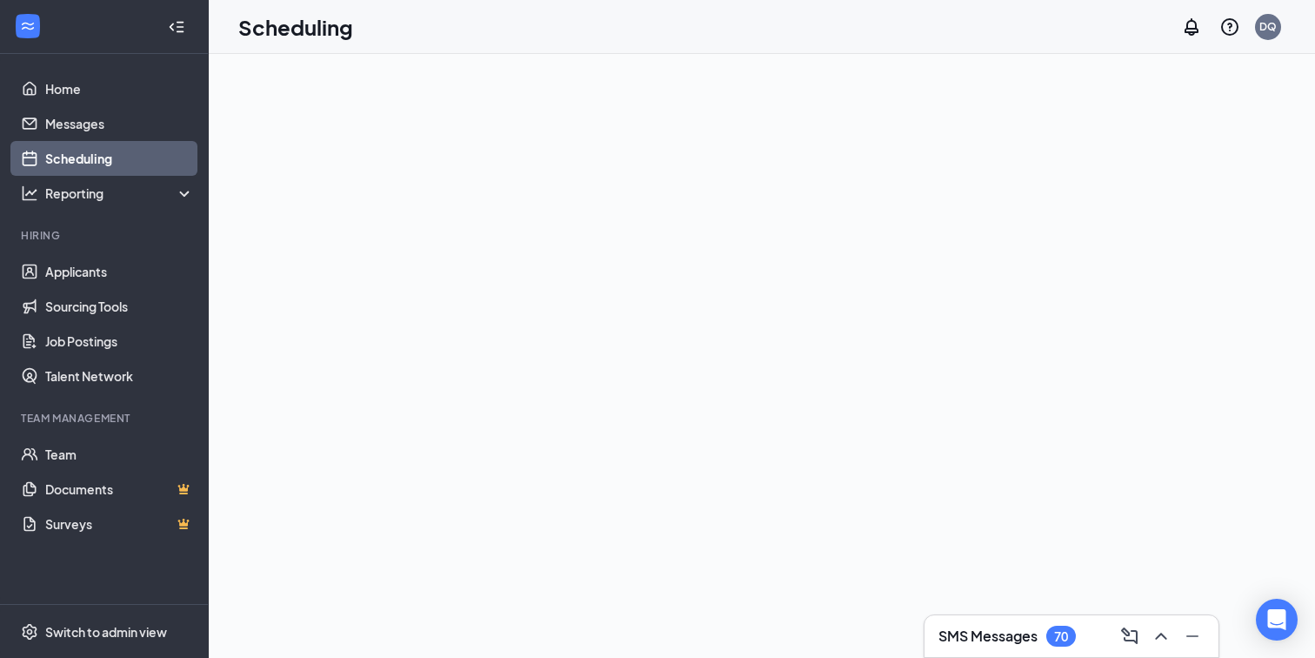
click at [74, 171] on link "Scheduling" at bounding box center [119, 158] width 149 height 35
click at [74, 181] on div "Reporting" at bounding box center [104, 193] width 209 height 35
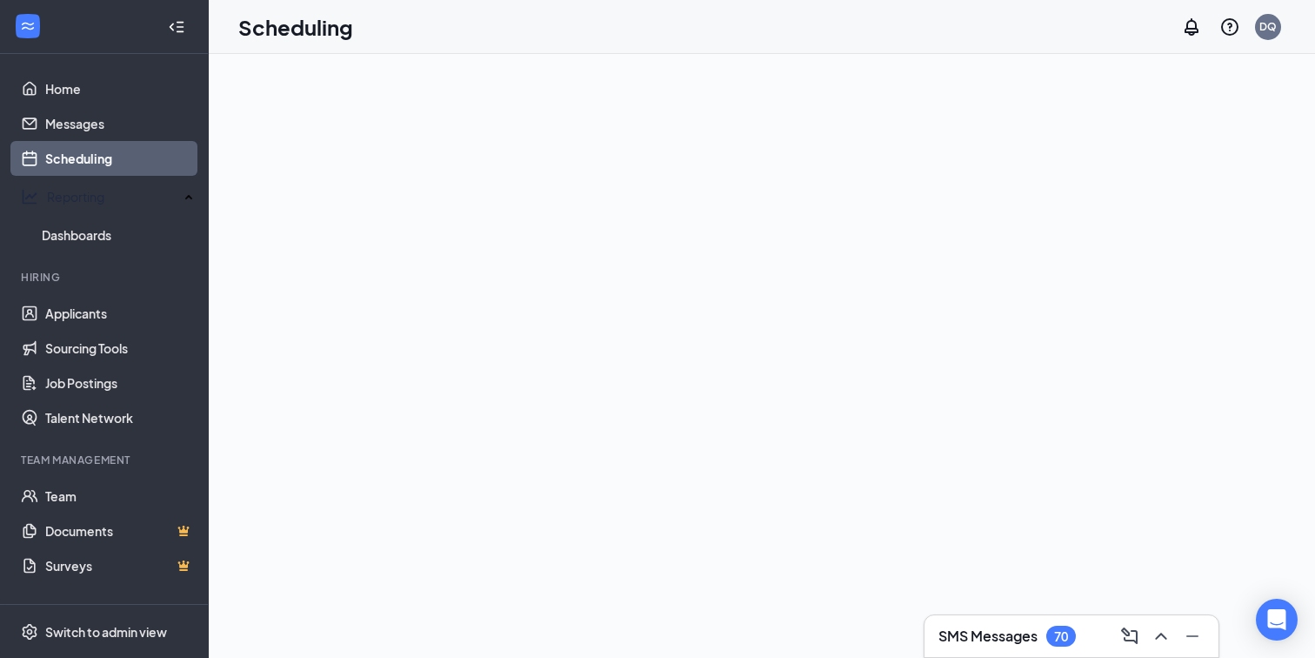
click at [80, 153] on link "Scheduling" at bounding box center [119, 158] width 149 height 35
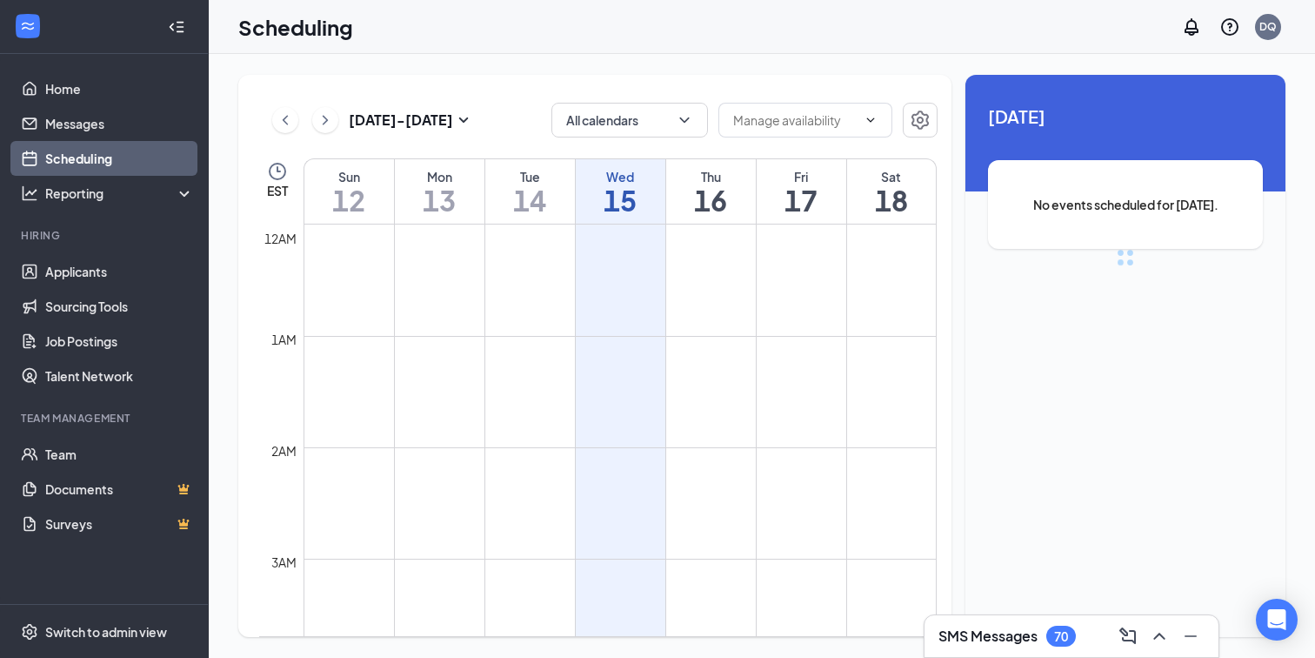
scroll to position [855, 0]
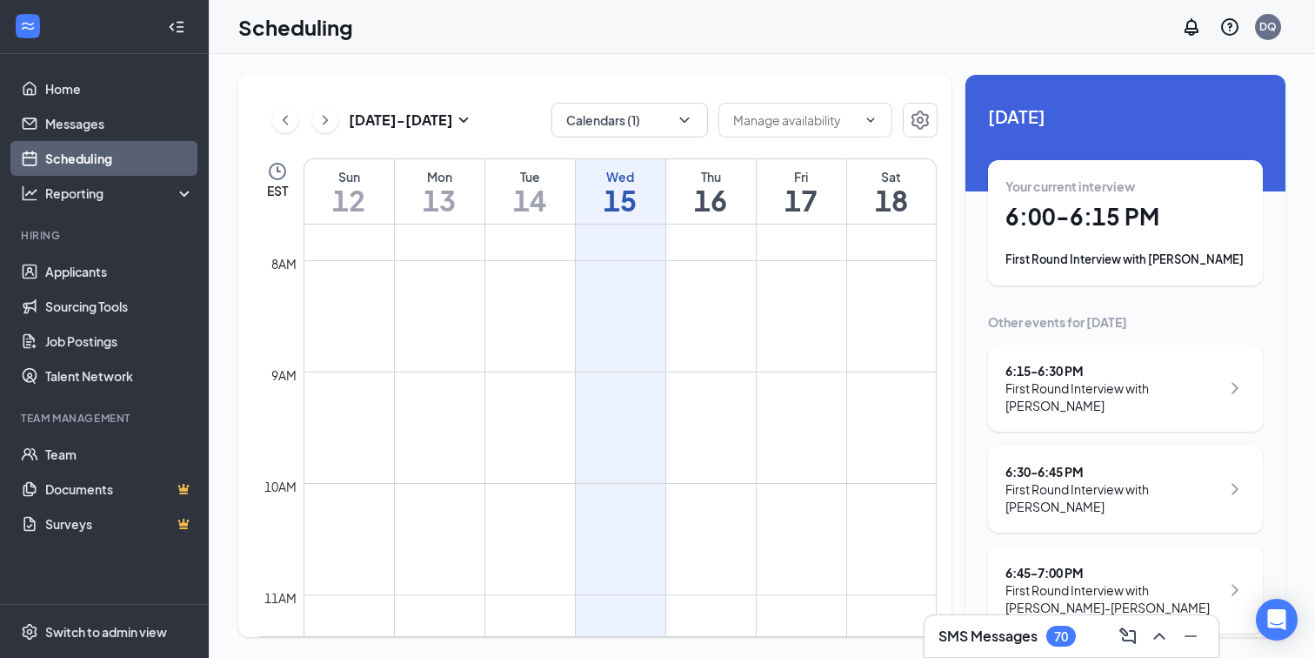
click at [1091, 410] on div "First Round Interview with [PERSON_NAME]" at bounding box center [1112, 396] width 215 height 35
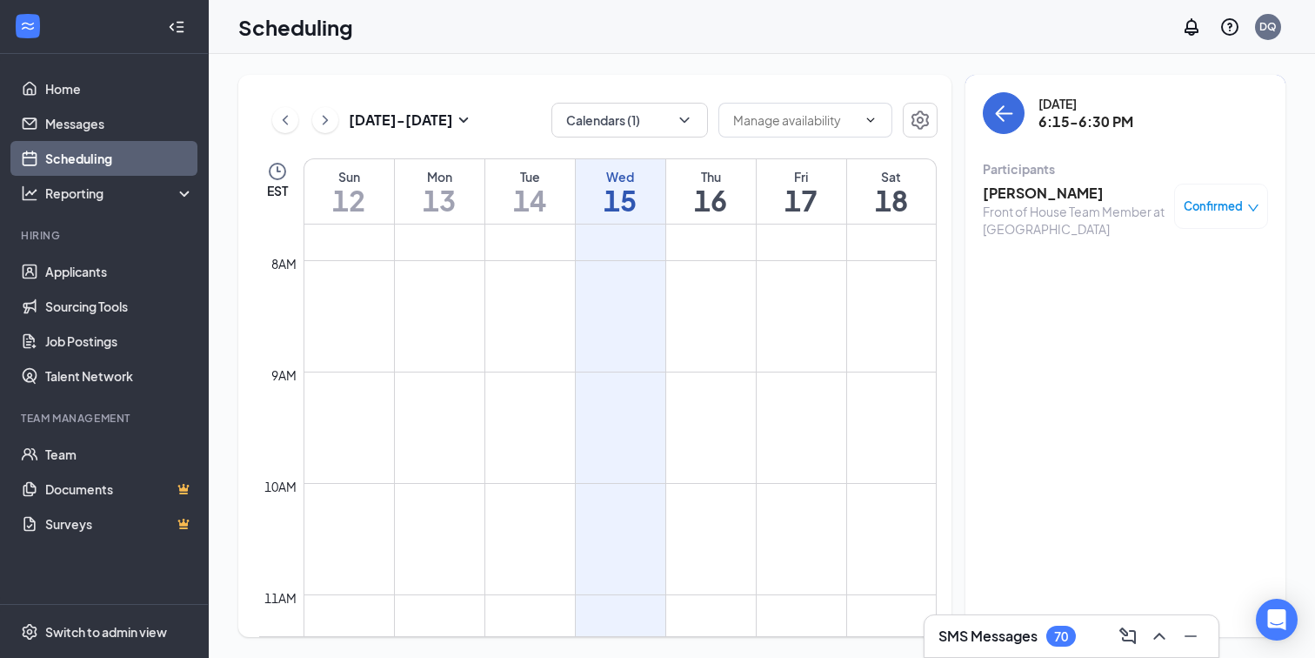
click at [1031, 194] on h3 "[PERSON_NAME]" at bounding box center [1074, 193] width 183 height 19
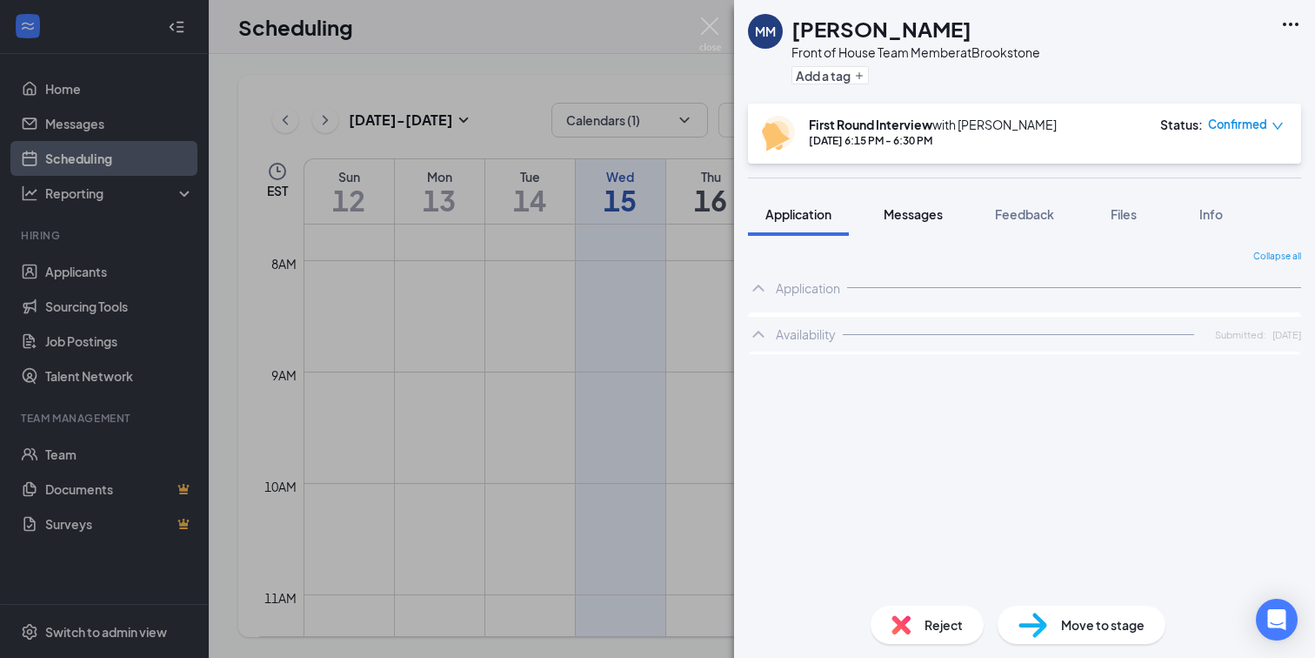
click at [948, 206] on button "Messages" at bounding box center [913, 213] width 94 height 43
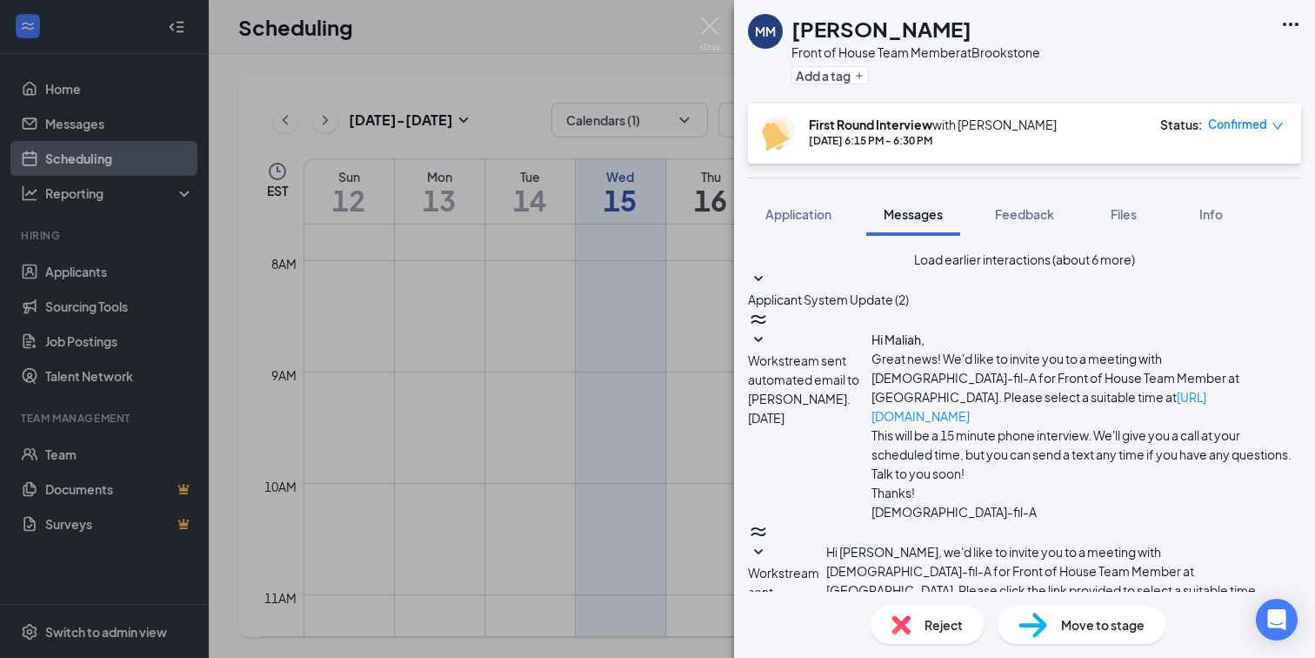
scroll to position [645, 0]
type textarea "Awesome, thank you for confirming!"
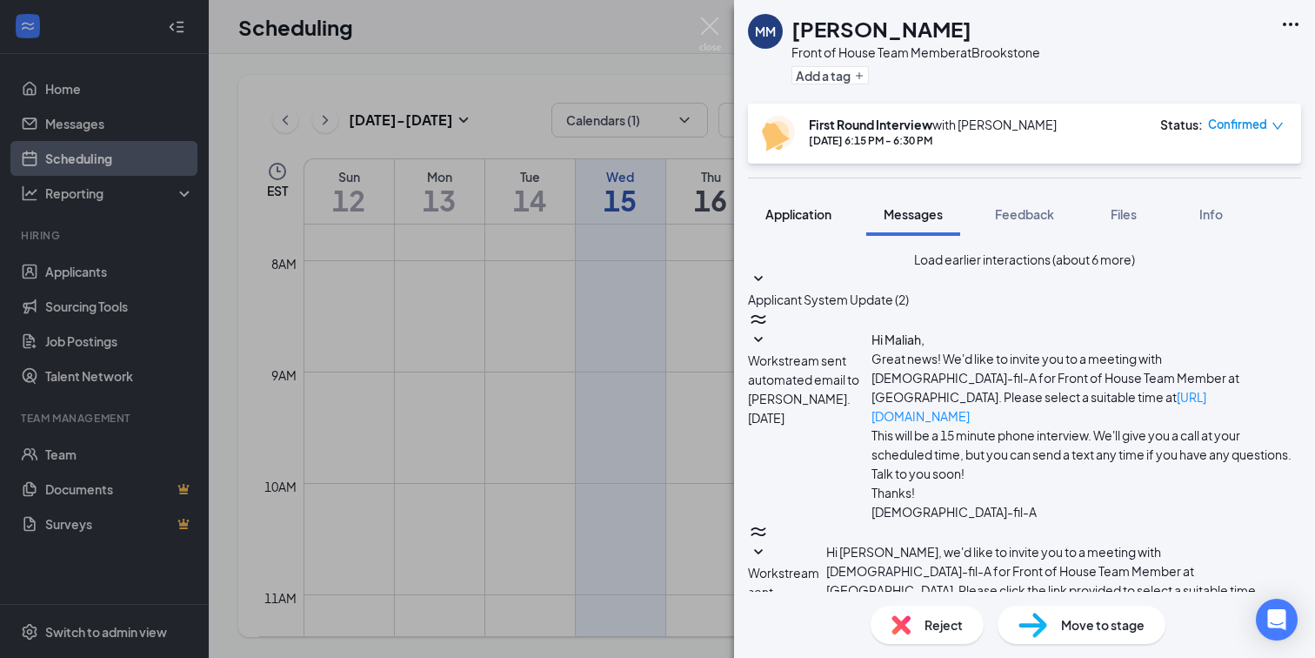
click at [817, 224] on button "Application" at bounding box center [798, 213] width 101 height 43
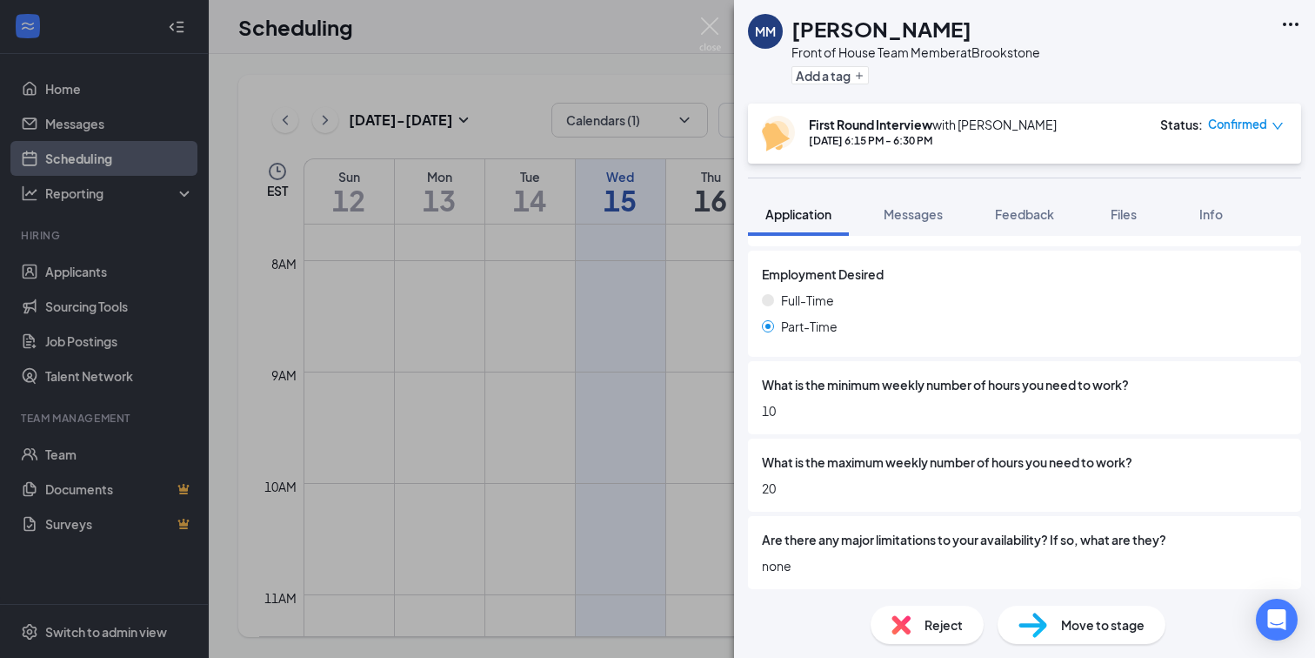
scroll to position [3850, 0]
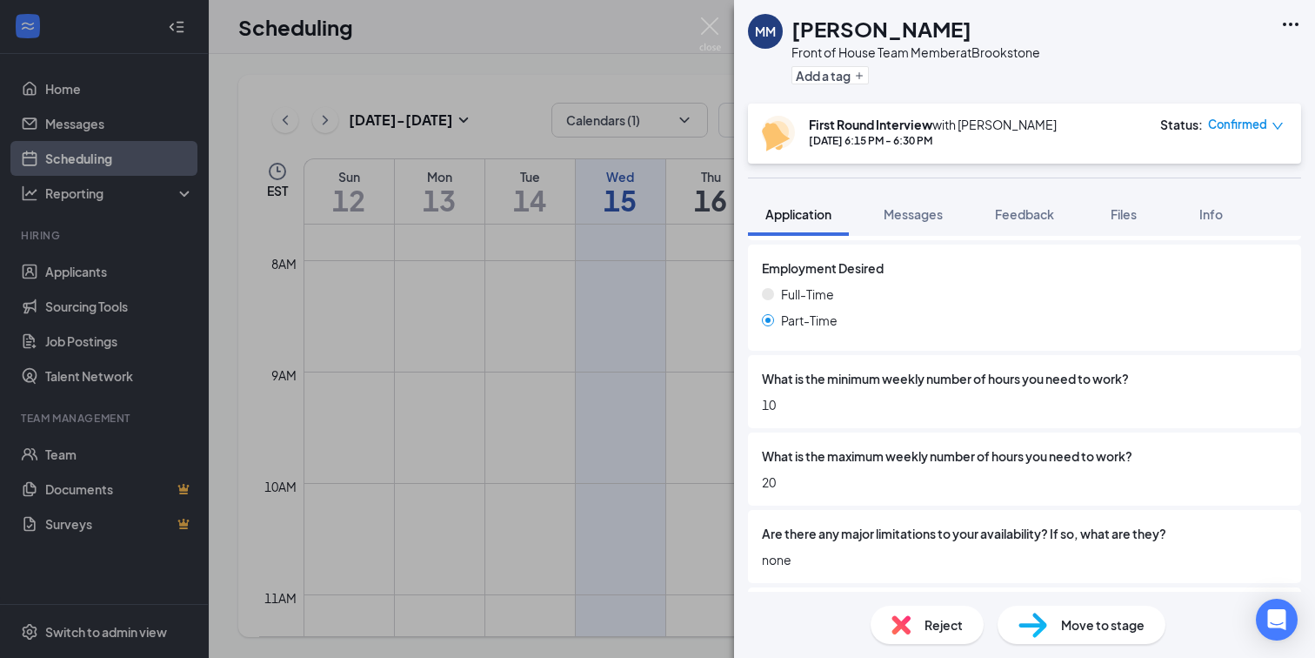
click at [686, 107] on div "MM [PERSON_NAME] Front of House Team Member at [GEOGRAPHIC_DATA] Add a tag Firs…" at bounding box center [657, 329] width 1315 height 658
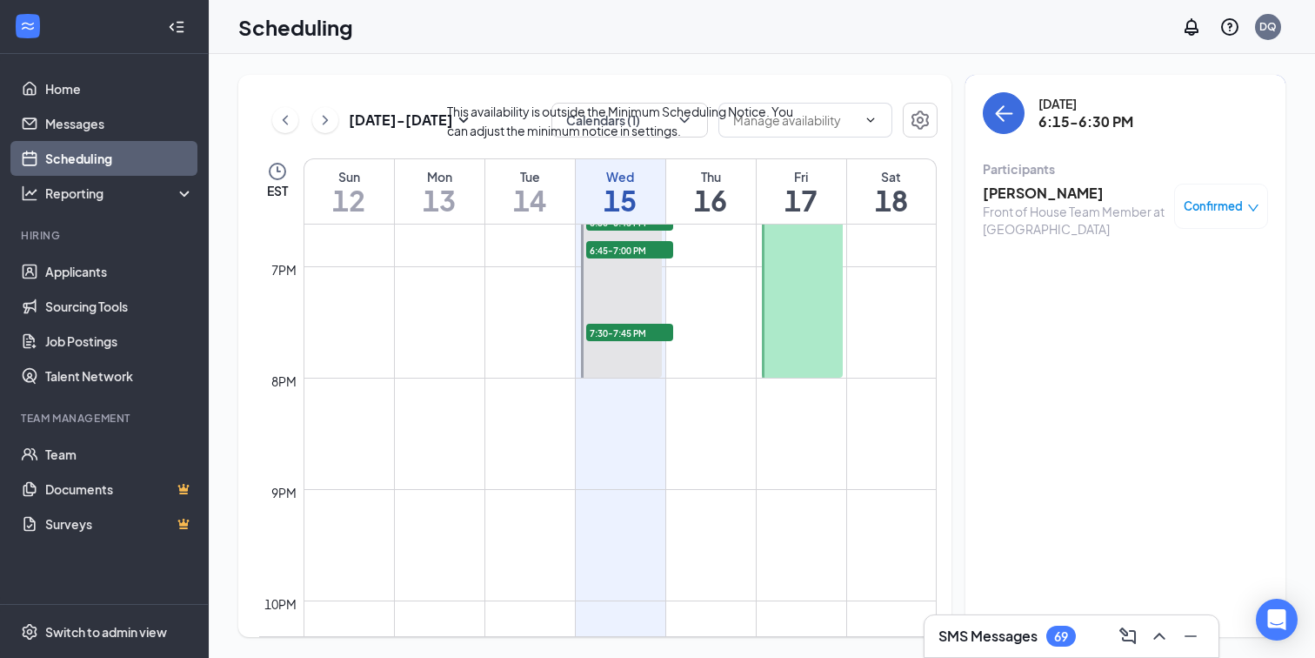
scroll to position [1934, 0]
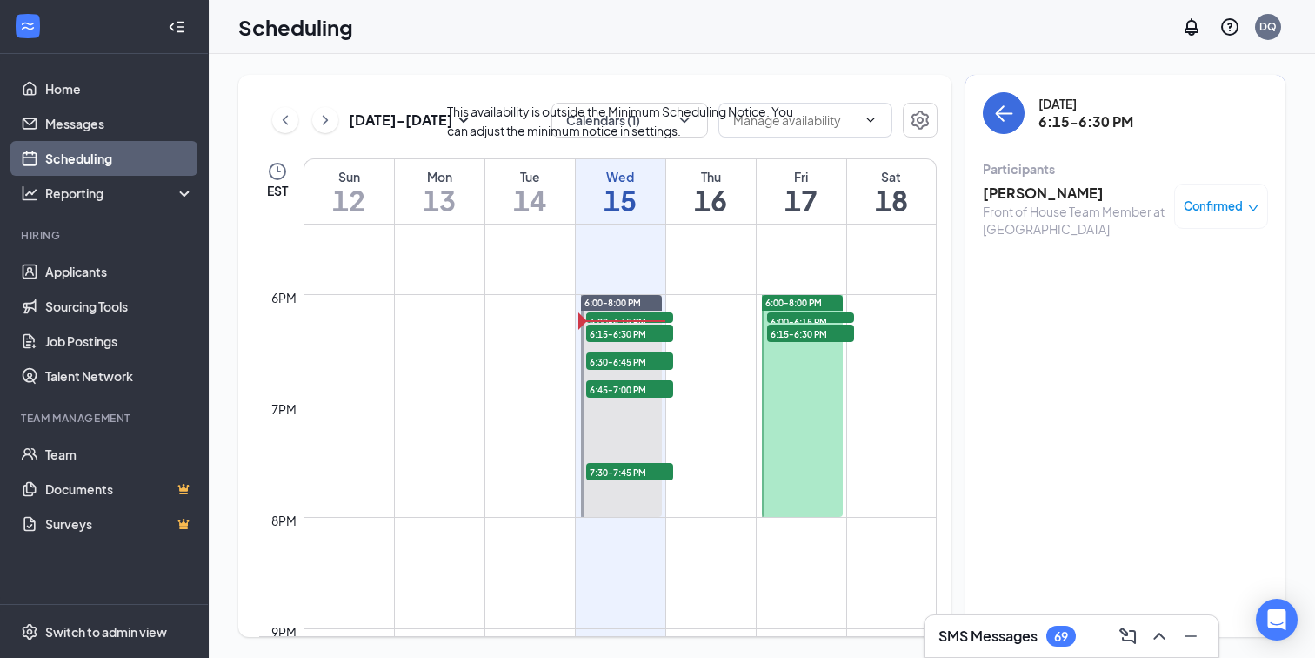
click at [643, 315] on span "6:00-6:15 PM" at bounding box center [629, 320] width 87 height 17
click at [1025, 196] on h3 "[PERSON_NAME]" at bounding box center [1074, 193] width 183 height 19
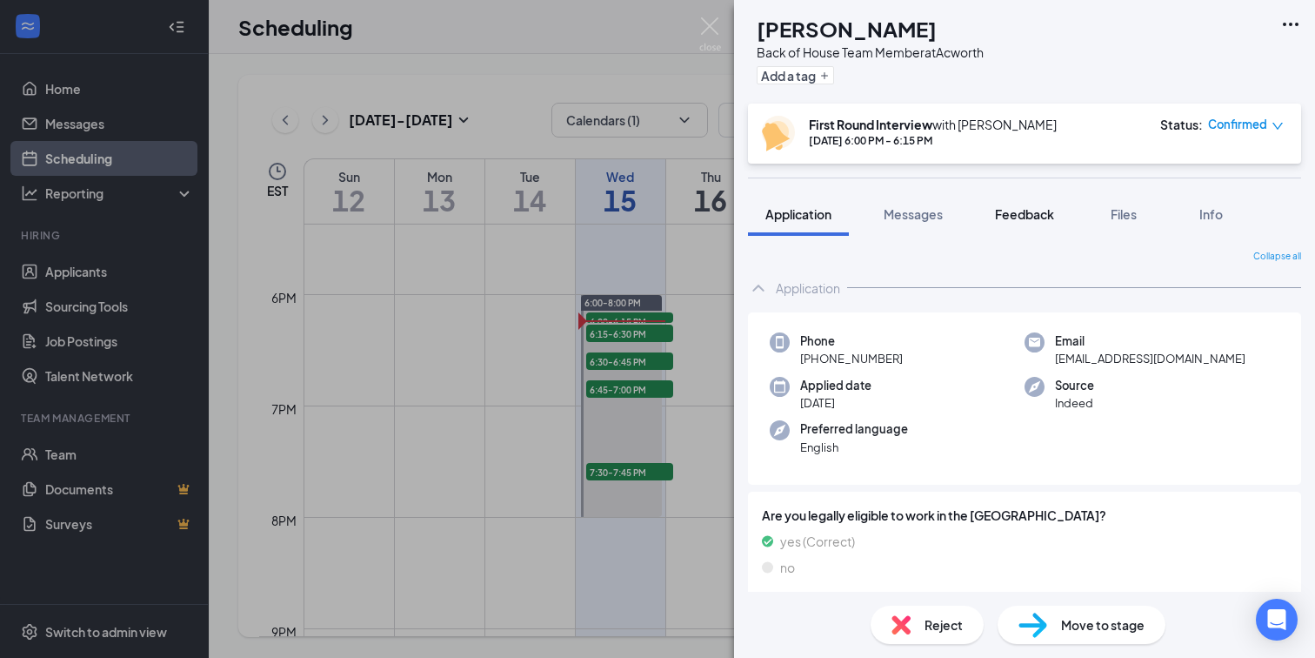
click at [1025, 197] on button "Feedback" at bounding box center [1025, 213] width 94 height 43
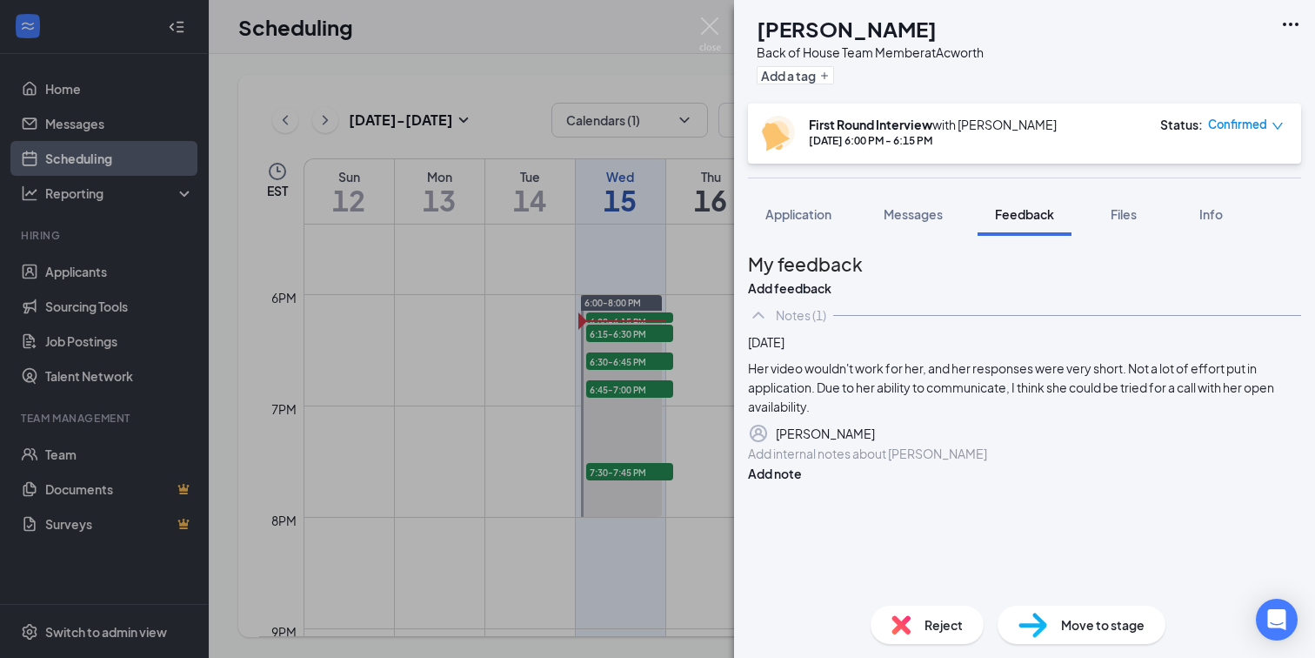
click at [615, 382] on div "MS Makayla Sloan Back of House Team Member at Acworth Add a tag First Round Int…" at bounding box center [657, 329] width 1315 height 658
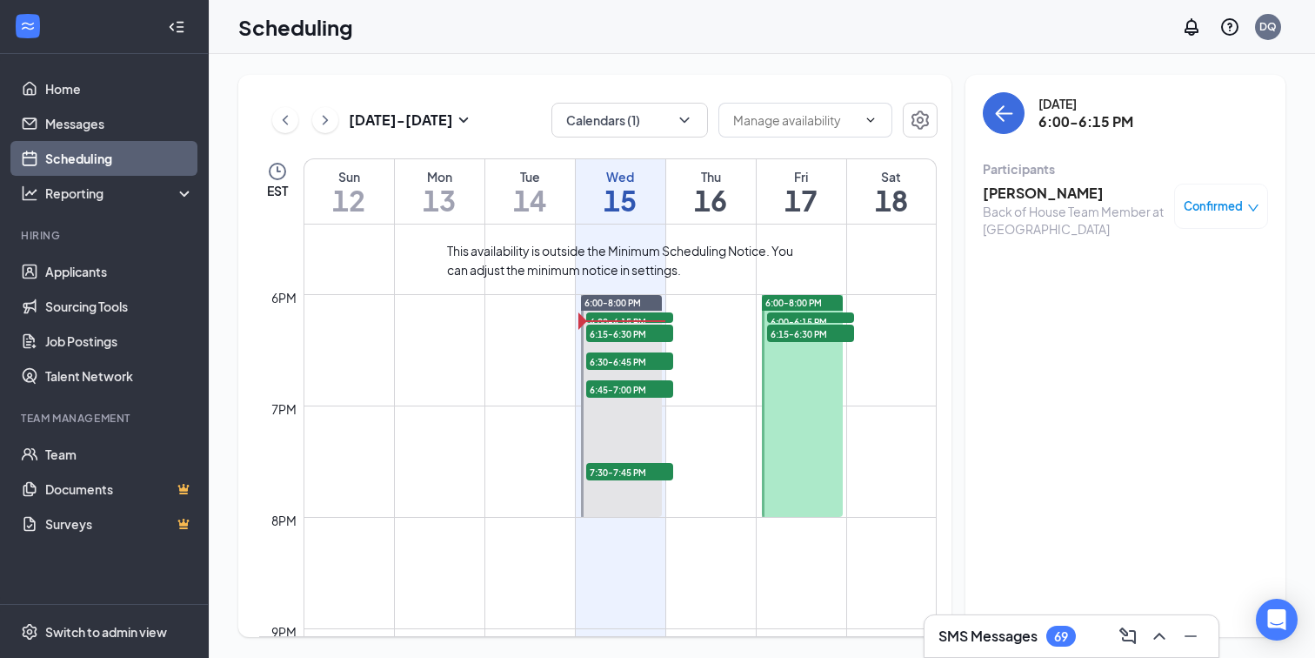
click at [616, 334] on span "6:15-6:30 PM" at bounding box center [629, 332] width 87 height 17
click at [1027, 189] on h3 "[PERSON_NAME]" at bounding box center [1074, 193] width 183 height 19
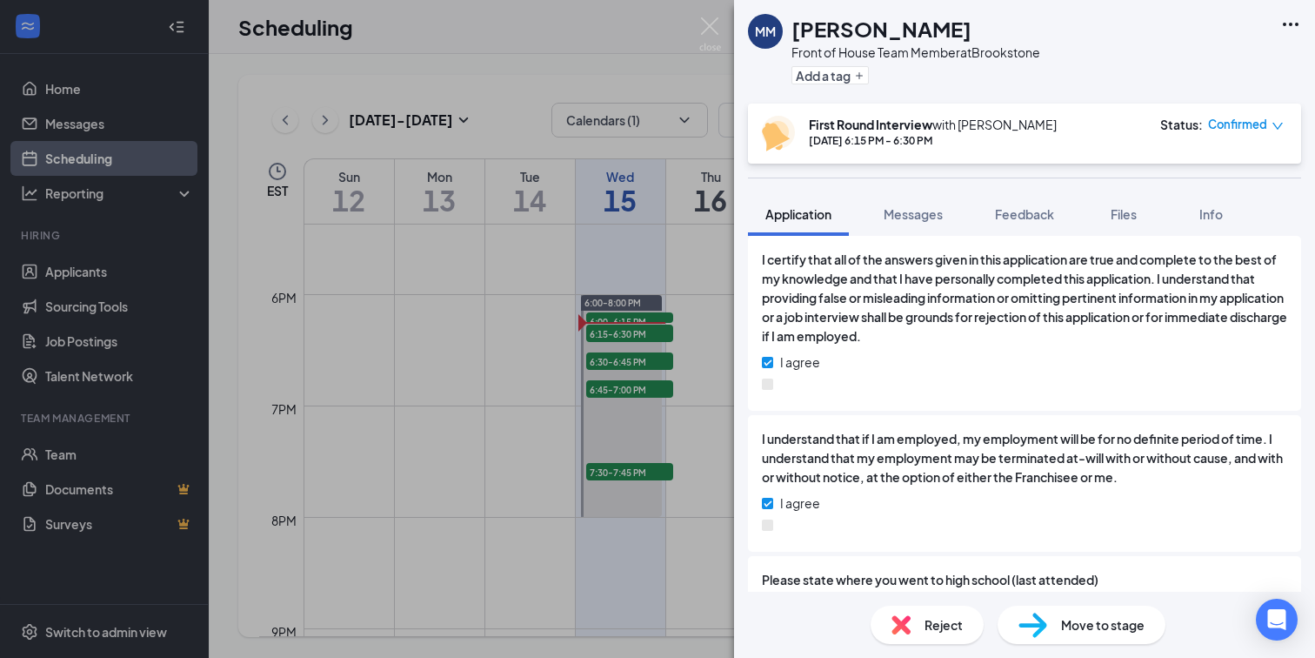
scroll to position [1729, 0]
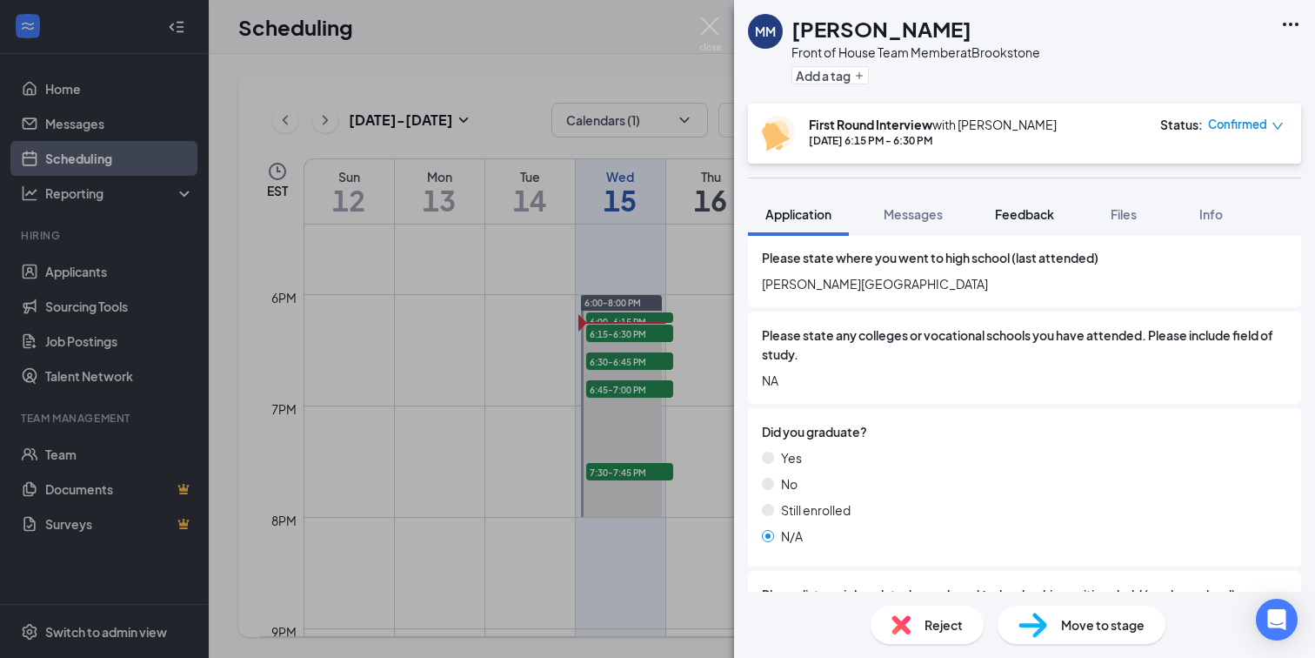
click at [1030, 216] on span "Feedback" at bounding box center [1024, 214] width 59 height 16
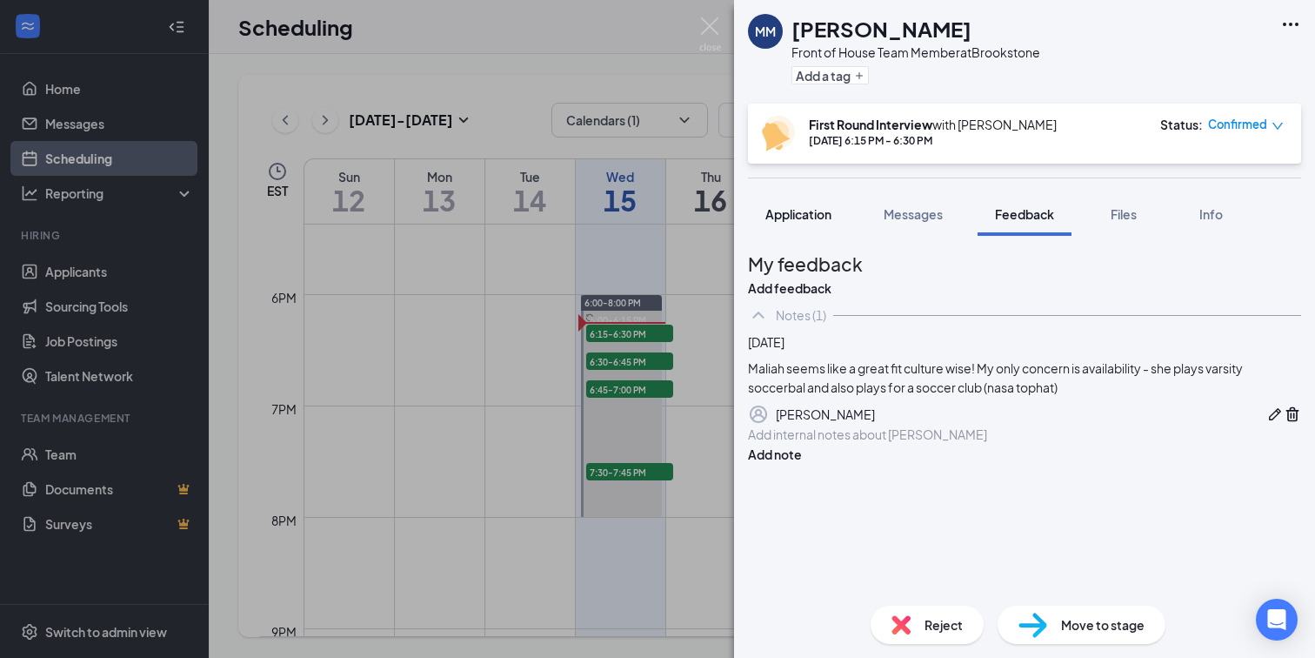
click at [803, 202] on button "Application" at bounding box center [798, 213] width 101 height 43
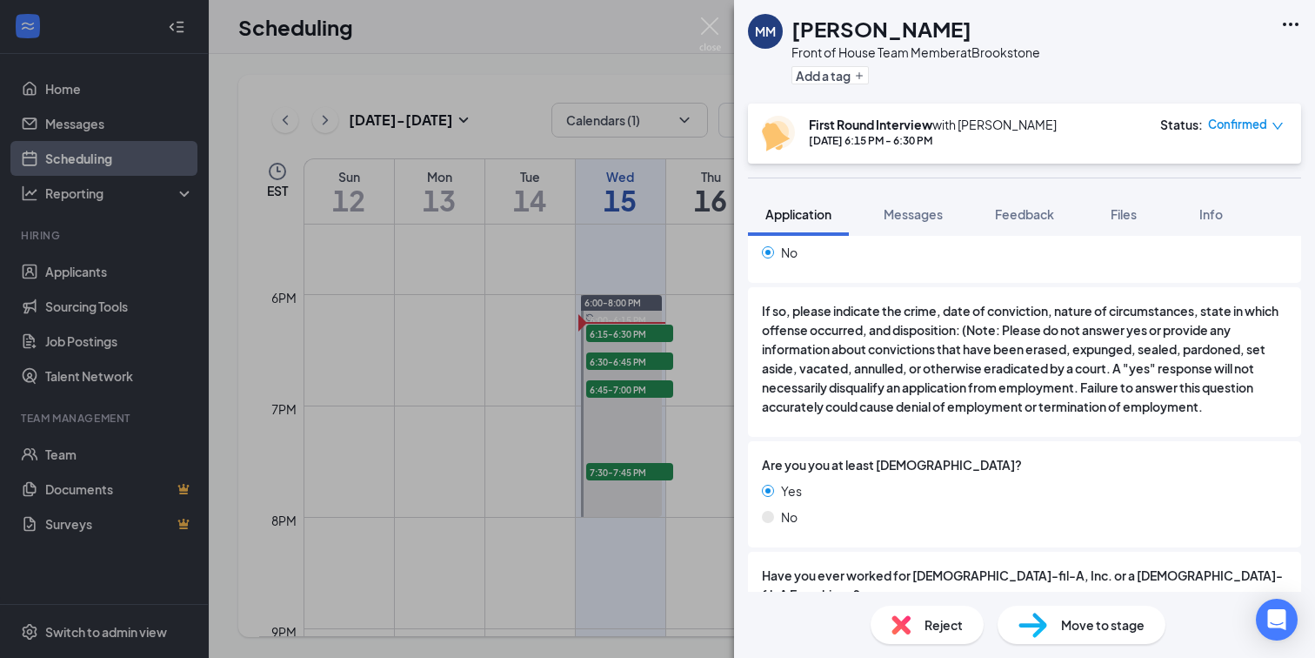
scroll to position [576, 0]
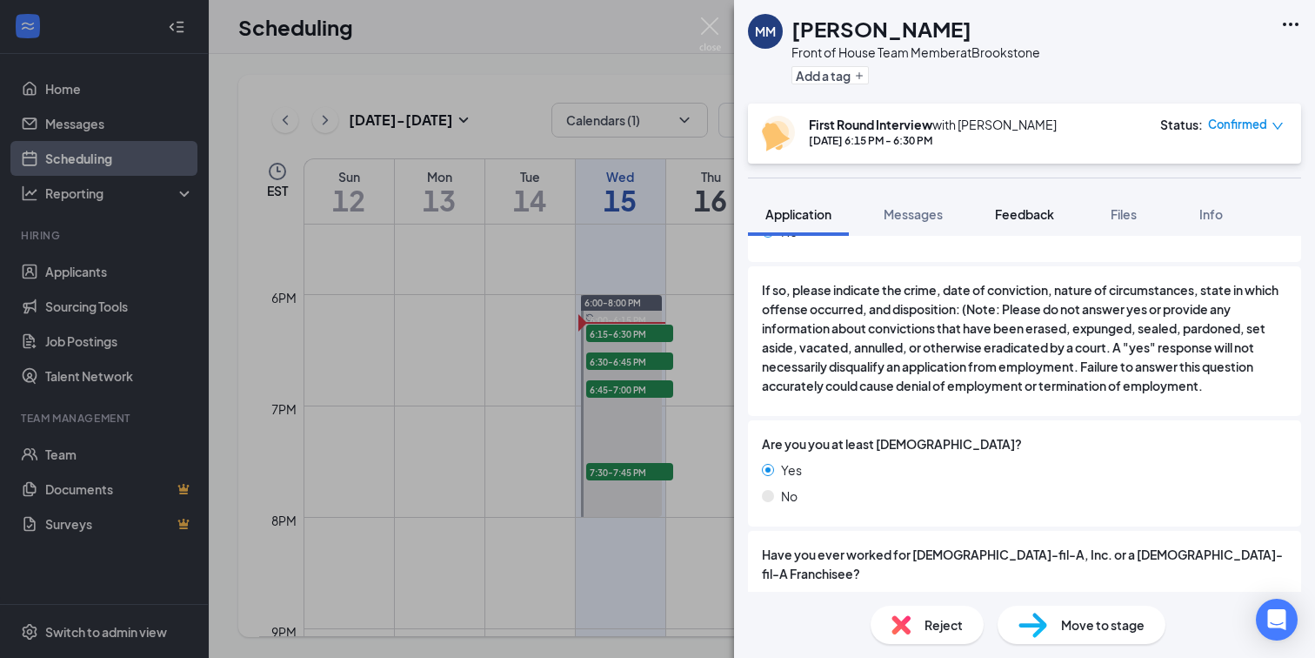
click at [1012, 222] on button "Feedback" at bounding box center [1025, 213] width 94 height 43
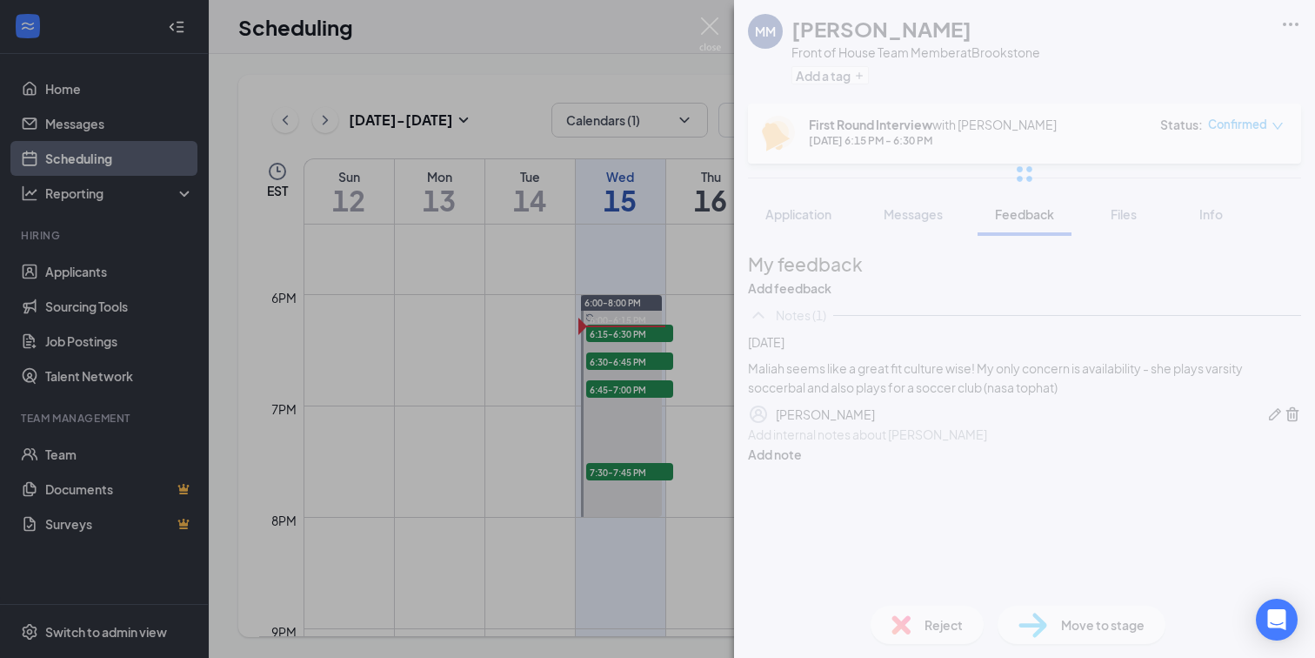
scroll to position [4, 0]
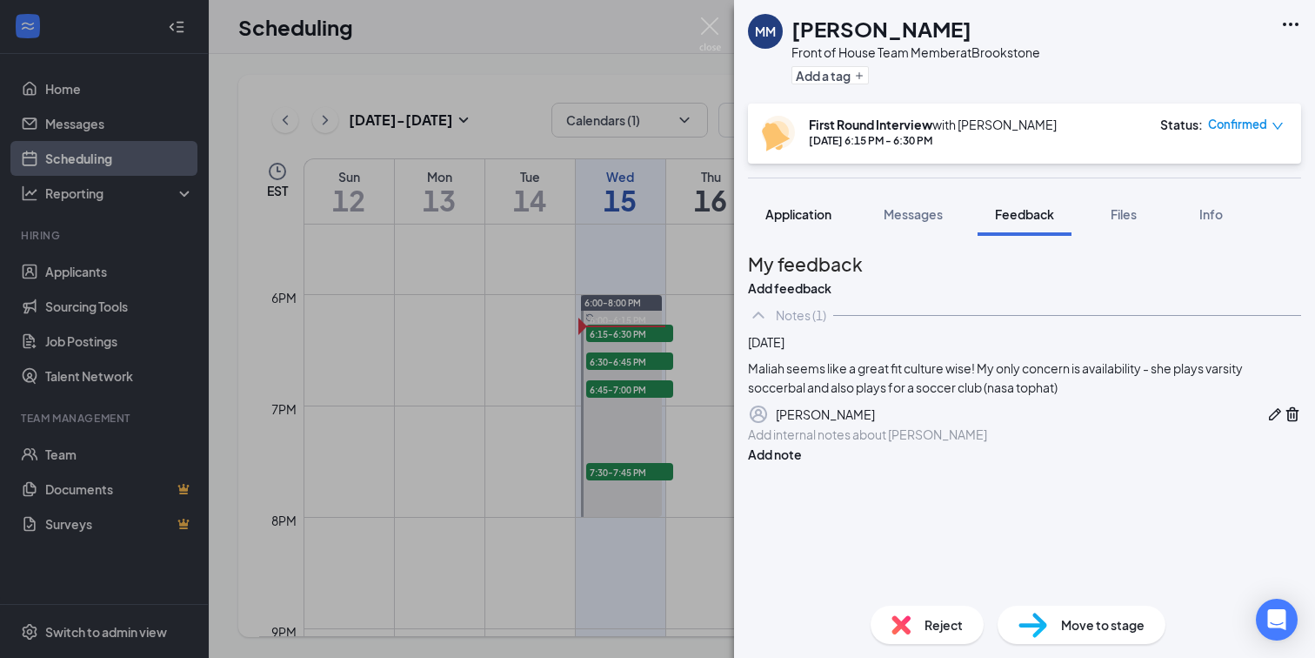
click at [838, 208] on button "Application" at bounding box center [798, 213] width 101 height 43
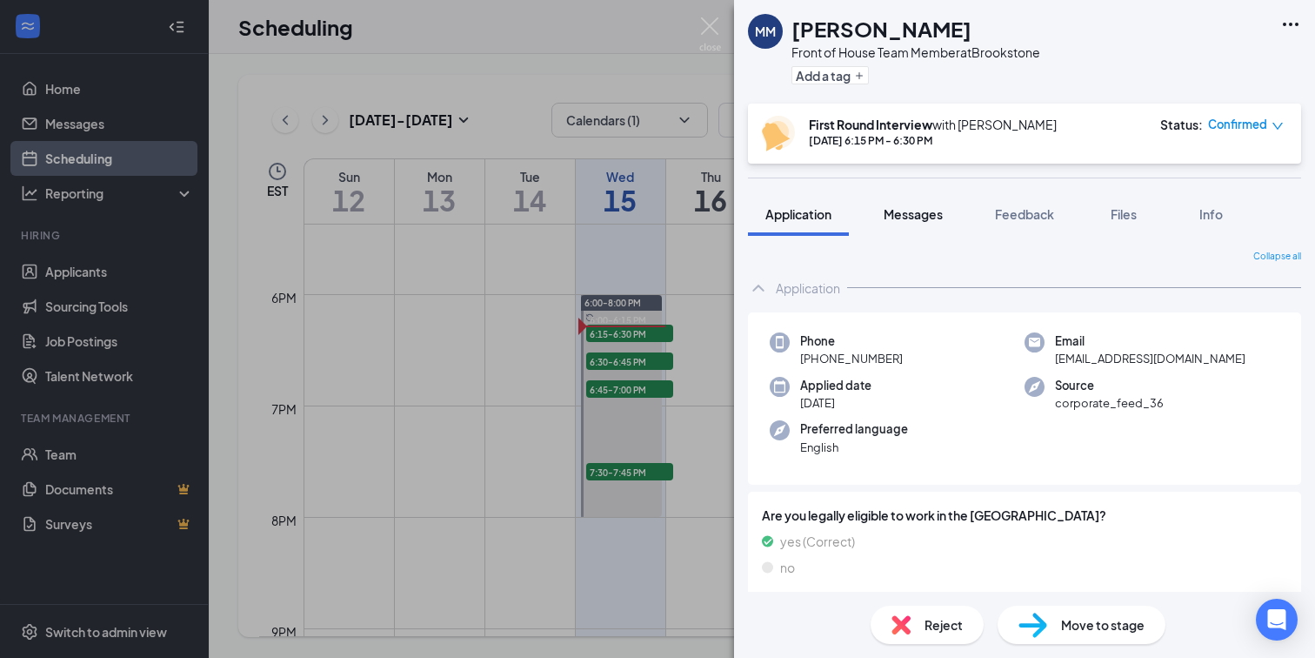
click at [930, 217] on span "Messages" at bounding box center [913, 214] width 59 height 16
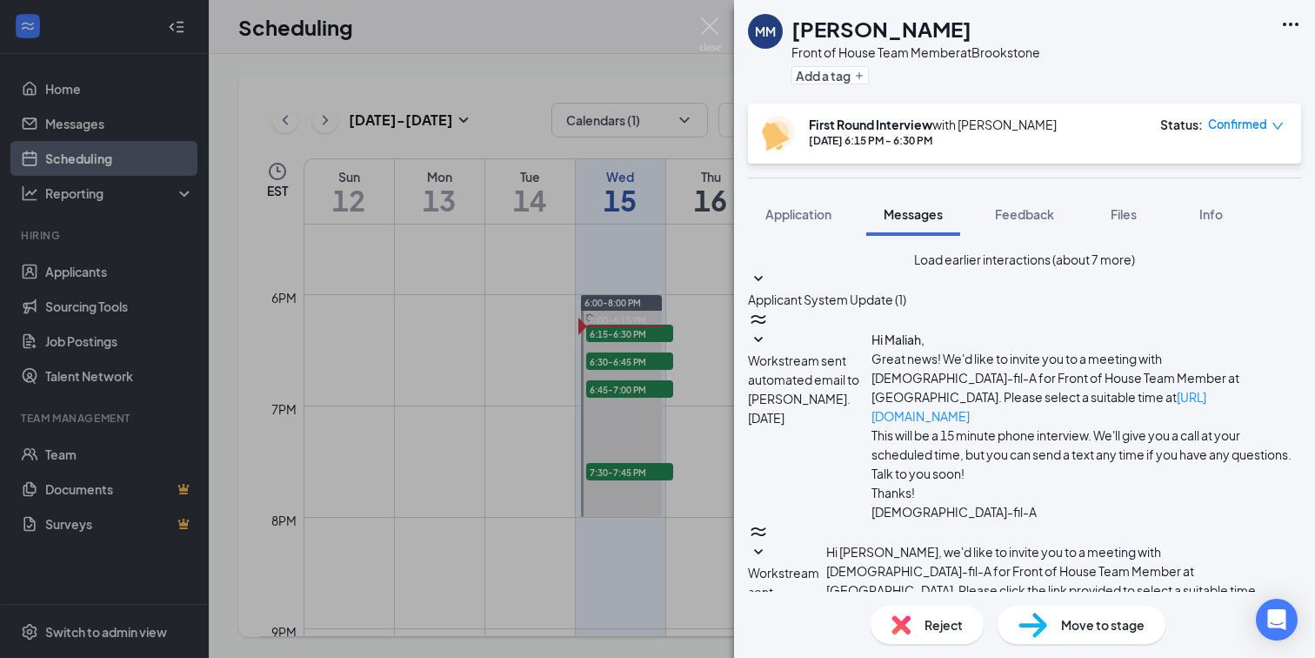
scroll to position [757, 0]
click at [791, 212] on span "Application" at bounding box center [798, 214] width 66 height 16
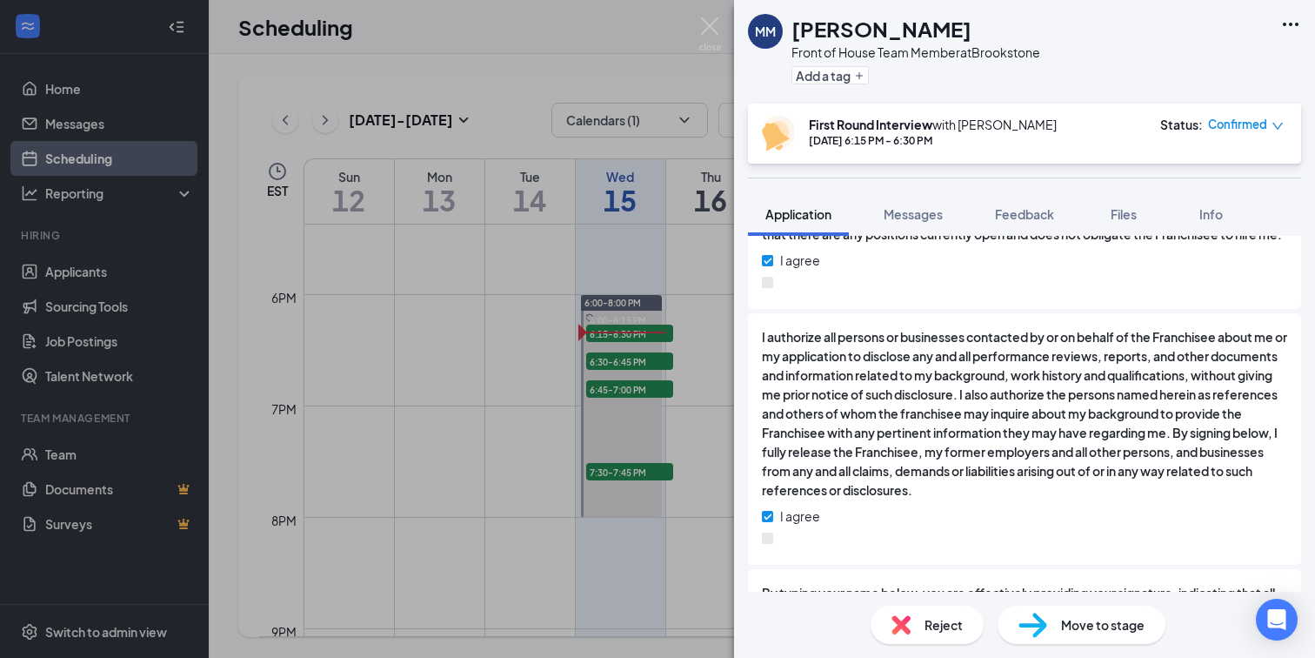
scroll to position [2777, 0]
click at [994, 216] on button "Feedback" at bounding box center [1025, 213] width 94 height 43
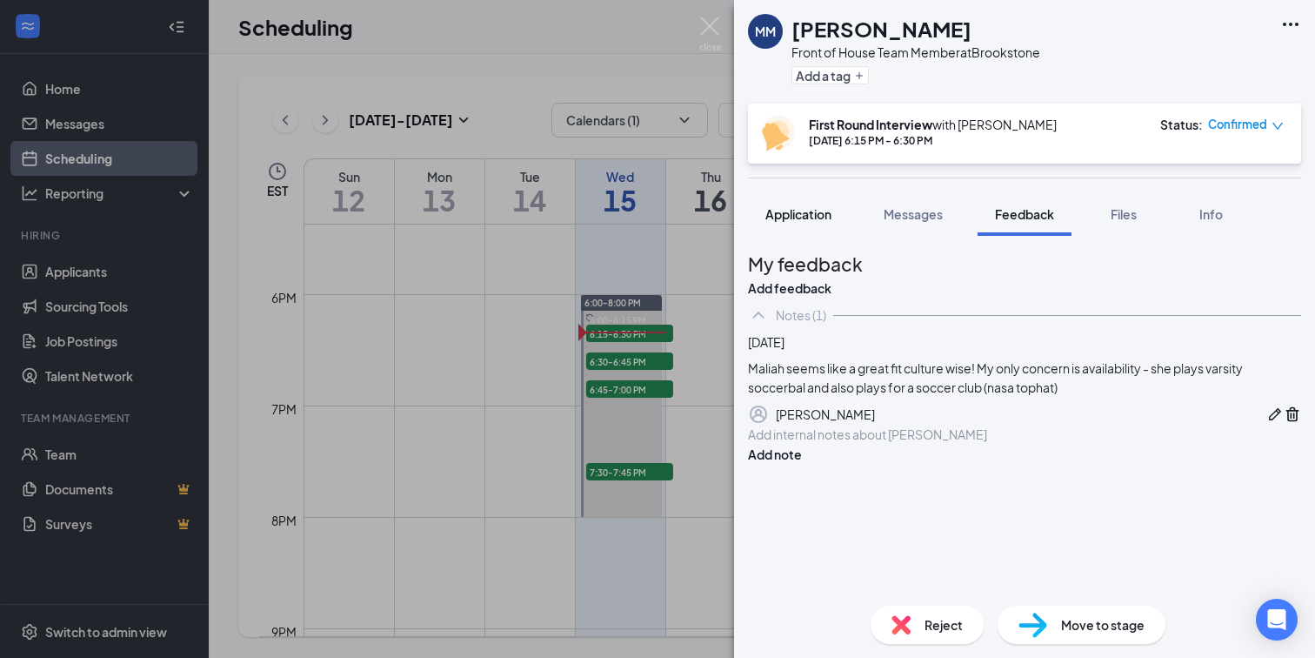
click at [836, 204] on button "Application" at bounding box center [798, 213] width 101 height 43
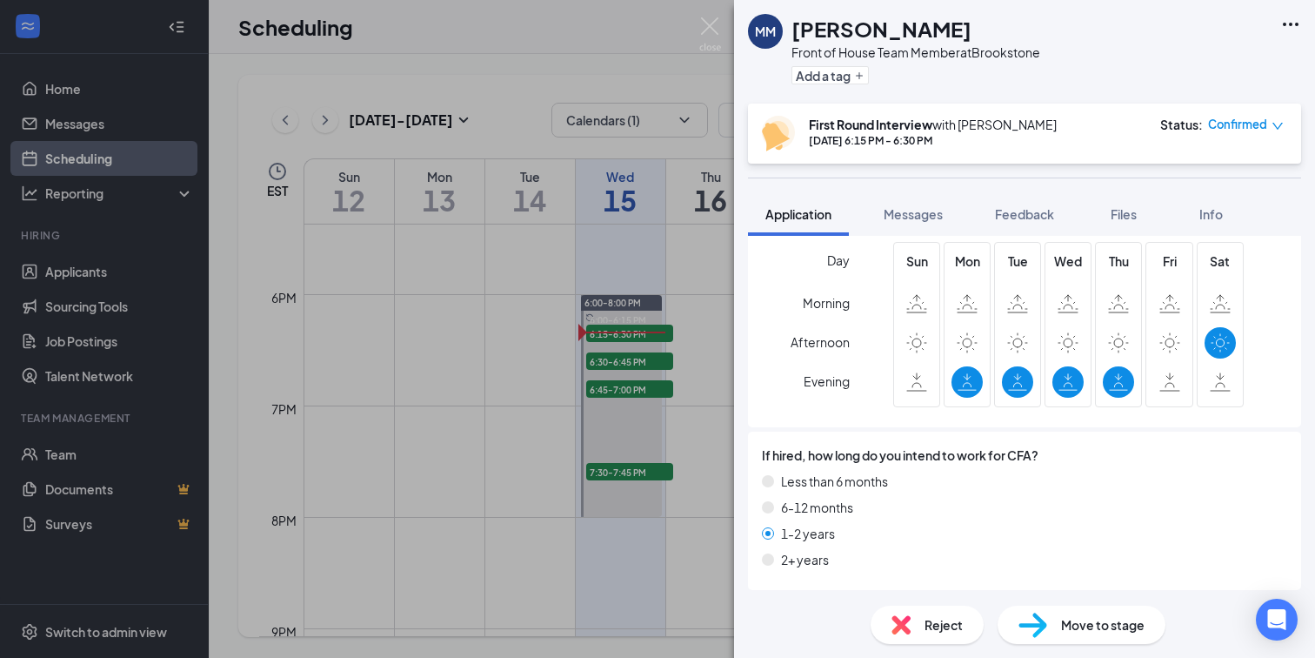
scroll to position [4252, 0]
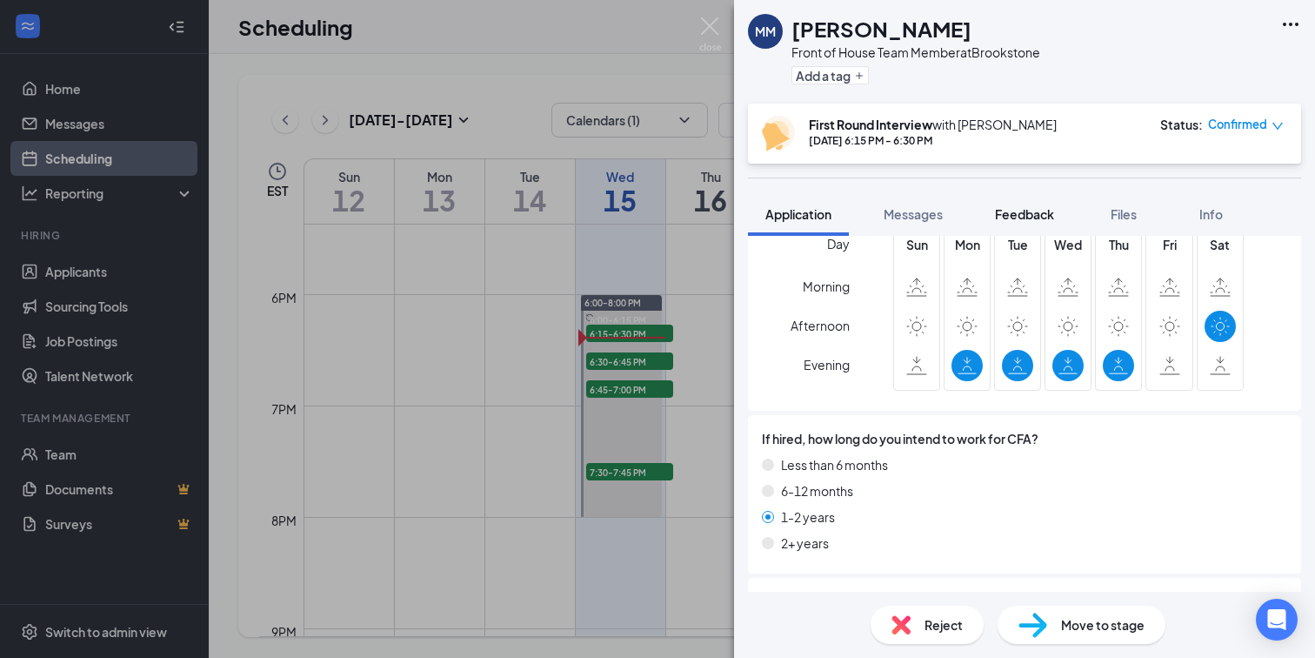
click at [1008, 217] on span "Feedback" at bounding box center [1024, 214] width 59 height 16
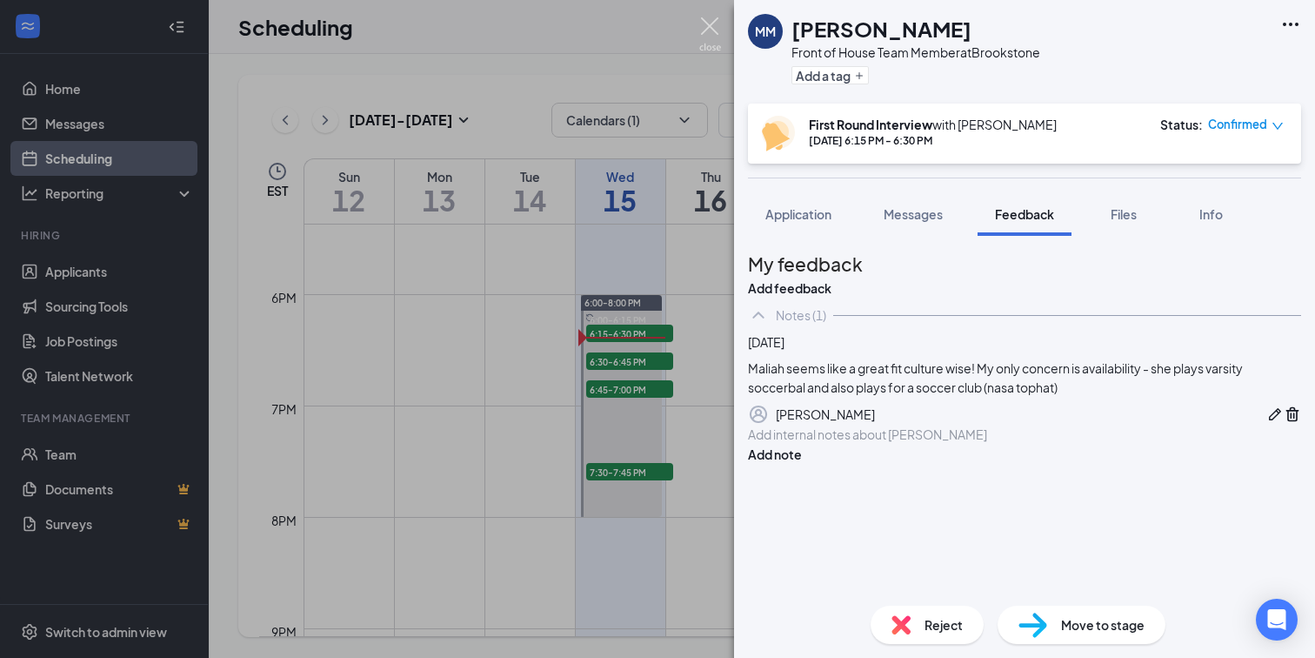
click at [695, 43] on div "MM [PERSON_NAME] Front of House Team Member at [GEOGRAPHIC_DATA] Add a tag Firs…" at bounding box center [657, 329] width 1315 height 658
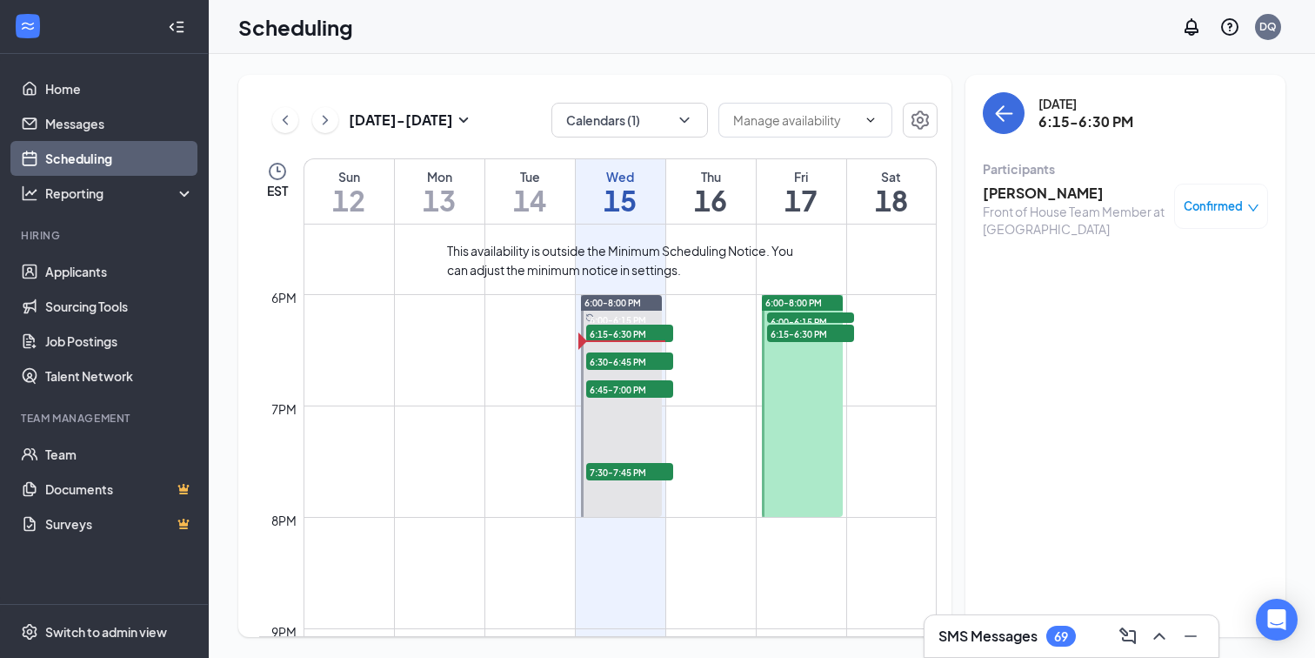
click at [634, 368] on span "6:30-6:45 PM" at bounding box center [629, 360] width 87 height 17
click at [1034, 182] on div "Arianna Hamner Front of House Team Member at Acworth Confirmed" at bounding box center [1125, 210] width 285 height 66
click at [1035, 194] on h3 "[PERSON_NAME]" at bounding box center [1074, 193] width 183 height 19
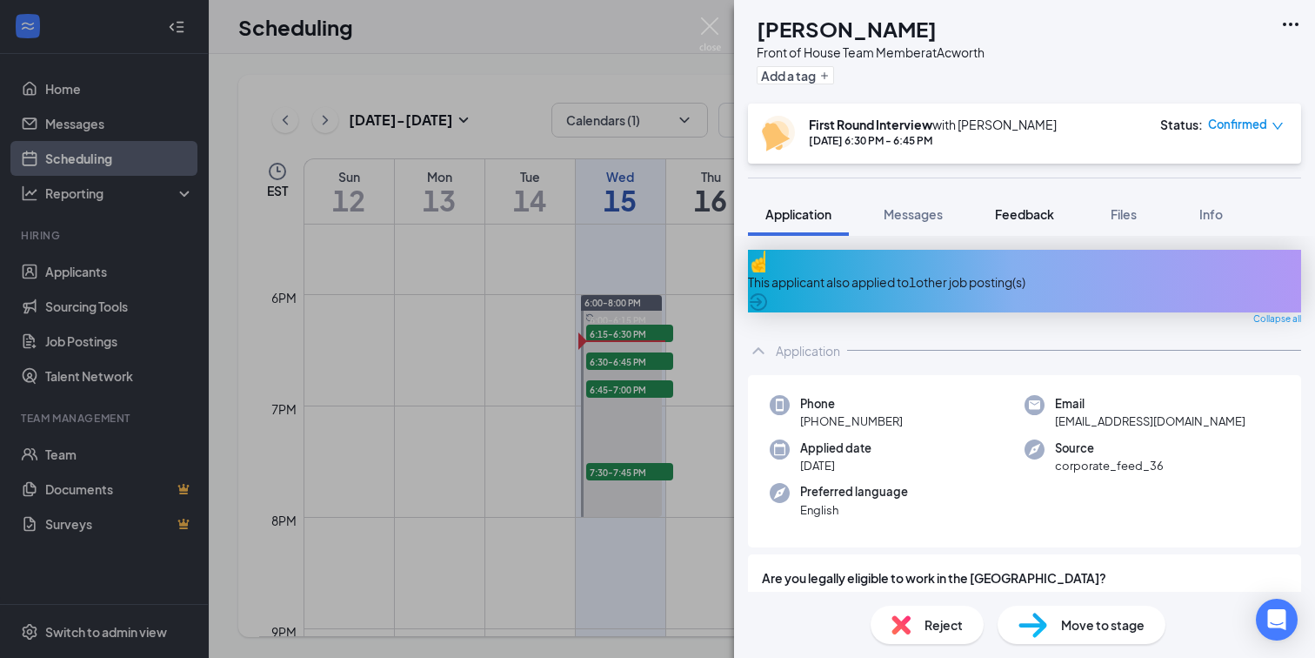
click at [1004, 216] on span "Feedback" at bounding box center [1024, 214] width 59 height 16
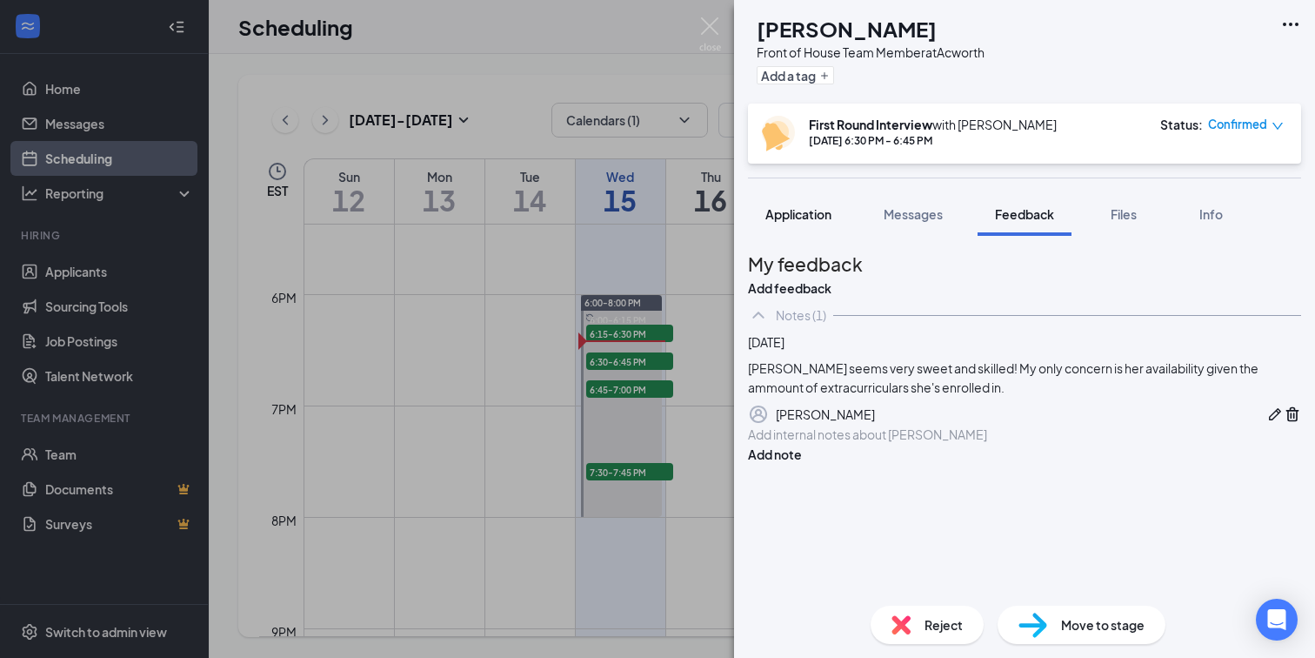
click at [820, 220] on span "Application" at bounding box center [798, 214] width 66 height 16
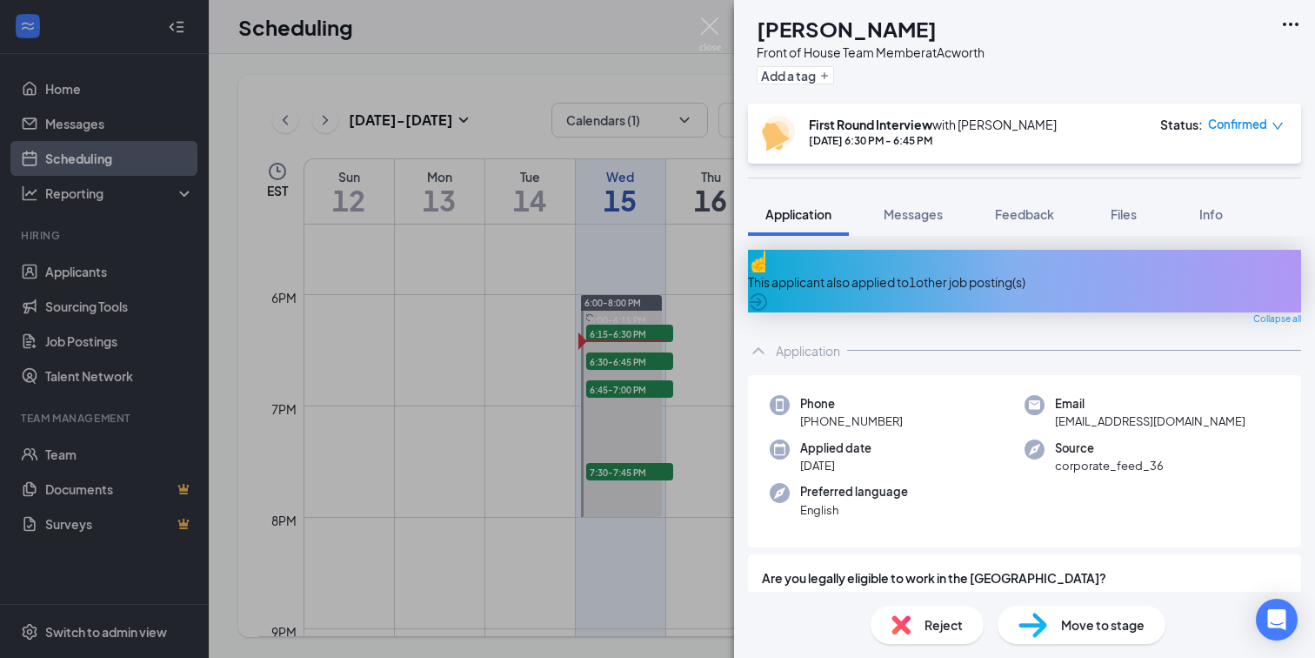
click at [985, 241] on div "This applicant also applied to 1 other job posting(s) Collapse all Application …" at bounding box center [1024, 414] width 581 height 356
click at [1004, 221] on div "Feedback" at bounding box center [1024, 213] width 59 height 17
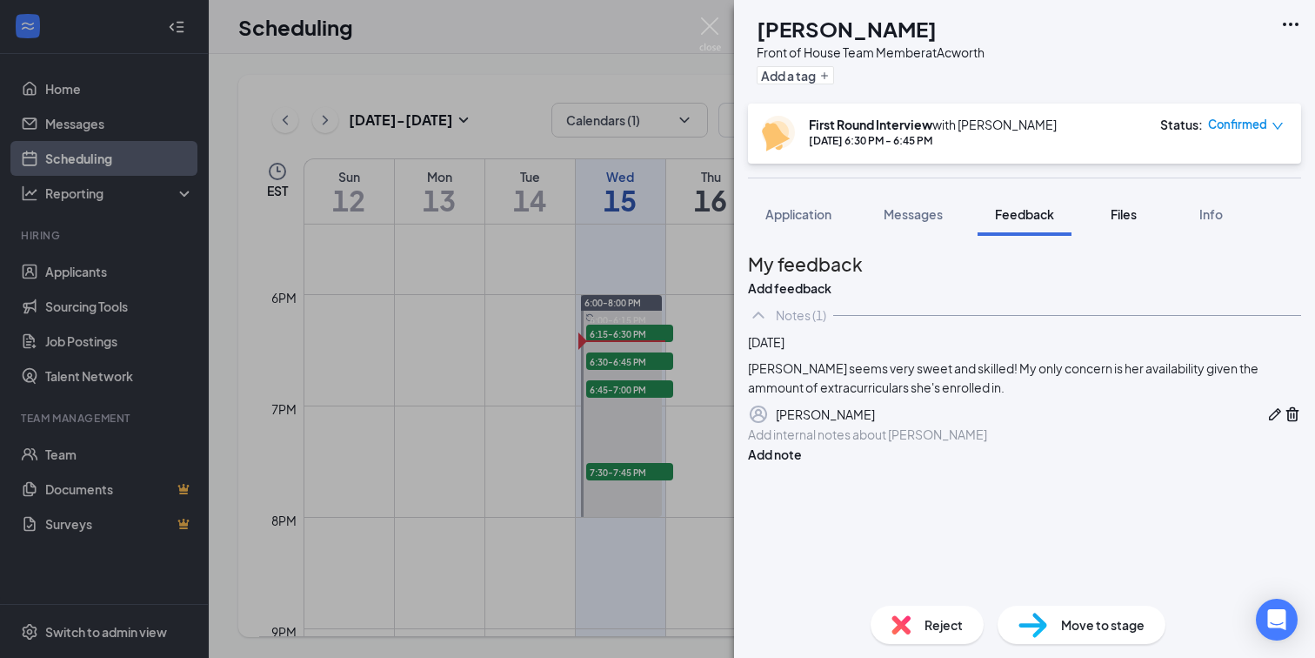
click at [1145, 219] on button "Files" at bounding box center [1124, 213] width 70 height 43
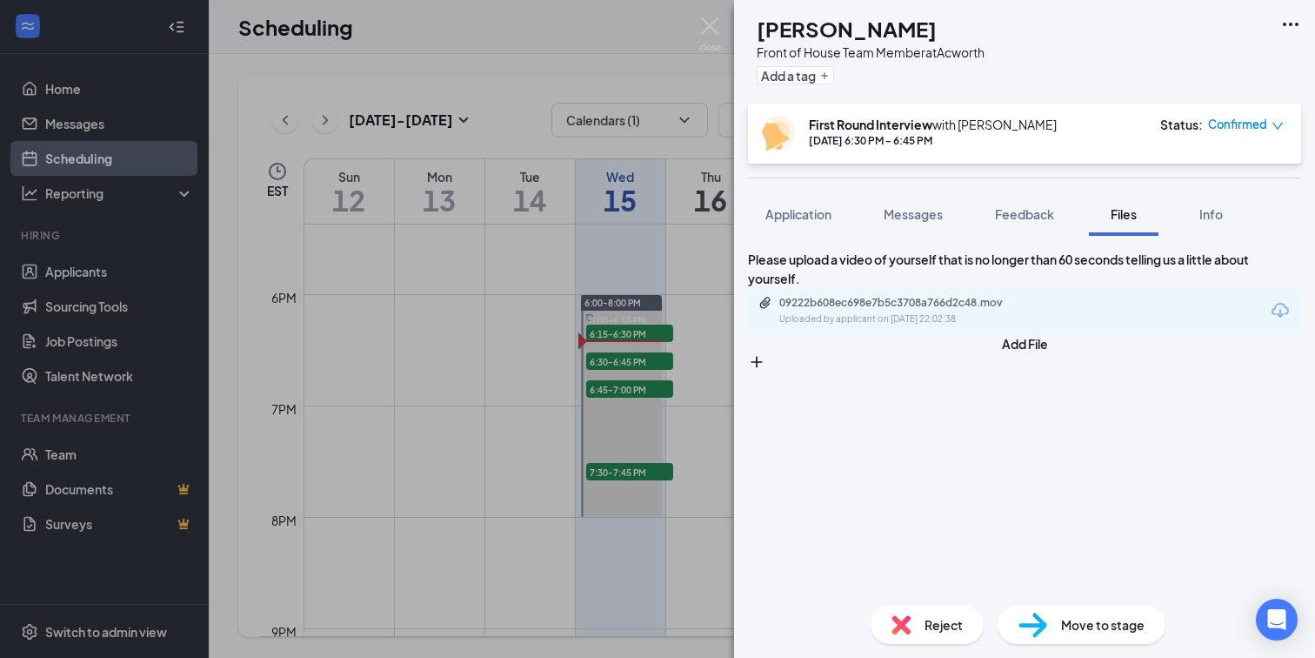
click at [1066, 304] on div "09222b608ec698e7b5c3708a766d2c48.mov Uploaded by applicant on Oct 08, 2025 at 2…" at bounding box center [1024, 311] width 553 height 46
click at [1012, 307] on div "09222b608ec698e7b5c3708a766d2c48.mov" at bounding box center [901, 303] width 244 height 14
click at [825, 209] on span "Application" at bounding box center [798, 214] width 66 height 16
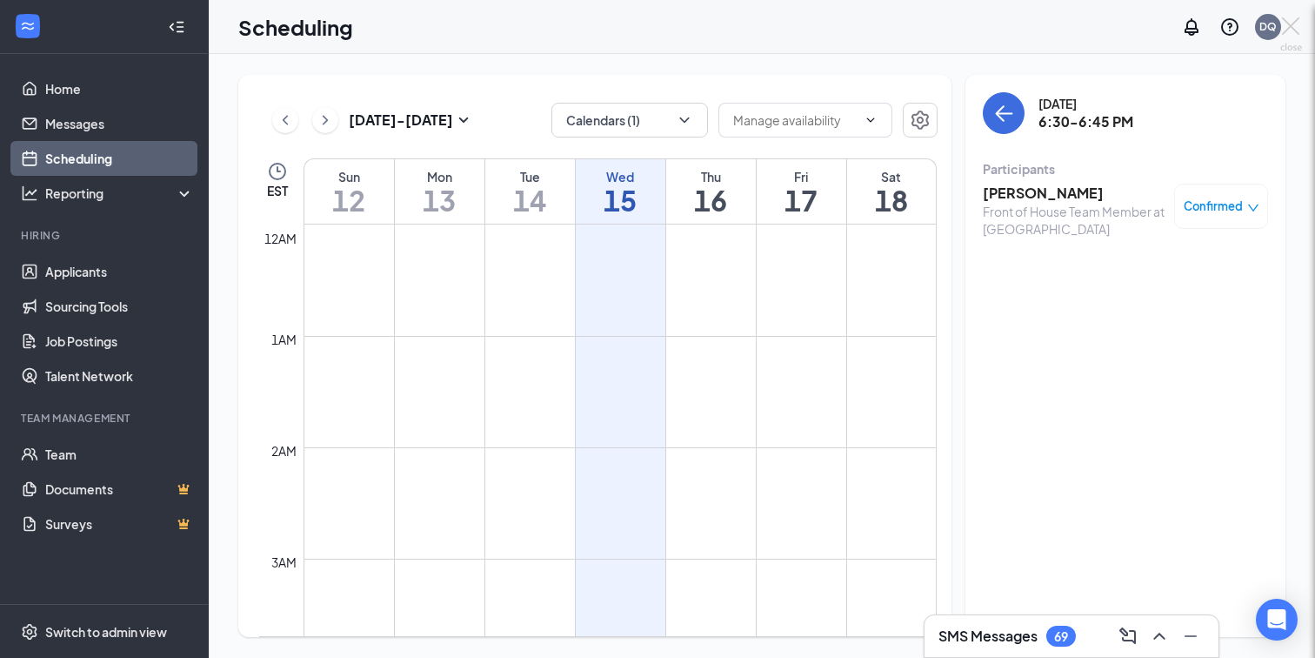
scroll to position [855, 0]
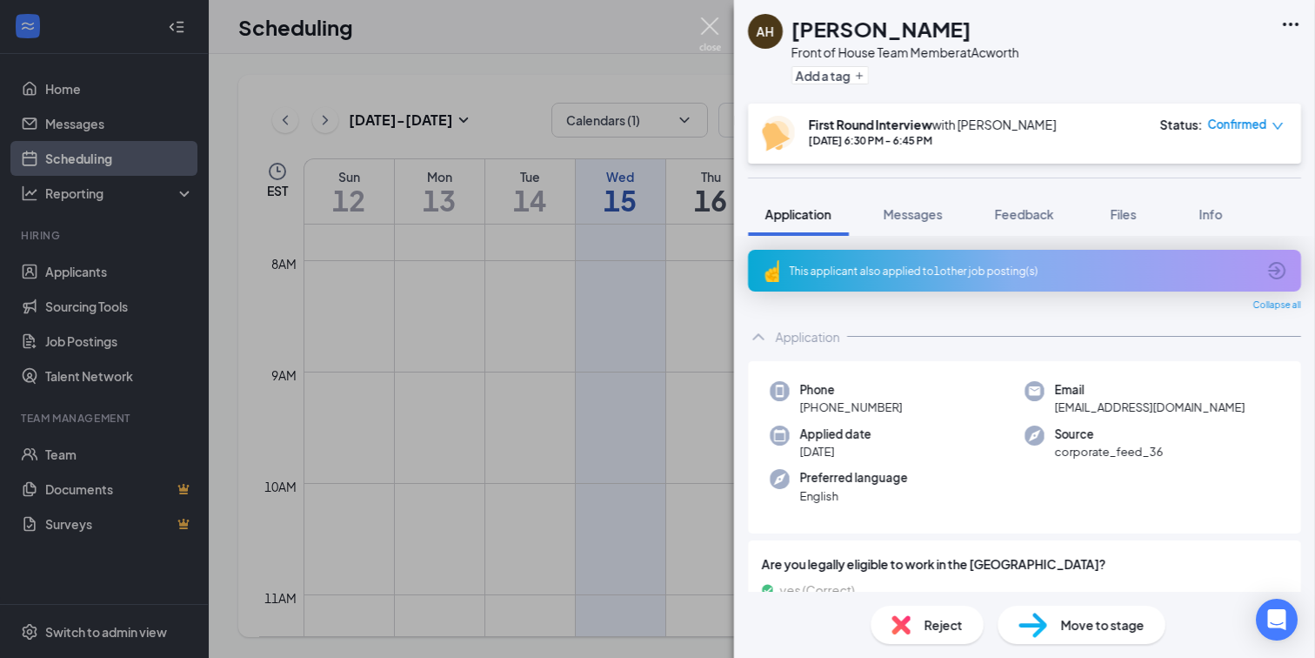
click at [714, 30] on img at bounding box center [710, 34] width 22 height 34
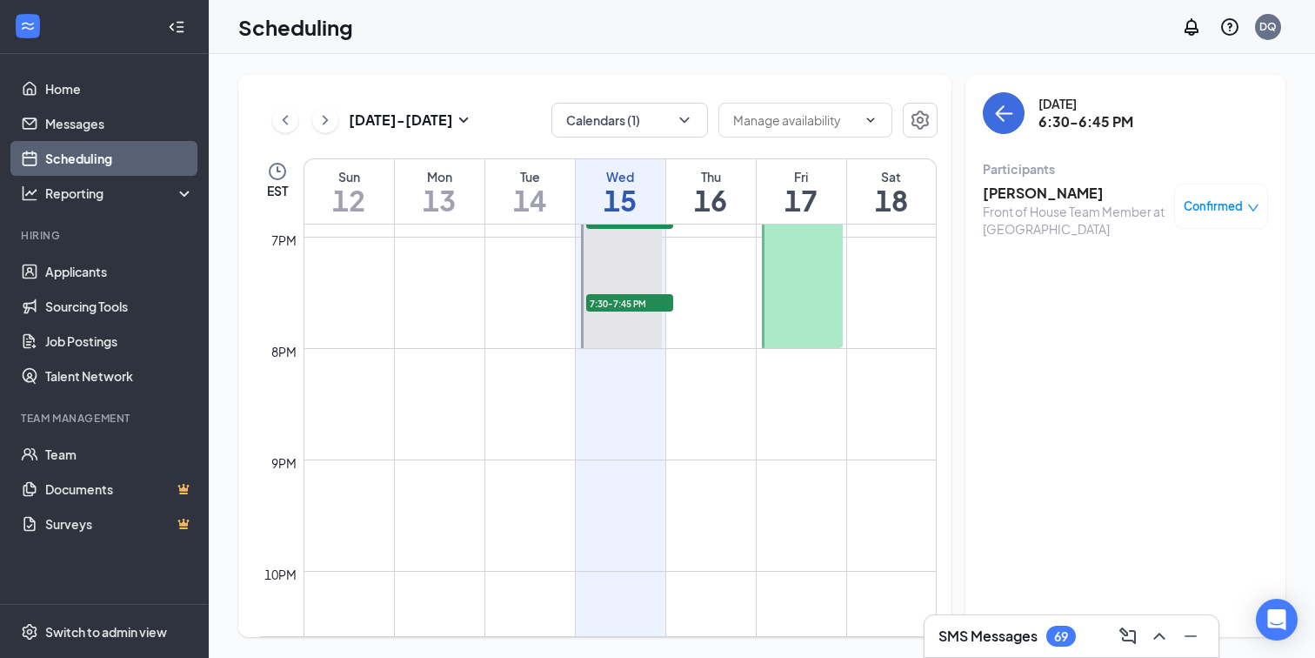
scroll to position [2148, 0]
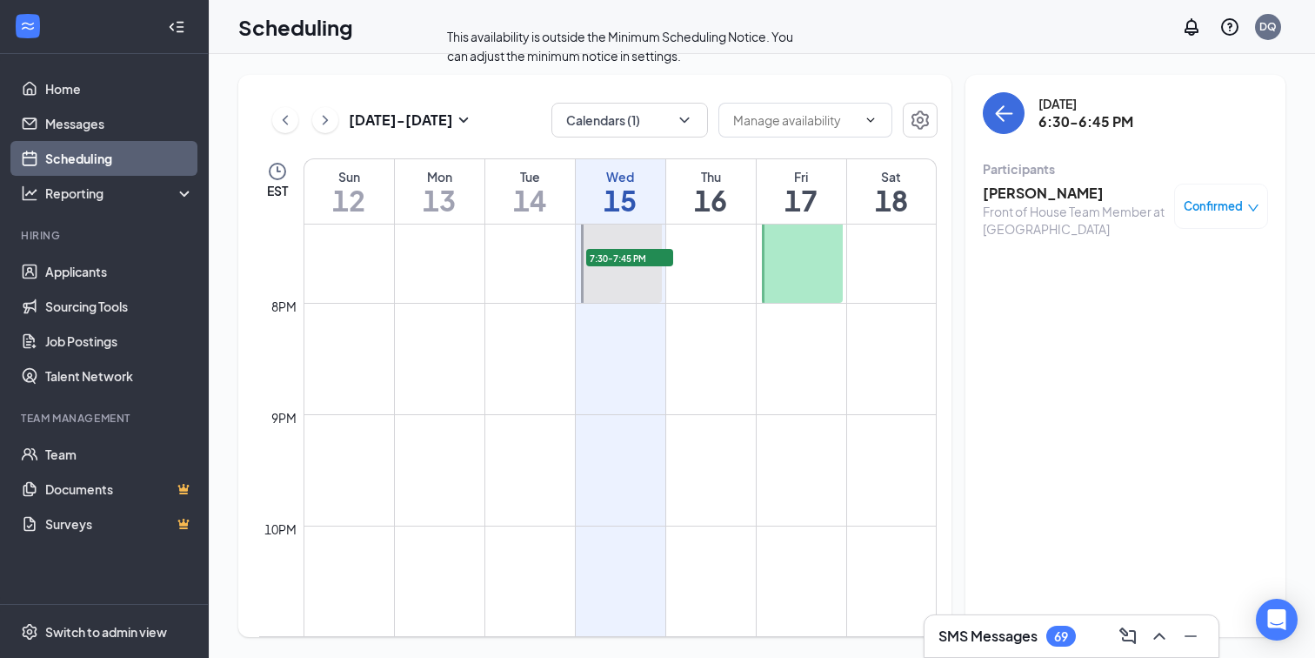
click at [621, 260] on span "7:30-7:45 PM" at bounding box center [629, 257] width 87 height 17
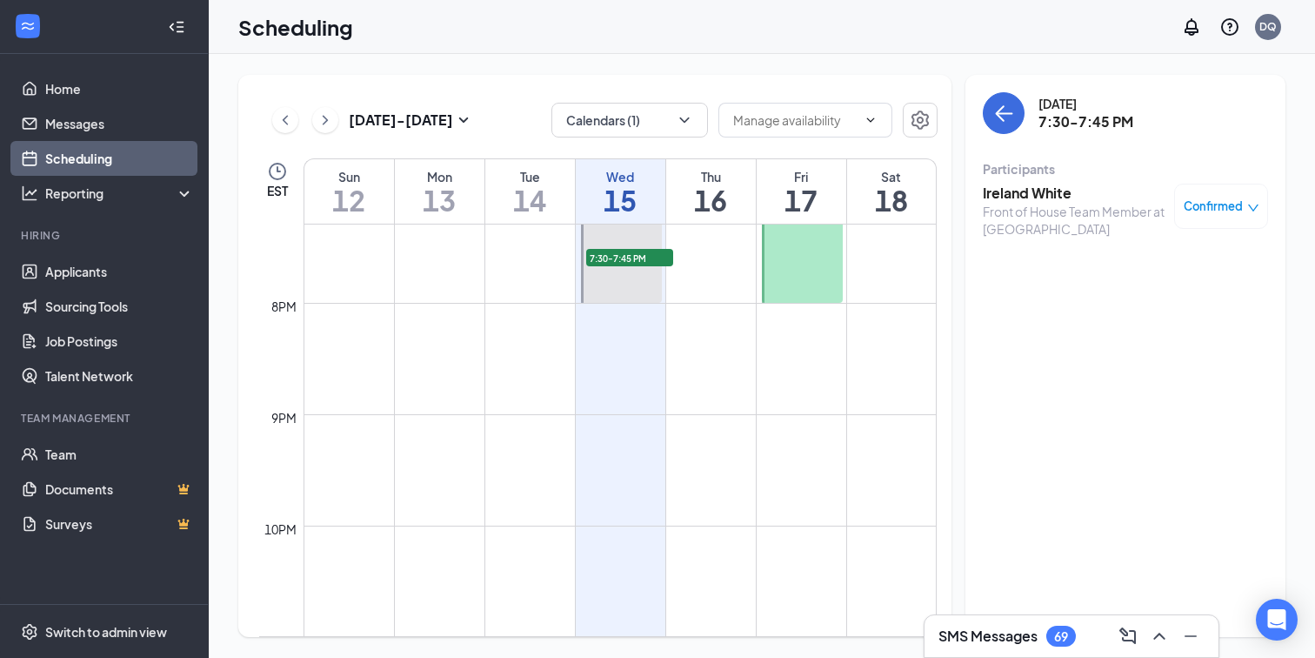
click at [1052, 190] on h3 "Ireland White" at bounding box center [1074, 193] width 183 height 19
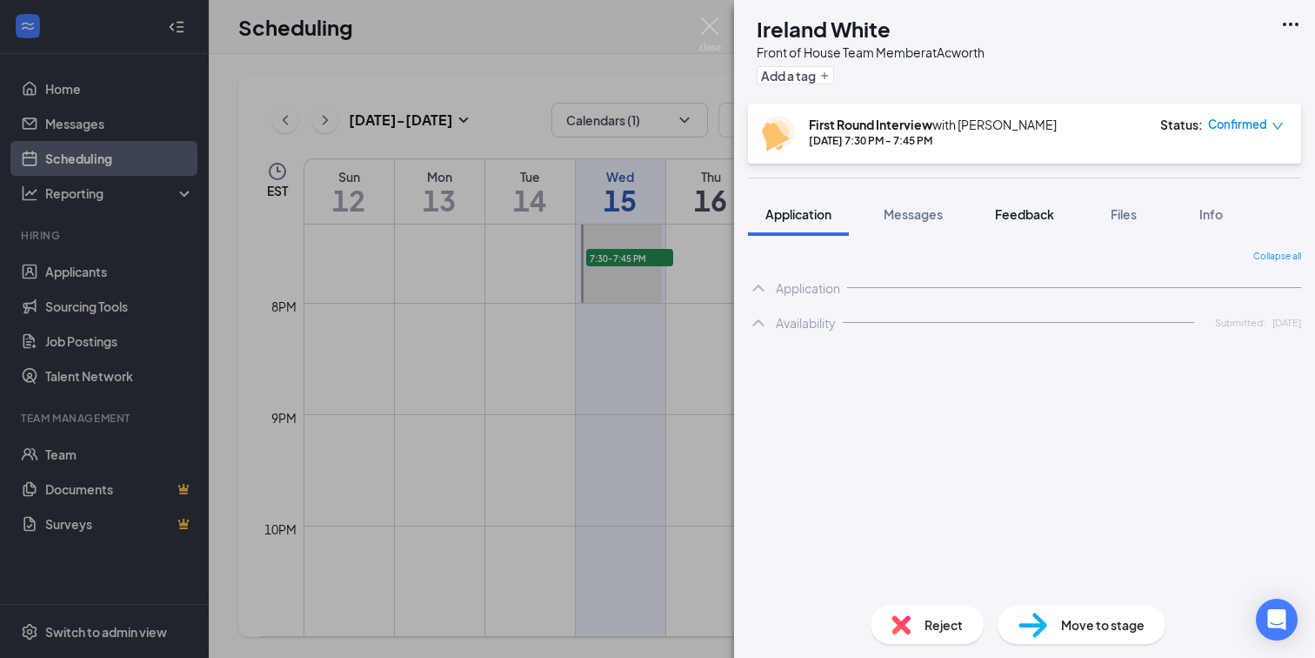
click at [1033, 204] on button "Feedback" at bounding box center [1025, 213] width 94 height 43
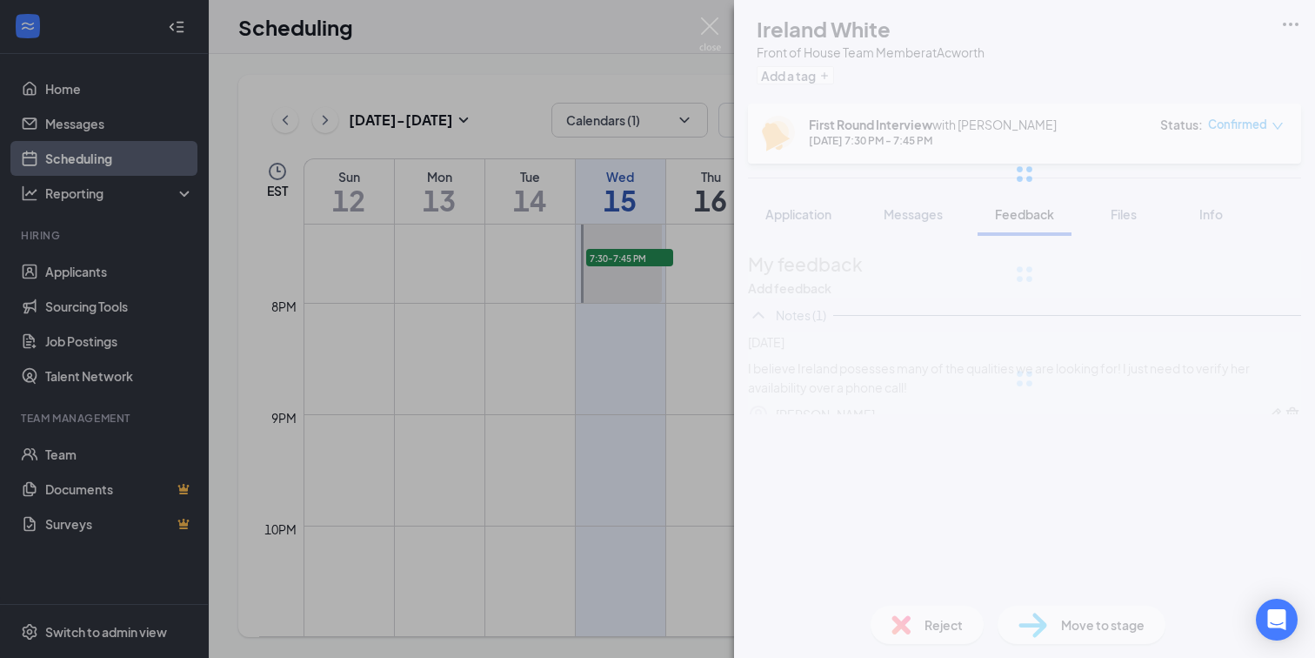
click at [905, 233] on div at bounding box center [1024, 174] width 581 height 348
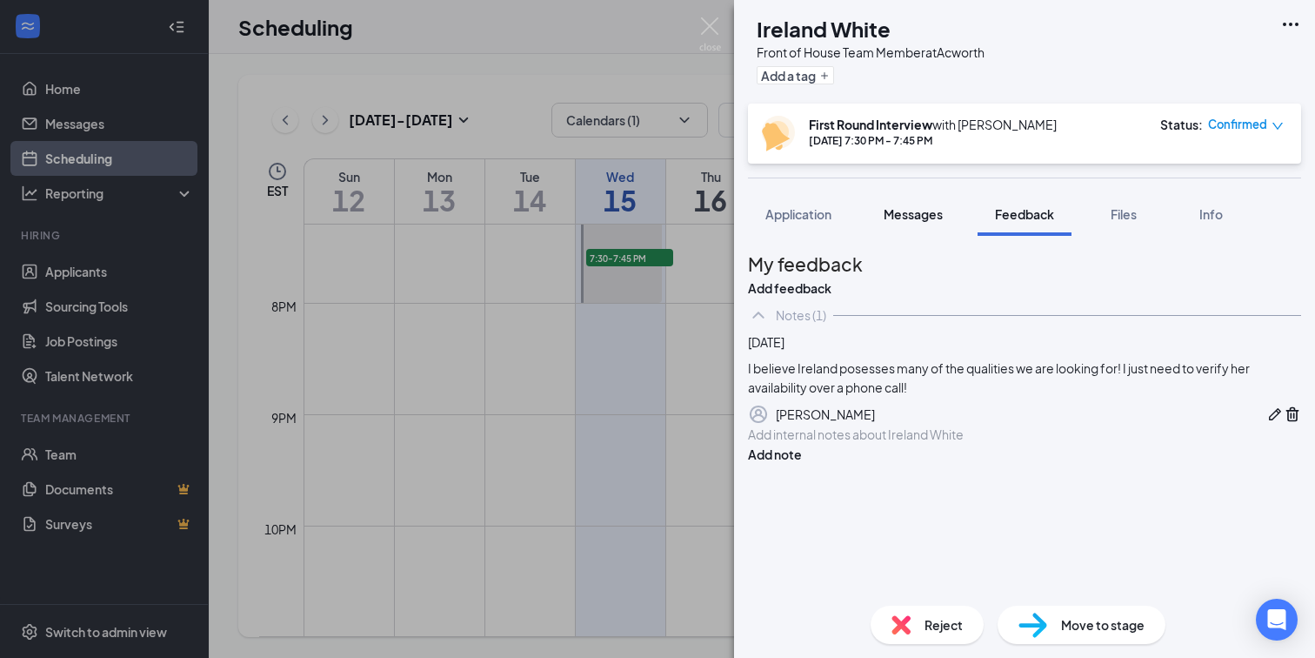
click at [912, 214] on span "Messages" at bounding box center [913, 214] width 59 height 16
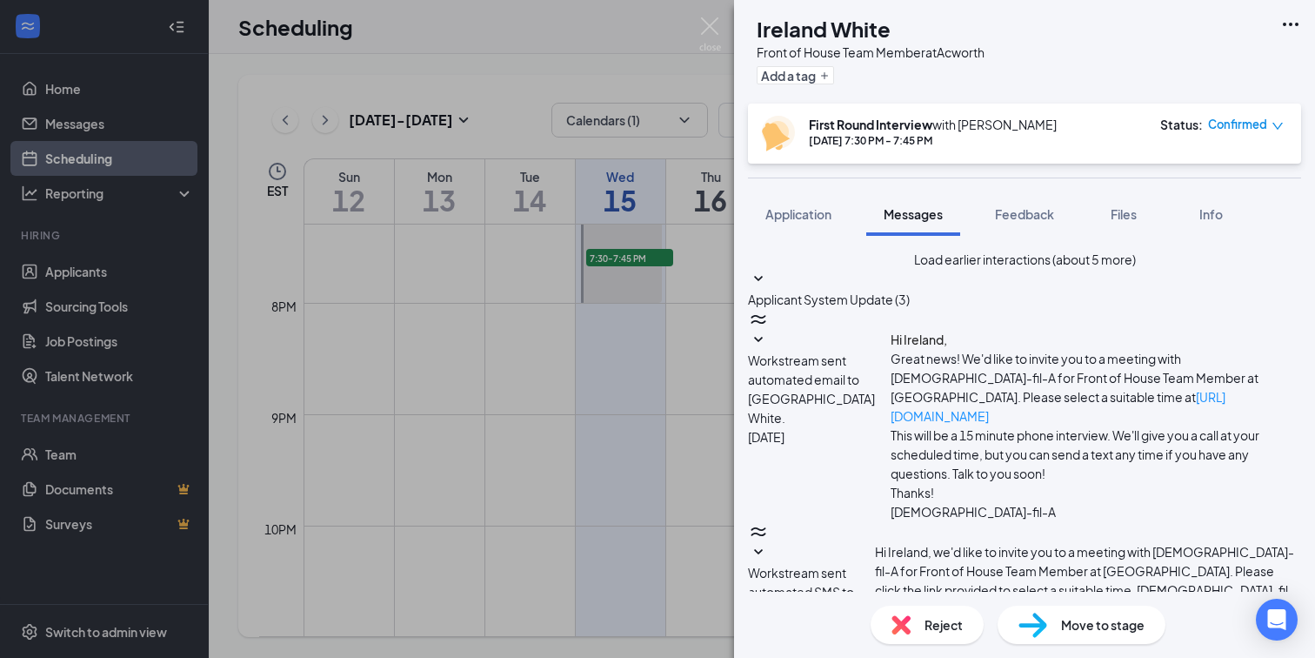
scroll to position [590, 0]
click at [1244, 135] on div "Status : Confirmed" at bounding box center [1222, 134] width 124 height 36
click at [1244, 124] on span "Confirmed" at bounding box center [1237, 124] width 59 height 17
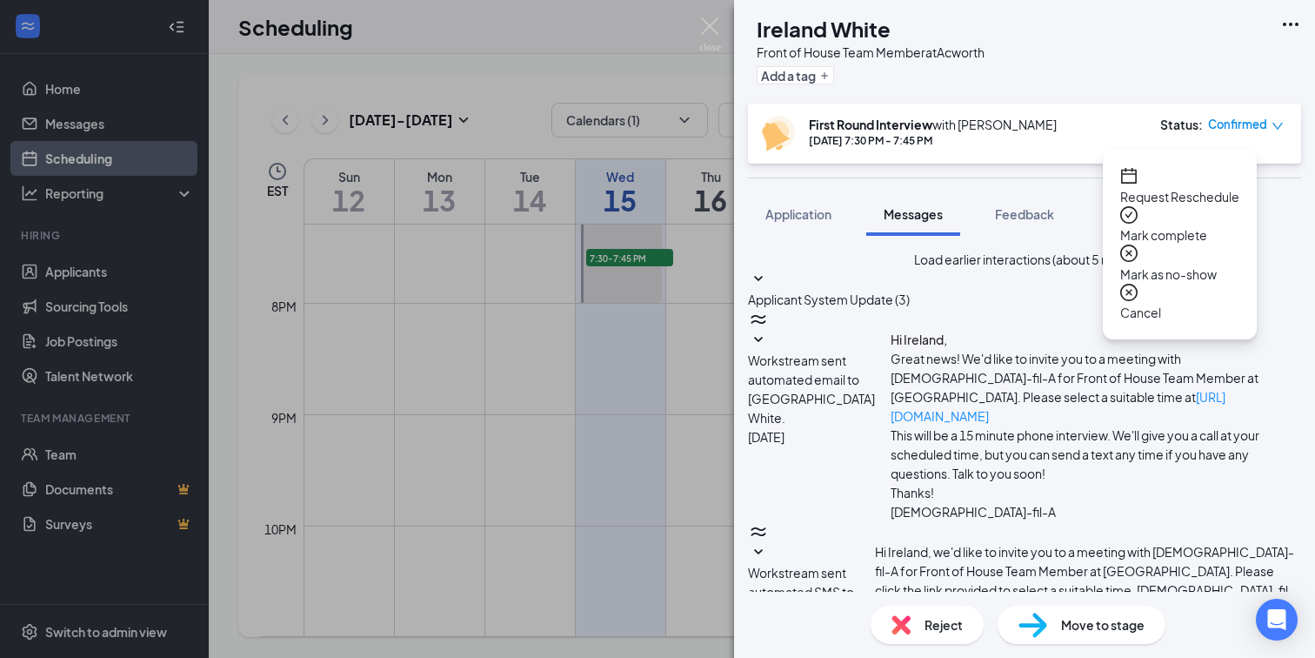
click at [1201, 188] on span "Request Reschedule" at bounding box center [1179, 196] width 119 height 19
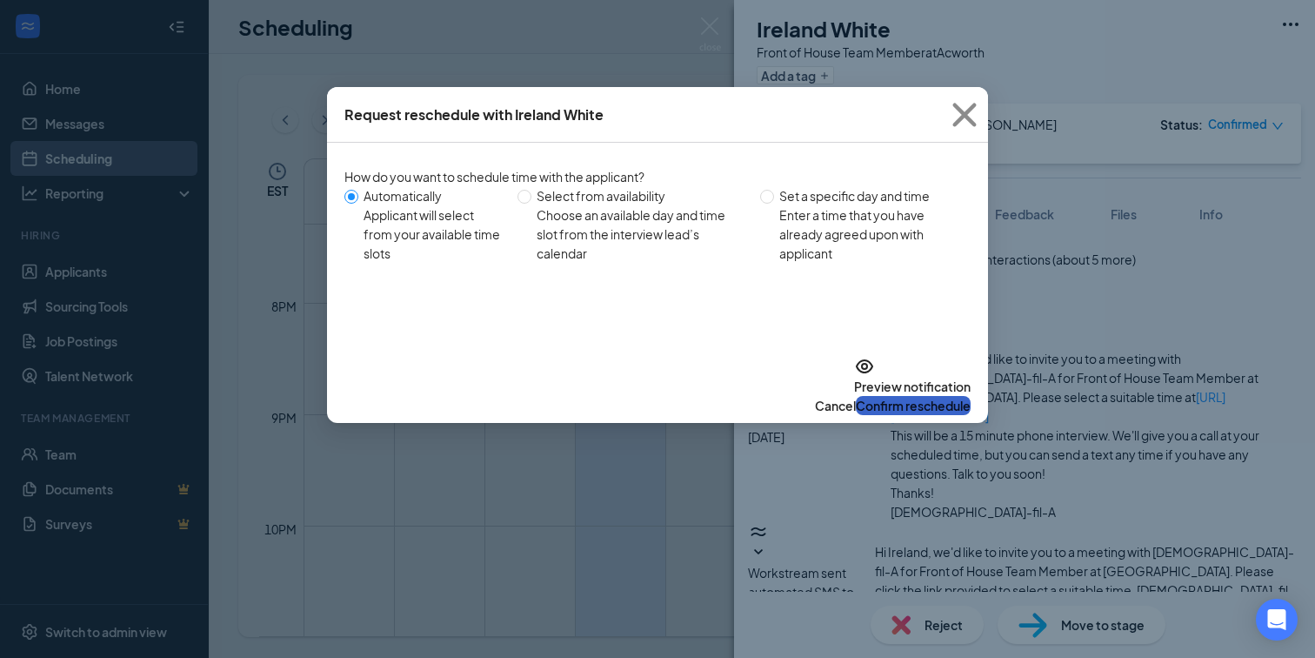
click at [924, 396] on button "Confirm reschedule" at bounding box center [913, 405] width 115 height 19
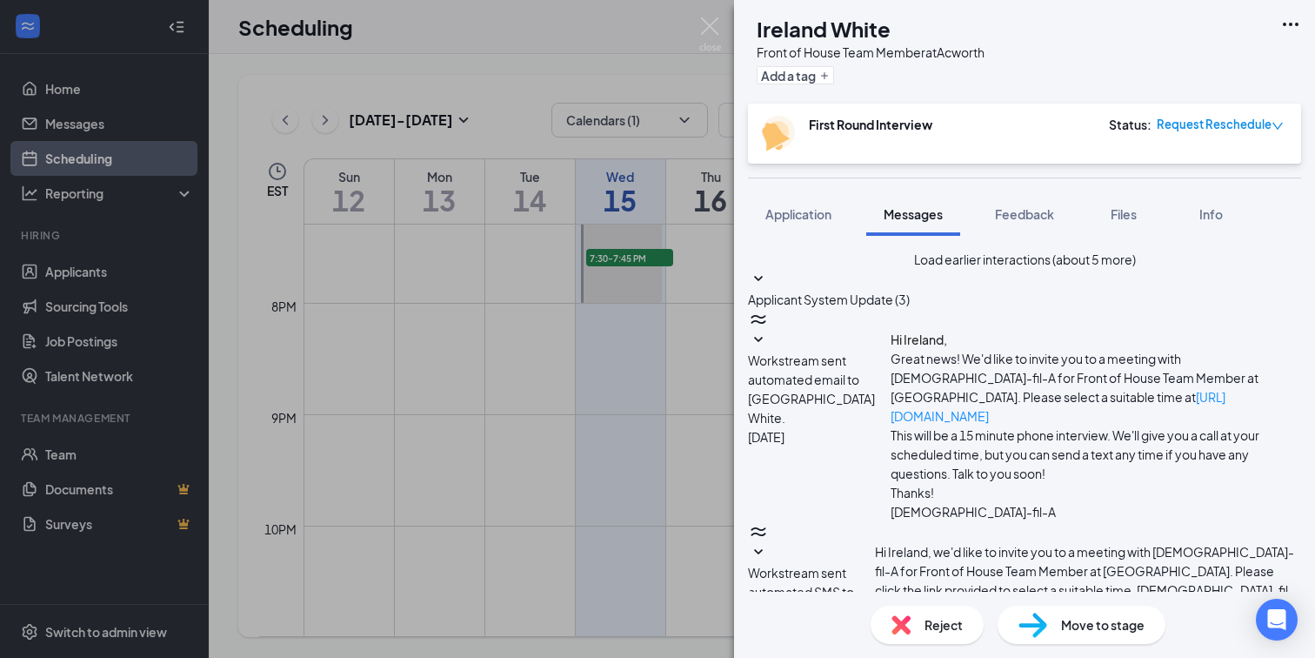
click at [646, 258] on div "IW Ireland White Front of House Team Member at Acworth Add a tag First Round In…" at bounding box center [657, 329] width 1315 height 658
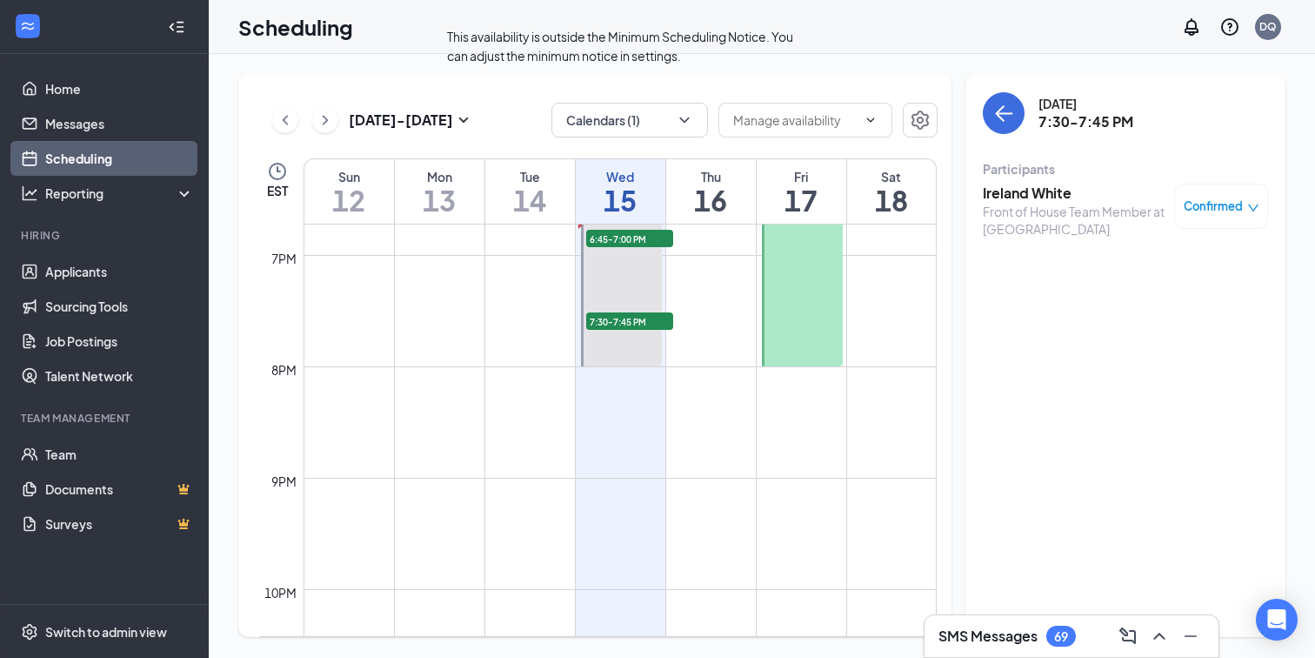
scroll to position [2065, 0]
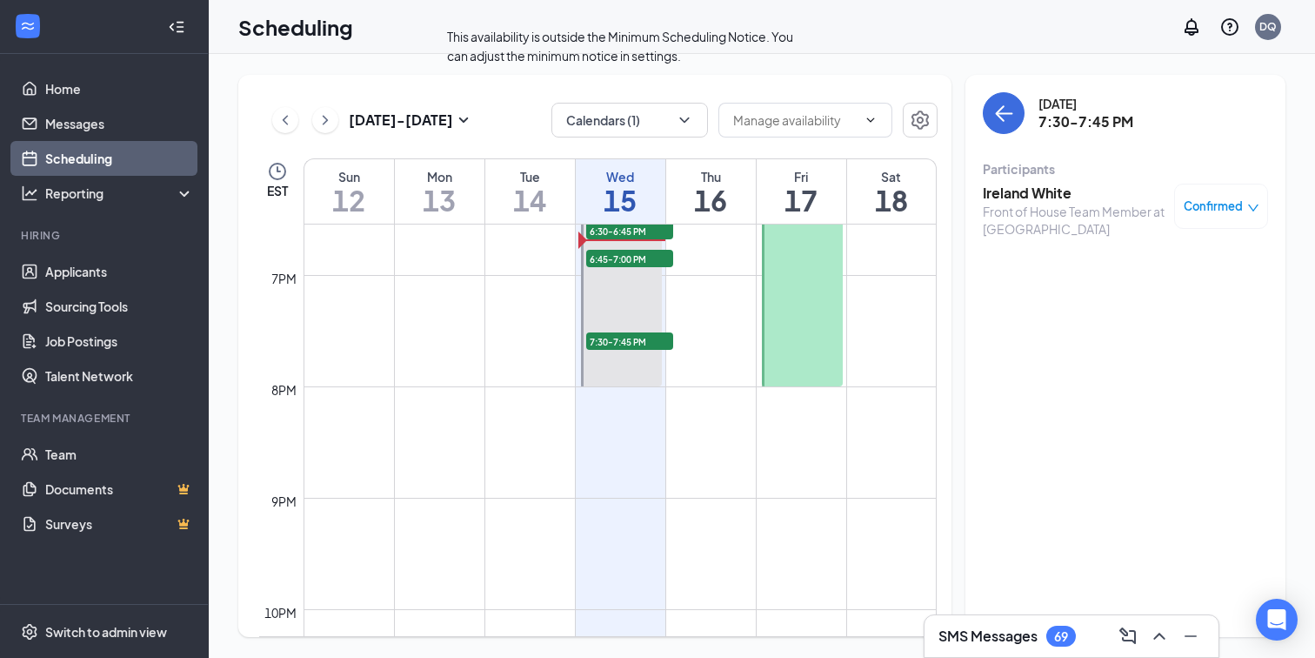
click at [647, 331] on div "7:30-7:45 PM 1" at bounding box center [629, 341] width 90 height 21
click at [1038, 193] on h3 "Ireland White" at bounding box center [1074, 193] width 183 height 19
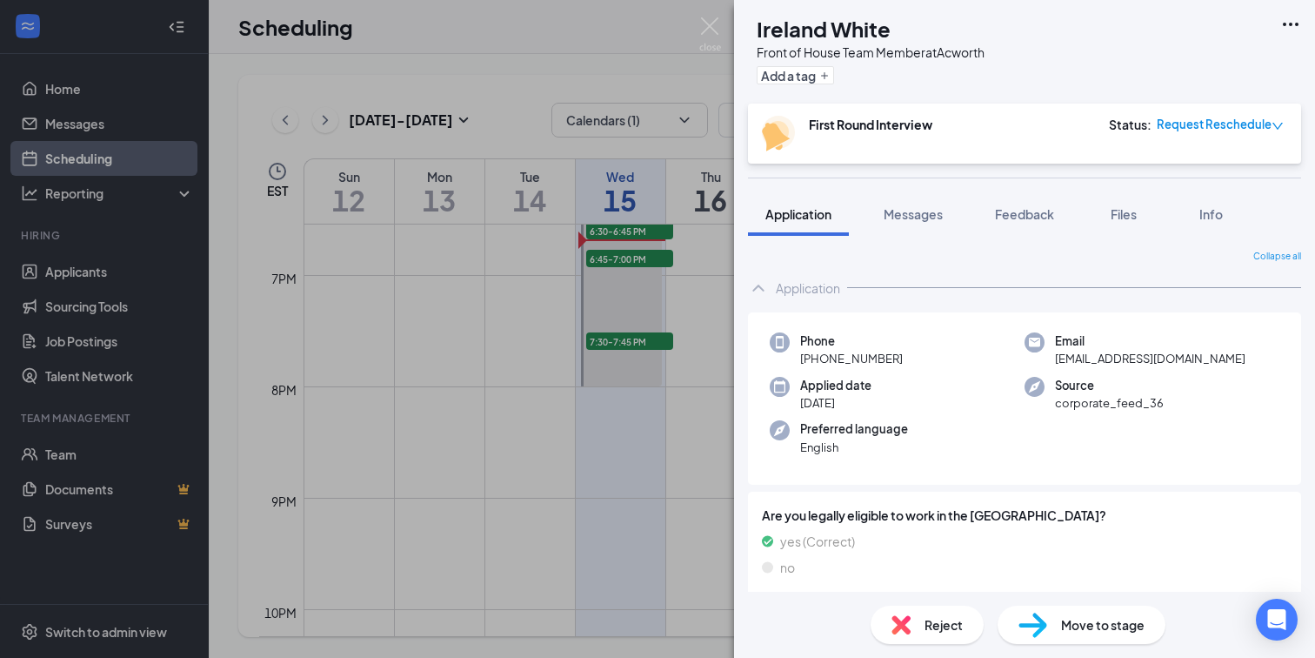
click at [603, 250] on div "IW Ireland White Front of House Team Member at Acworth Add a tag First Round In…" at bounding box center [657, 329] width 1315 height 658
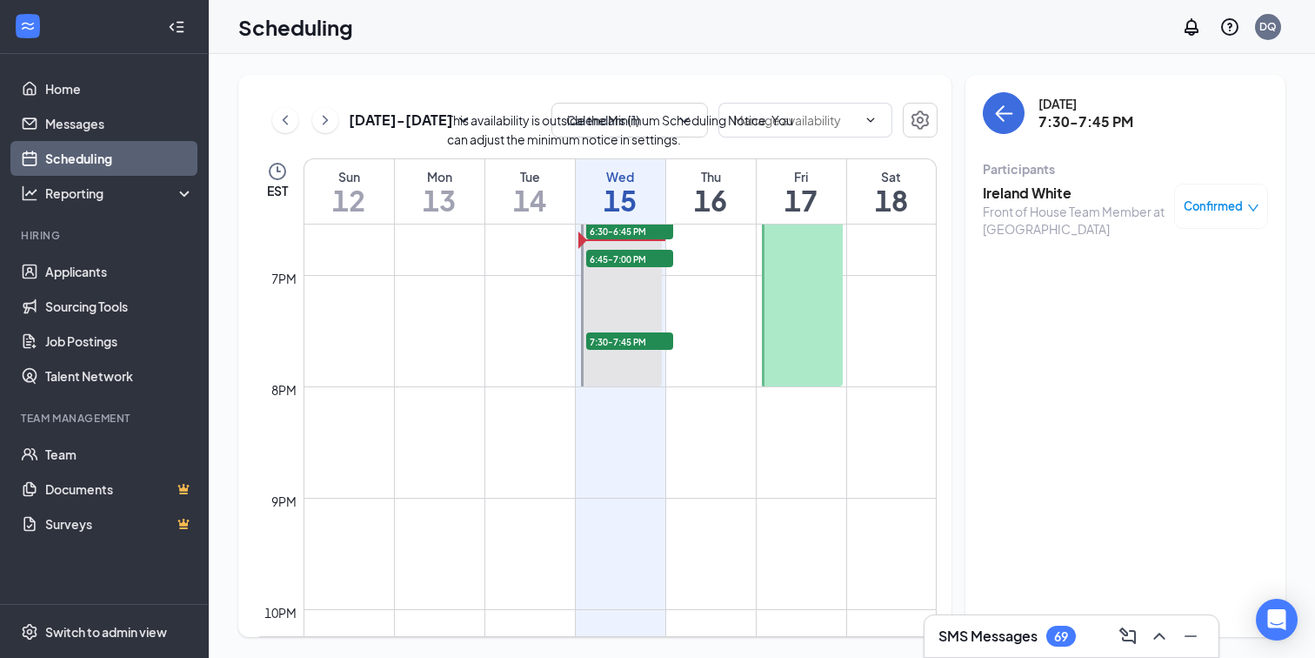
click at [606, 254] on span "6:45-7:00 PM" at bounding box center [629, 258] width 87 height 17
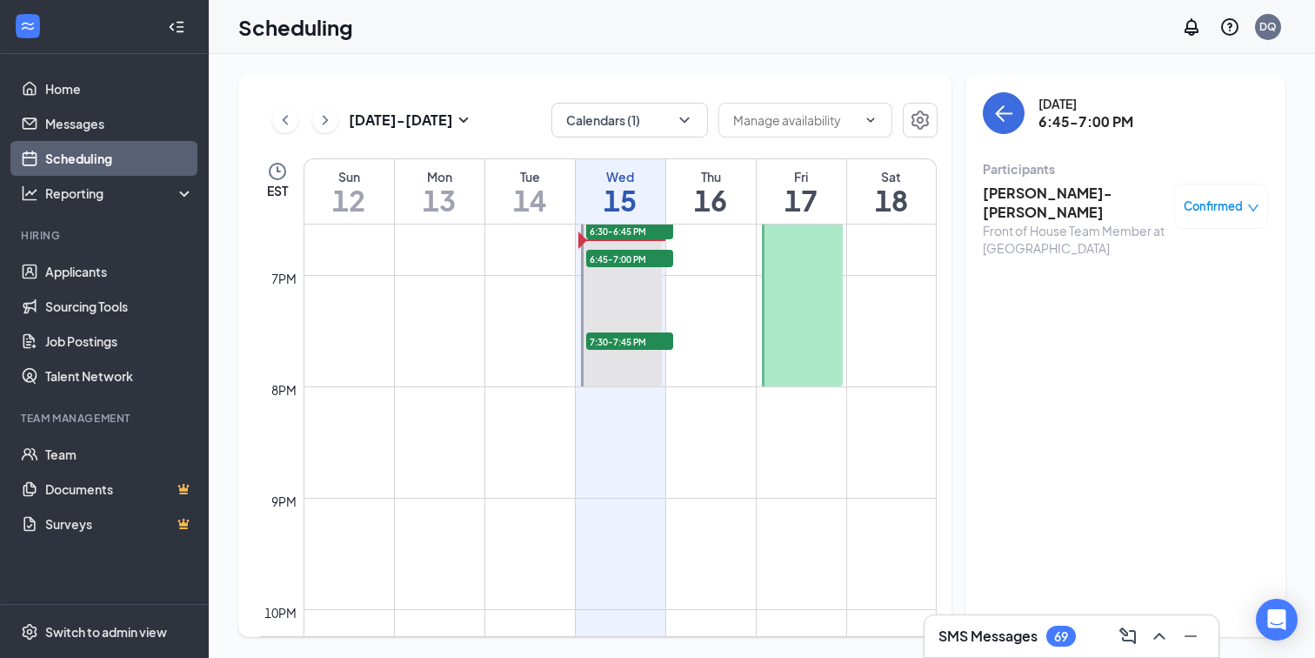
click at [1074, 198] on h3 "[PERSON_NAME]-[PERSON_NAME]" at bounding box center [1074, 203] width 183 height 38
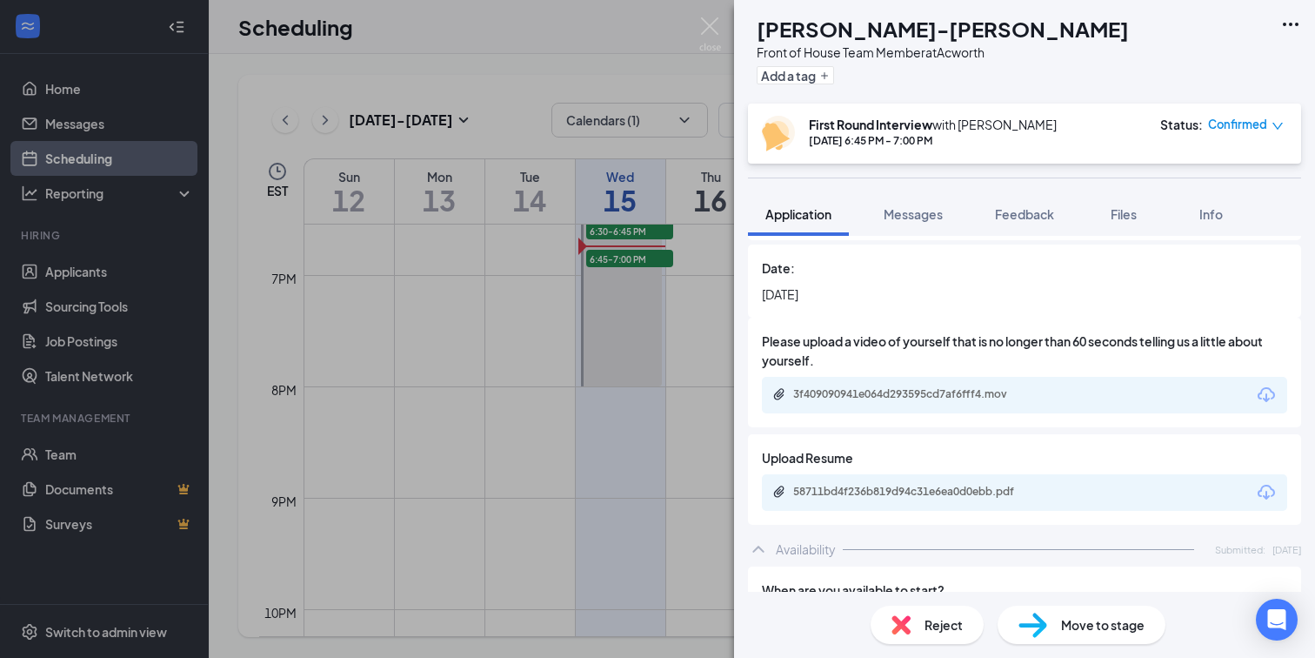
scroll to position [3549, 0]
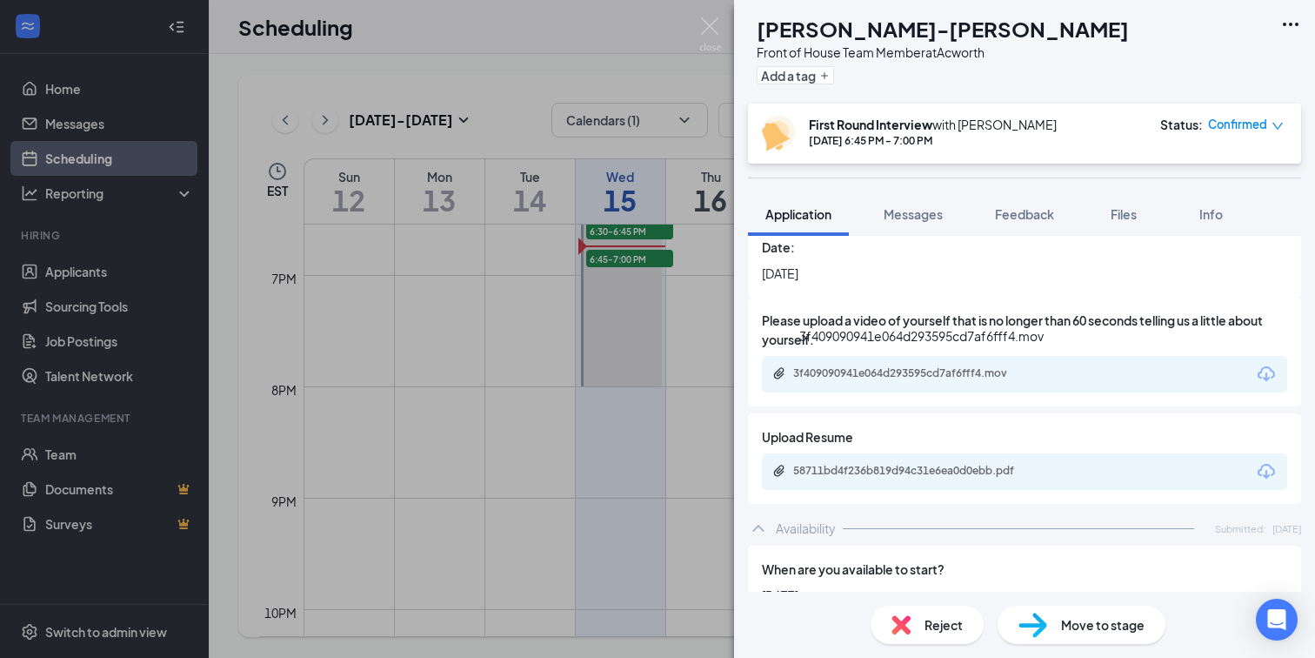
click at [887, 378] on div "3f409090941e064d293595cd7af6fff4.mov" at bounding box center [915, 373] width 244 height 14
click at [876, 464] on div "58711bd4f236b819d94c31e6ea0d0ebb.pdf" at bounding box center [915, 471] width 244 height 14
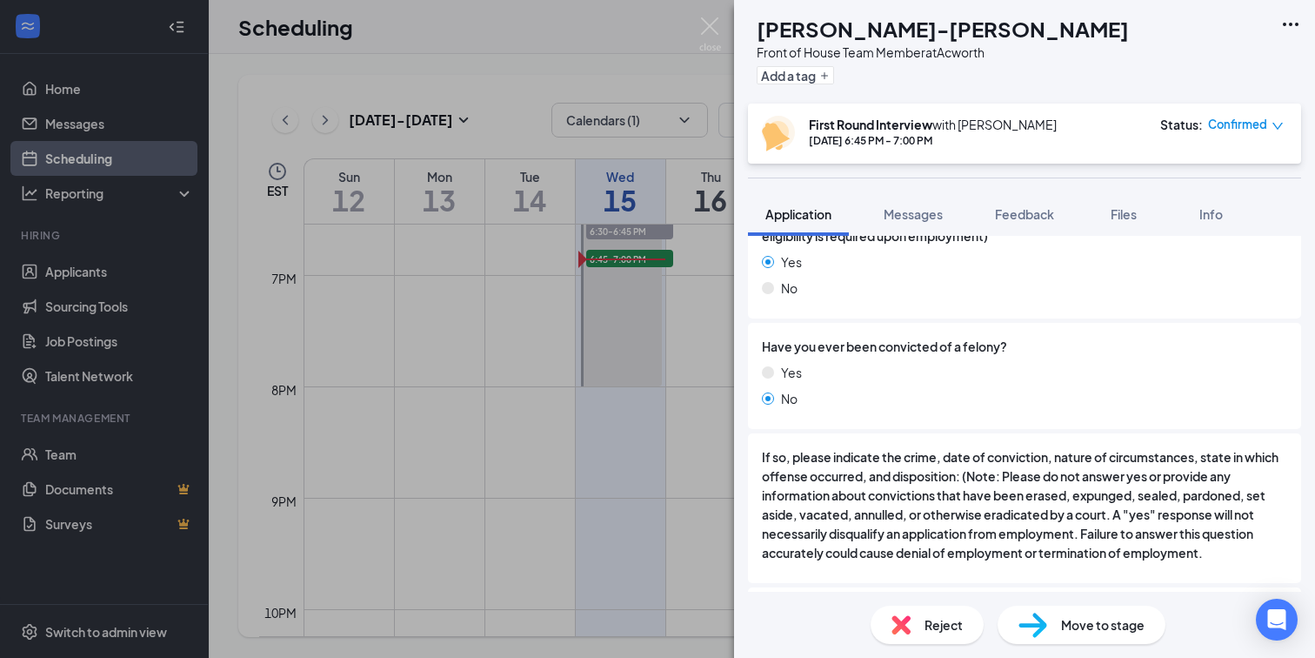
scroll to position [551, 0]
